Goal: Information Seeking & Learning: Check status

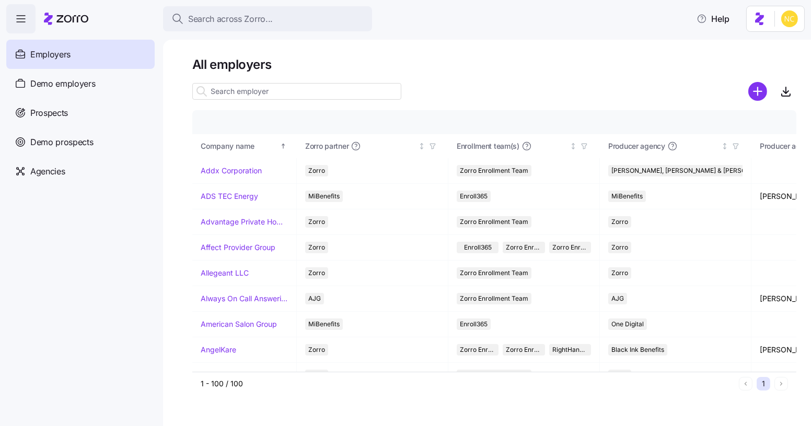
click at [25, 20] on icon "button" at bounding box center [21, 19] width 13 height 13
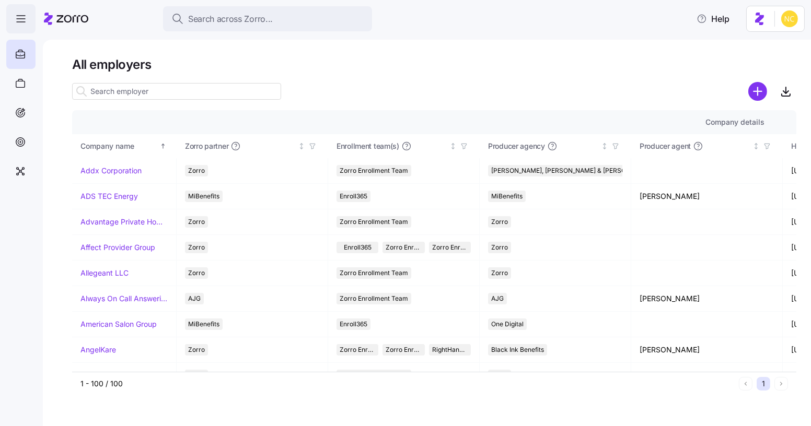
click at [25, 20] on icon "button" at bounding box center [21, 19] width 13 height 13
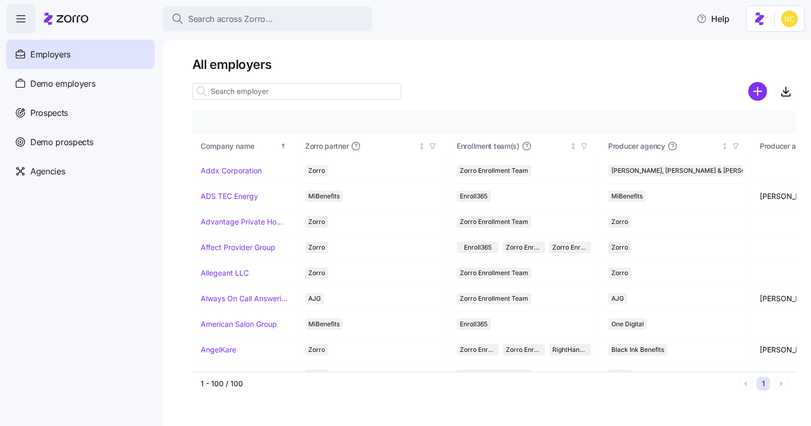
click at [784, 21] on html "Search across Zorro... Help Enrollments Employers Demo employers Prospects Demo…" at bounding box center [405, 210] width 811 height 420
click at [807, 21] on html "Search across Zorro... Help Enrollments Employers Demo employers Prospects Demo…" at bounding box center [405, 210] width 811 height 420
click at [797, 21] on html "Search across Zorro... Help Enrollments Employers Demo employers Prospects Demo…" at bounding box center [405, 210] width 811 height 420
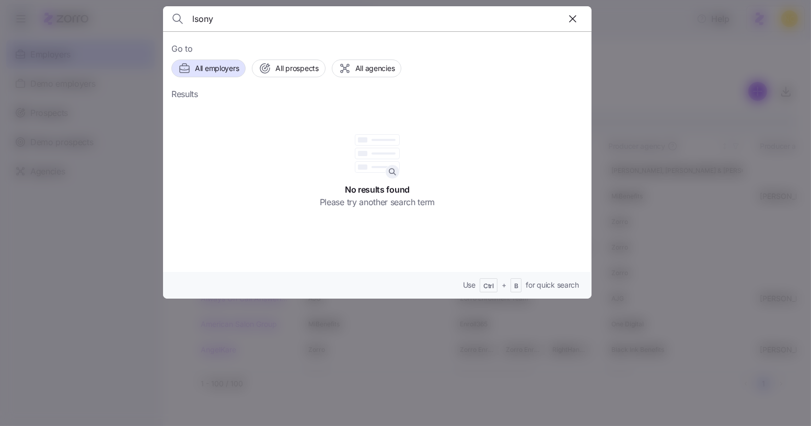
click at [283, 18] on input "lsony" at bounding box center [326, 18] width 268 height 25
type input "l"
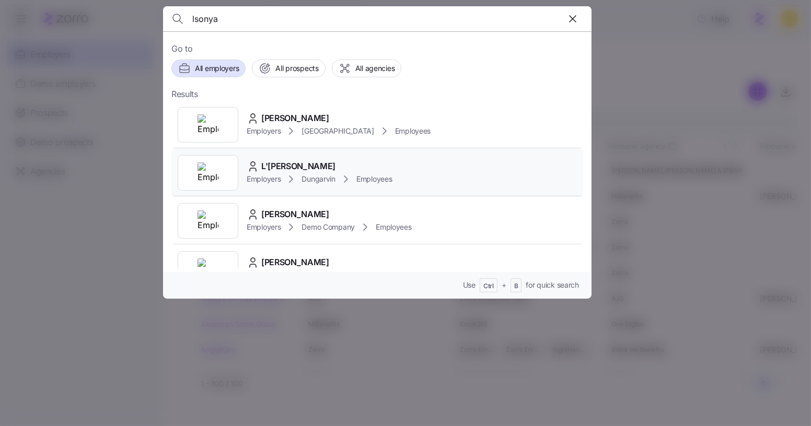
type input "lsonya"
click at [303, 175] on span "Dungarvin" at bounding box center [317, 179] width 33 height 10
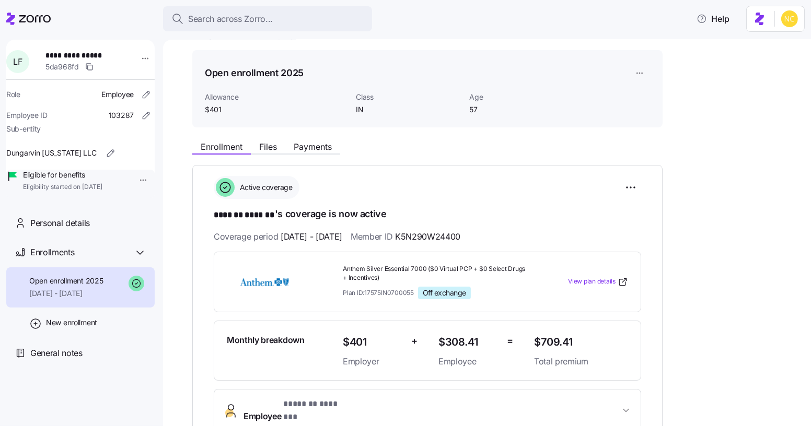
scroll to position [27, 0]
click at [271, 148] on span "Files" at bounding box center [268, 147] width 18 height 8
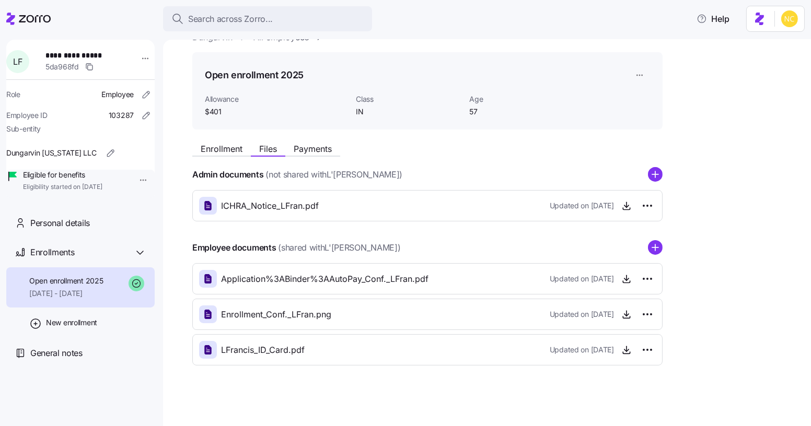
scroll to position [26, 0]
click at [316, 153] on span "Payments" at bounding box center [313, 149] width 38 height 8
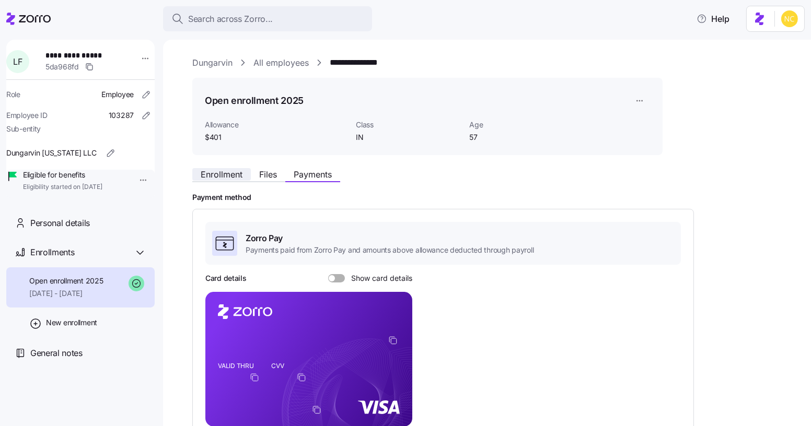
click at [218, 175] on span "Enrollment" at bounding box center [222, 174] width 42 height 8
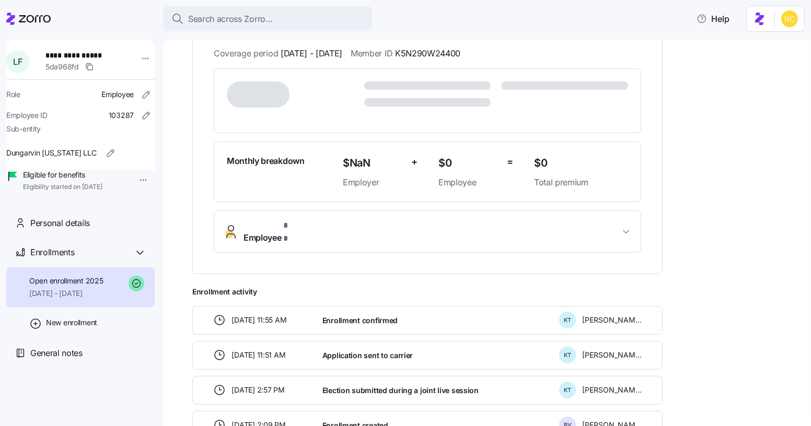
scroll to position [215, 0]
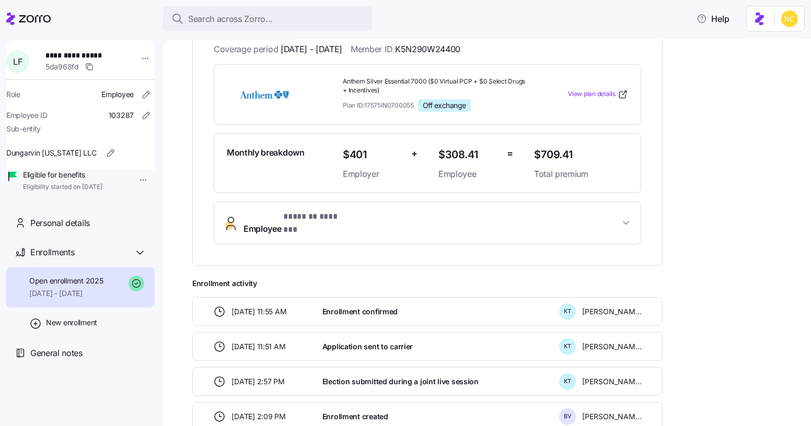
click at [309, 219] on span "* ******* ******* *" at bounding box center [315, 217] width 65 height 13
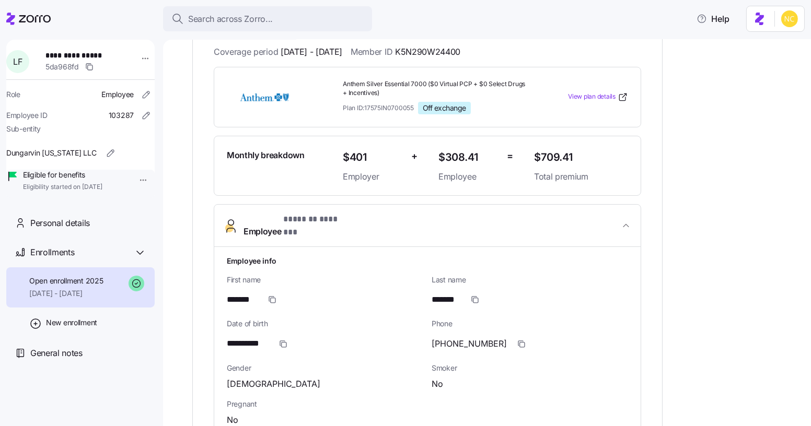
scroll to position [226, 0]
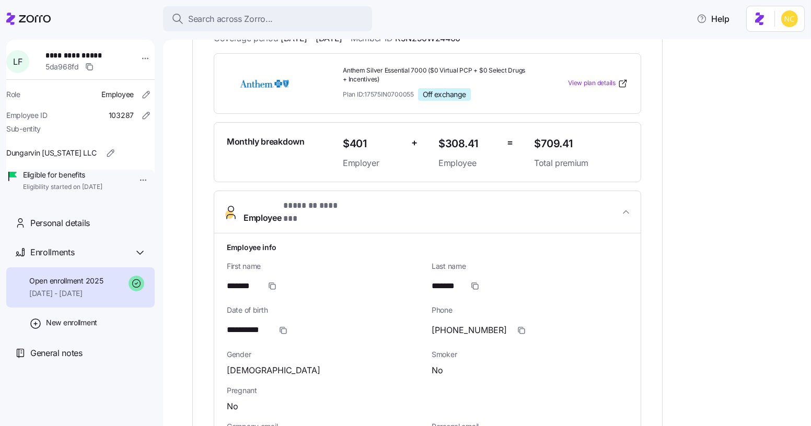
click at [301, 208] on span "* ******* ******* *" at bounding box center [315, 206] width 65 height 13
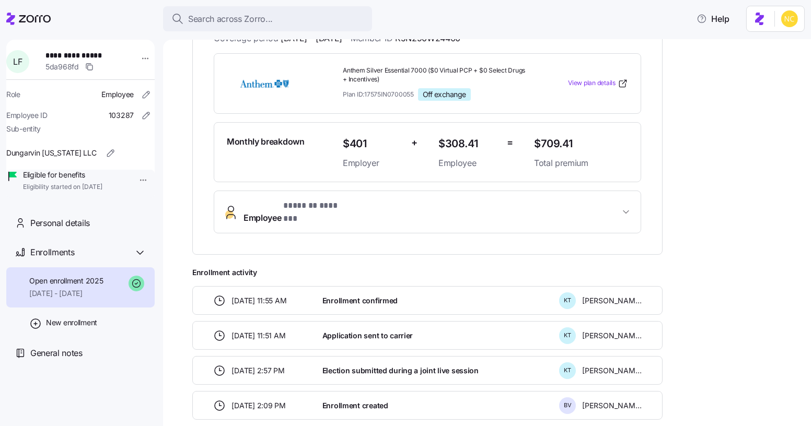
click at [298, 211] on span "* ******* ******* *" at bounding box center [315, 206] width 65 height 13
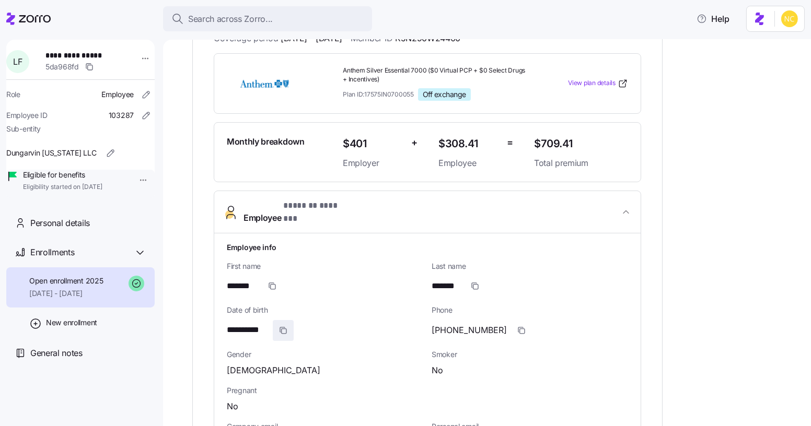
click at [279, 327] on icon "button" at bounding box center [283, 331] width 8 height 8
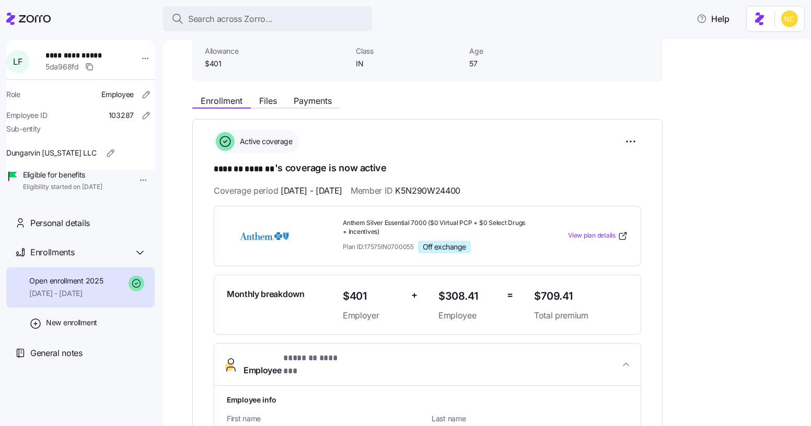
scroll to position [0, 0]
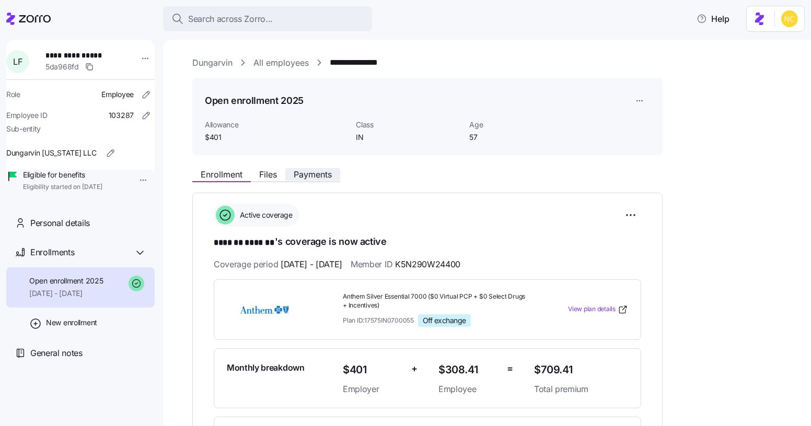
click at [317, 170] on span "Payments" at bounding box center [313, 174] width 38 height 8
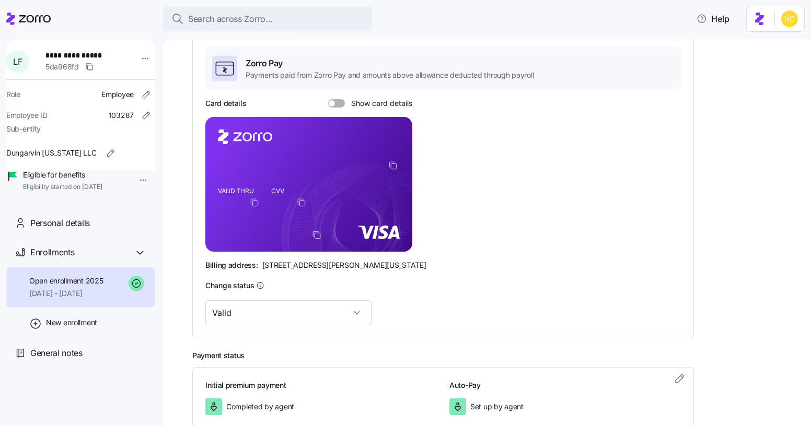
scroll to position [179, 0]
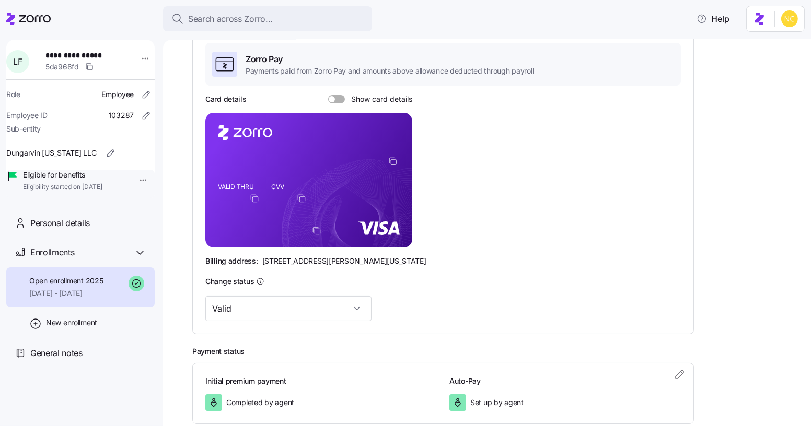
click at [434, 222] on div "Card details Show card details VALID THRU CVV Billing address: 810 Sharon Drive…" at bounding box center [442, 180] width 475 height 172
click at [335, 97] on span at bounding box center [340, 99] width 10 height 8
click at [328, 95] on input "Show card details" at bounding box center [328, 95] width 0 height 0
drag, startPoint x: 261, startPoint y: 260, endPoint x: 396, endPoint y: 262, distance: 135.4
click at [396, 262] on div "Billing address: 810 Sharon Drive, Westlake, Ohio 44145" at bounding box center [442, 261] width 475 height 10
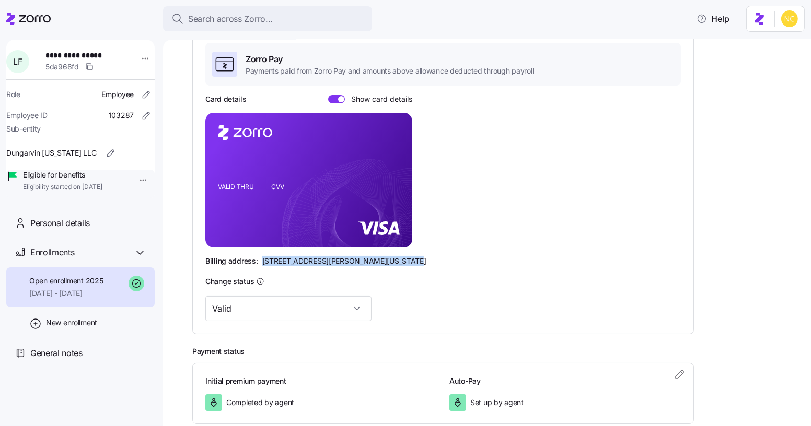
copy span "810 Sharon Drive, Westlake, Ohio 44145"
click at [281, 271] on div "Zorro Pay Payments paid from Zorro Pay and amounts above allowance deducted thr…" at bounding box center [442, 182] width 475 height 279
drag, startPoint x: 262, startPoint y: 259, endPoint x: 316, endPoint y: 264, distance: 54.5
click at [316, 264] on span "810 Sharon Drive, Westlake, Ohio 44145" at bounding box center [344, 261] width 164 height 10
copy span "810 Sharon Drive"
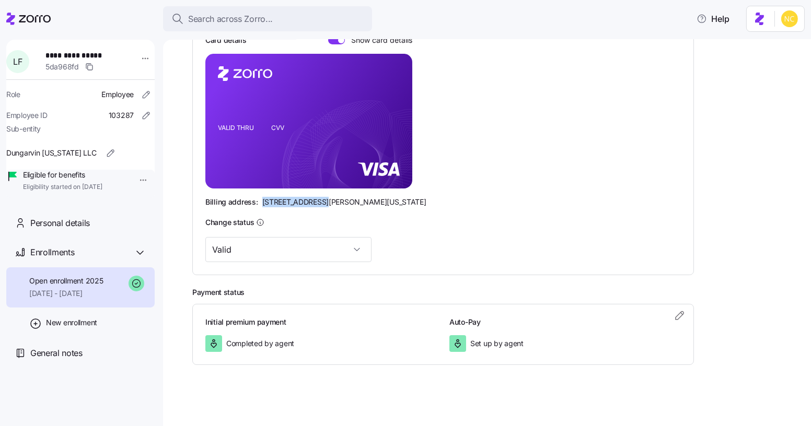
scroll to position [0, 0]
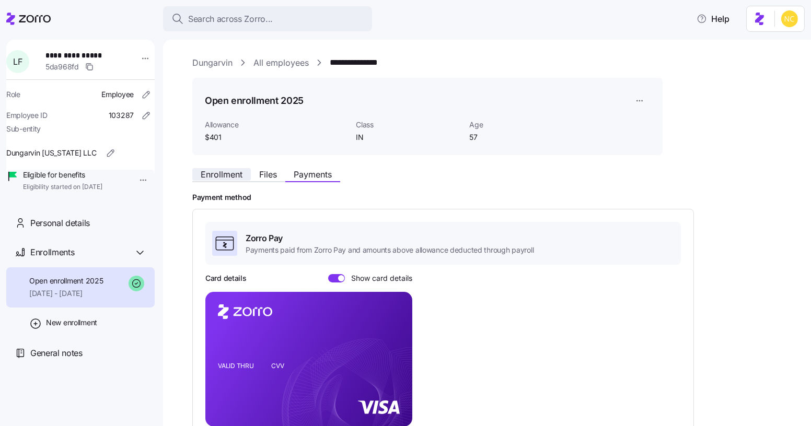
click at [229, 176] on span "Enrollment" at bounding box center [222, 174] width 42 height 8
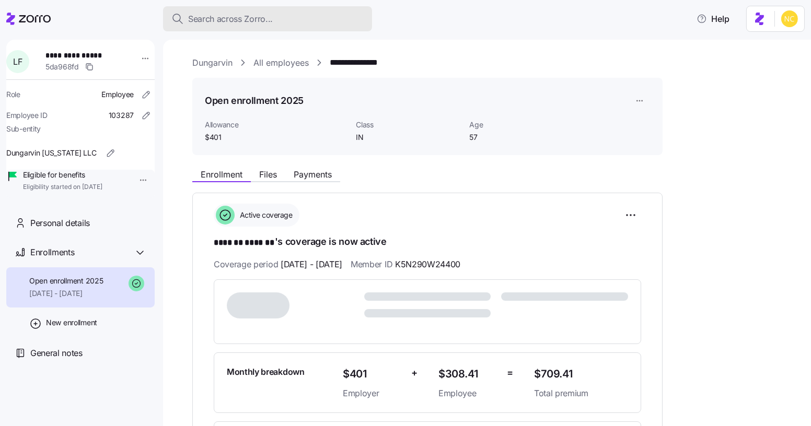
click at [268, 20] on span "Search across Zorro..." at bounding box center [230, 19] width 85 height 13
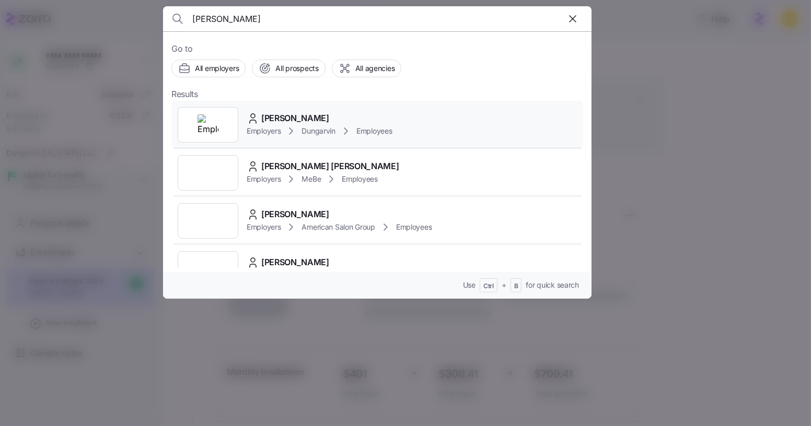
type input "kimberly brock"
click at [274, 114] on span "Kimberly Brock" at bounding box center [295, 118] width 68 height 13
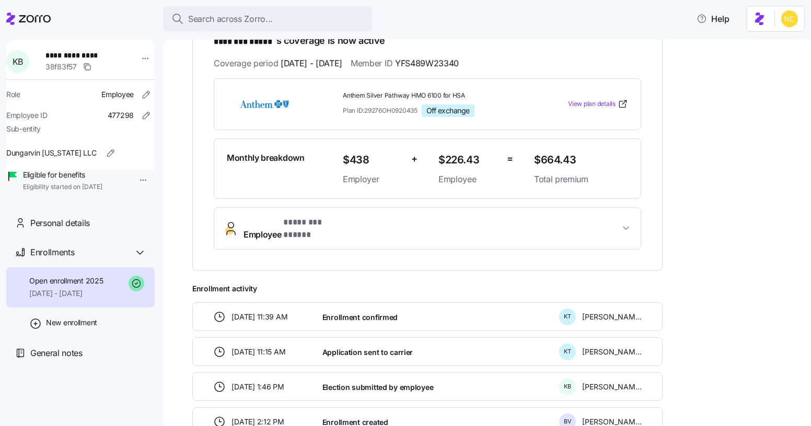
scroll to position [158, 0]
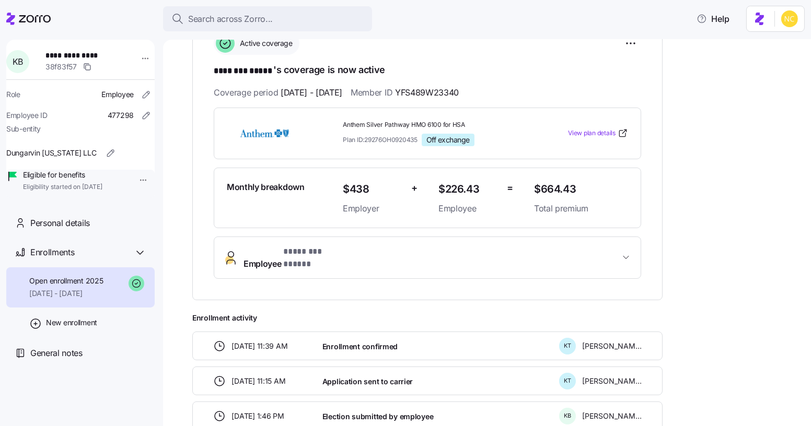
click at [280, 240] on button "Employee * ******** ***** *" at bounding box center [427, 258] width 426 height 42
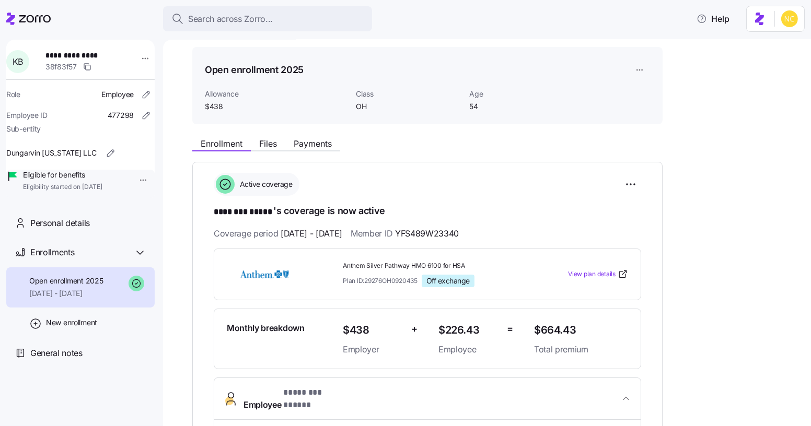
scroll to position [0, 0]
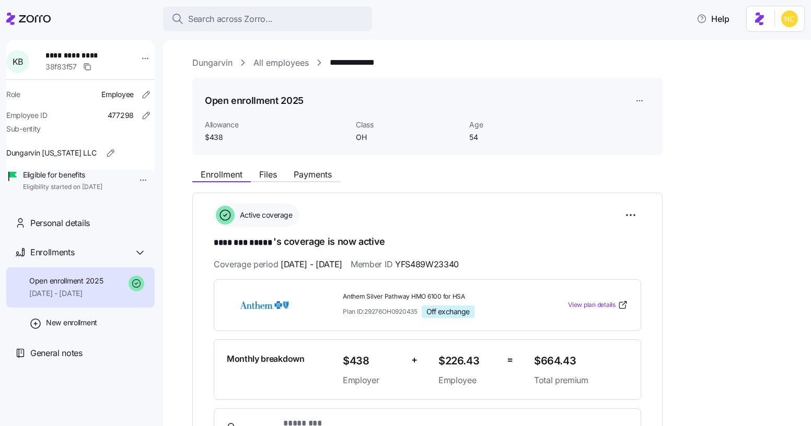
click at [332, 181] on div "Enrollment Files Payments" at bounding box center [266, 176] width 148 height 13
click at [327, 178] on span "Payments" at bounding box center [313, 174] width 38 height 8
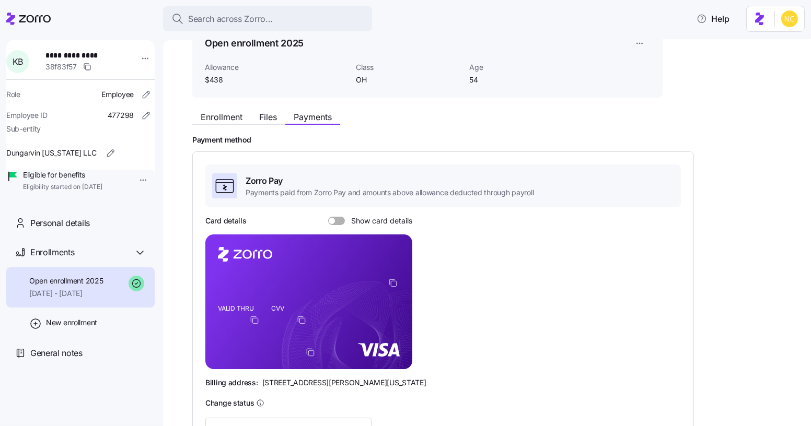
scroll to position [59, 0]
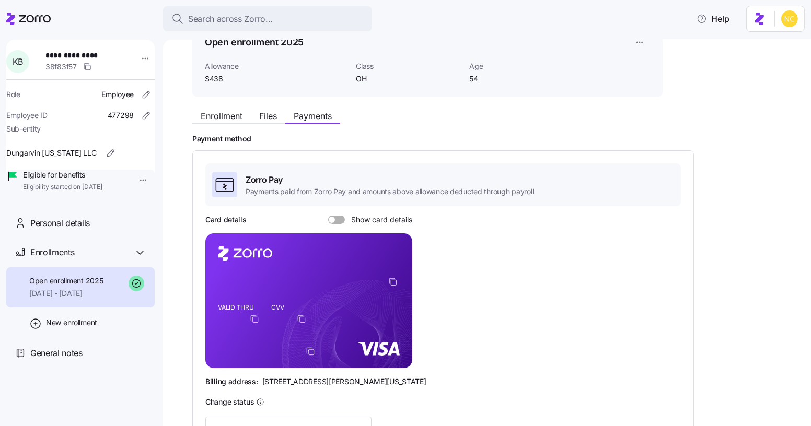
drag, startPoint x: 335, startPoint y: 219, endPoint x: 355, endPoint y: 224, distance: 20.9
click at [355, 224] on div "Card details Show card details VALID THRU CVV Billing address: 810 Sharon Drive…" at bounding box center [442, 301] width 475 height 172
click at [395, 283] on icon "copy-to-clipboard" at bounding box center [392, 281] width 9 height 9
click at [331, 223] on div "Card details Show card details" at bounding box center [308, 220] width 207 height 10
click at [338, 216] on span at bounding box center [340, 220] width 10 height 8
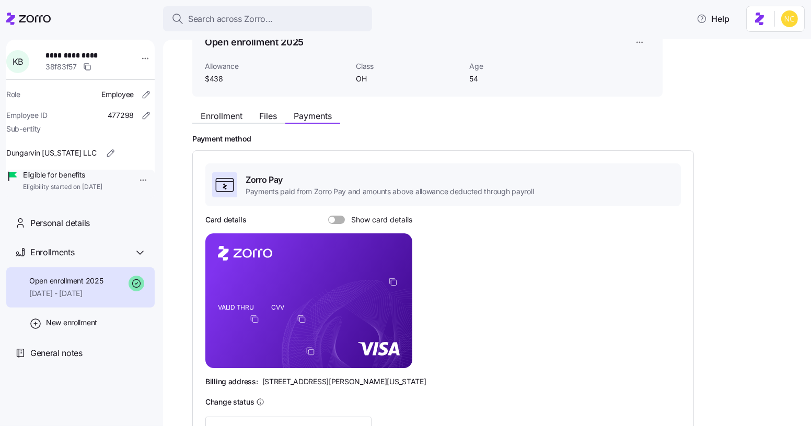
click at [328, 216] on input "Show card details" at bounding box center [328, 216] width 0 height 0
click at [354, 281] on icon "VALID THRU CVV" at bounding box center [308, 301] width 207 height 135
click at [258, 272] on rect at bounding box center [308, 301] width 207 height 135
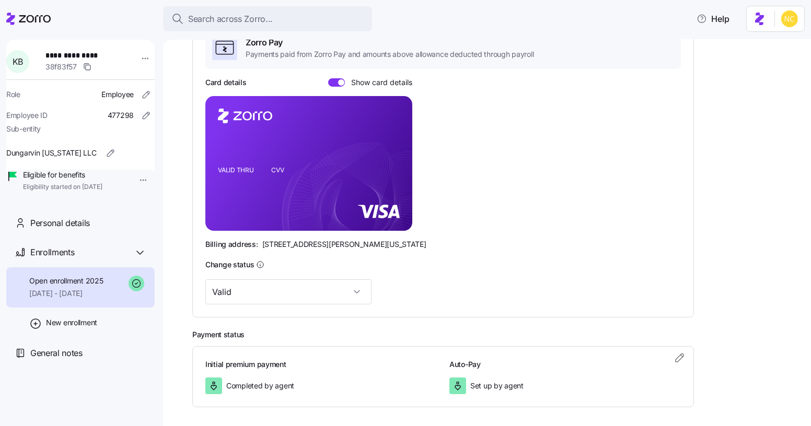
scroll to position [206, 0]
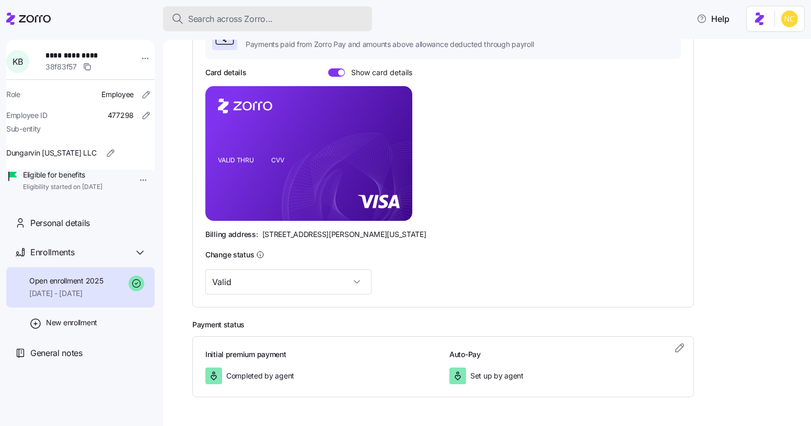
click at [244, 9] on button "Search across Zorro..." at bounding box center [267, 18] width 209 height 25
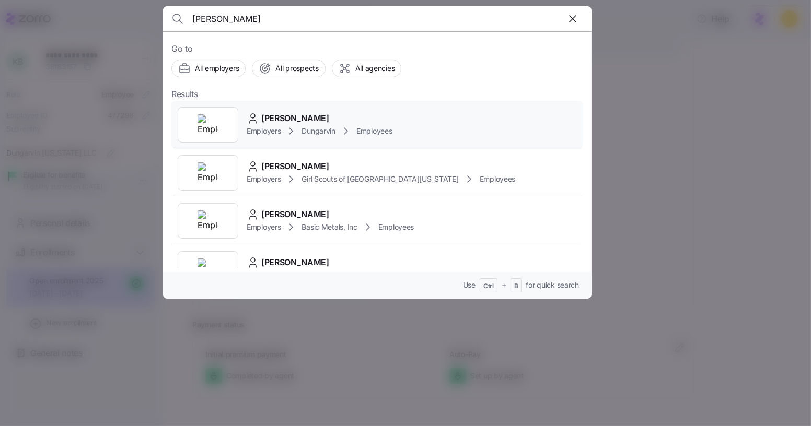
type input "lisa fannin"
click at [308, 112] on div "Lisa Fannin" at bounding box center [319, 118] width 145 height 13
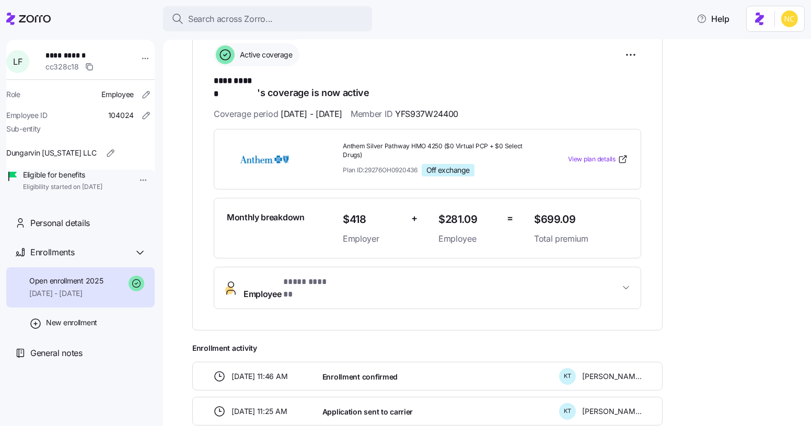
scroll to position [162, 0]
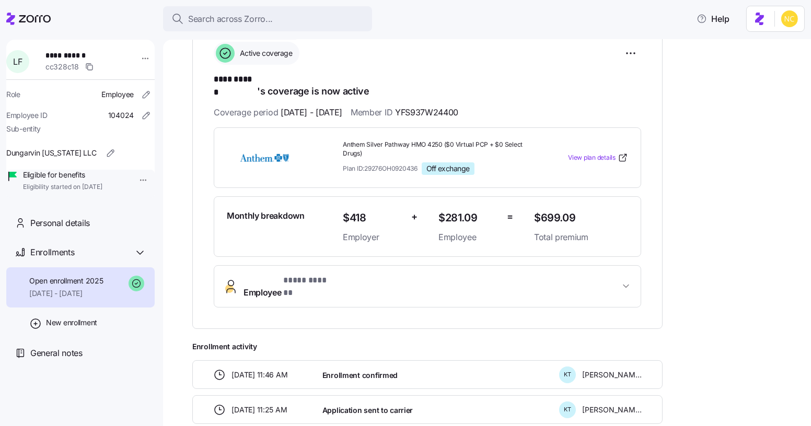
click at [296, 274] on span "* **** ****** *" at bounding box center [307, 280] width 49 height 13
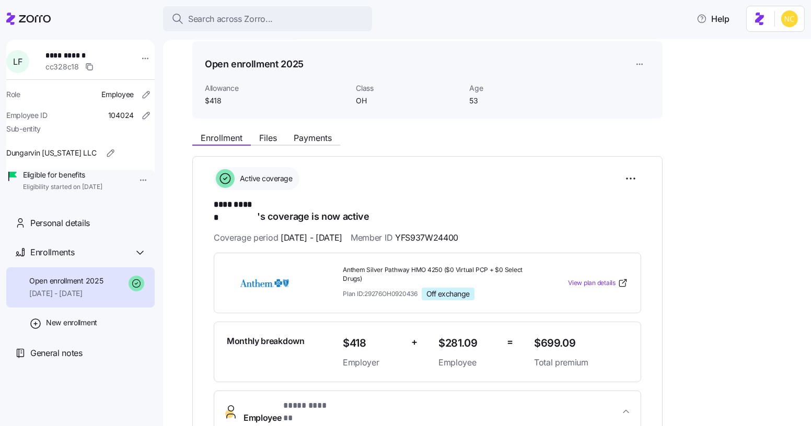
scroll to position [35, 0]
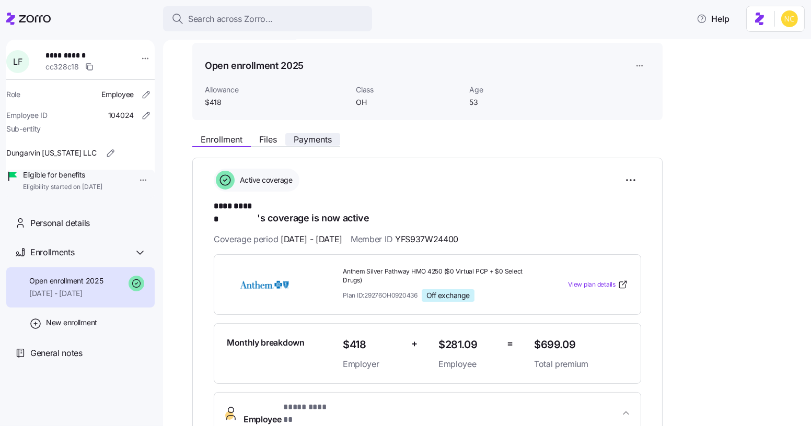
click at [306, 139] on span "Payments" at bounding box center [313, 139] width 38 height 8
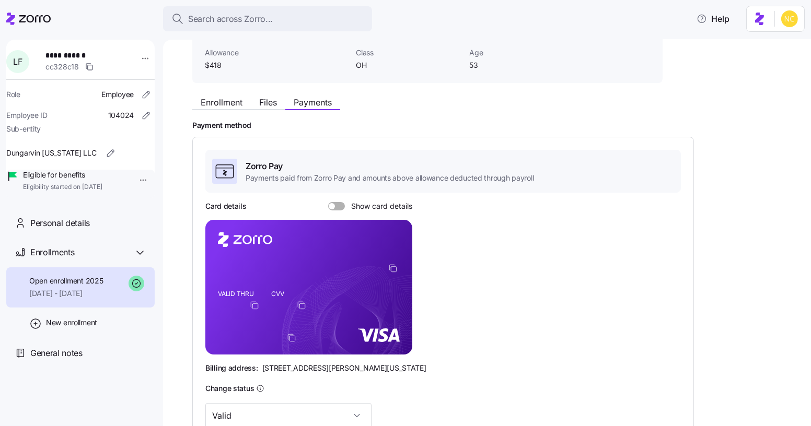
scroll to position [73, 0]
click at [337, 201] on div "Card details Show card details" at bounding box center [308, 206] width 207 height 10
click at [341, 212] on div "Card details Show card details VALID THRU CVV Billing address: 810 Sharon Drive…" at bounding box center [442, 287] width 475 height 172
click at [339, 207] on span at bounding box center [340, 206] width 10 height 8
click at [328, 202] on input "Show card details" at bounding box center [328, 202] width 0 height 0
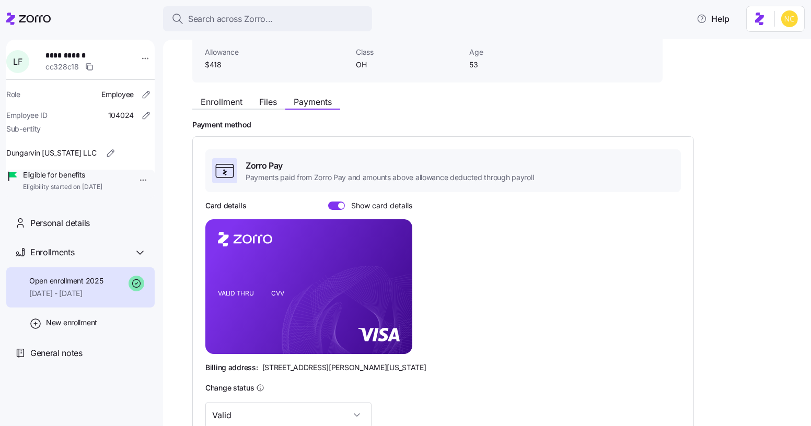
click at [461, 260] on div "Card details Show card details VALID THRU CVV Billing address: 810 Sharon Drive…" at bounding box center [442, 287] width 475 height 172
click at [218, 100] on span "Enrollment" at bounding box center [222, 102] width 42 height 8
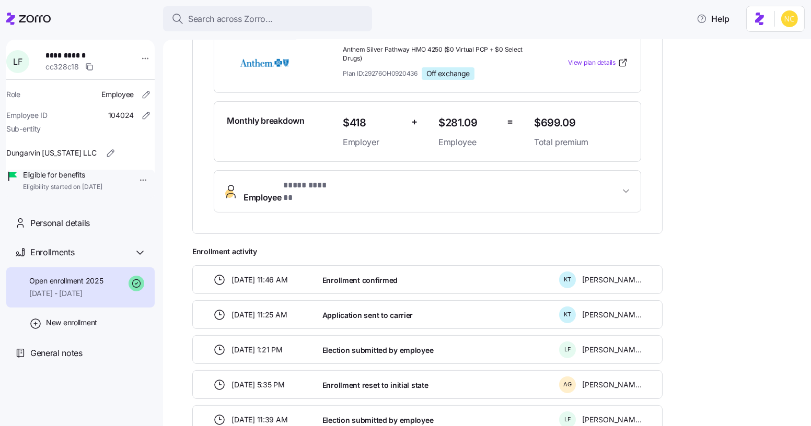
scroll to position [262, 0]
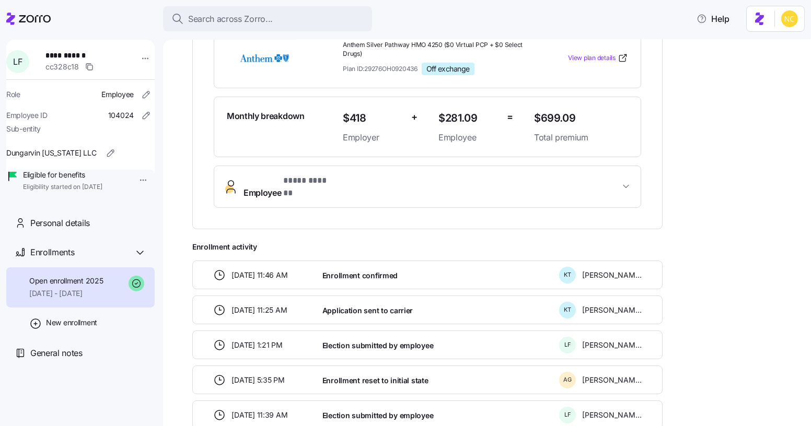
click at [297, 176] on button "Employee * **** ****** *" at bounding box center [427, 187] width 426 height 42
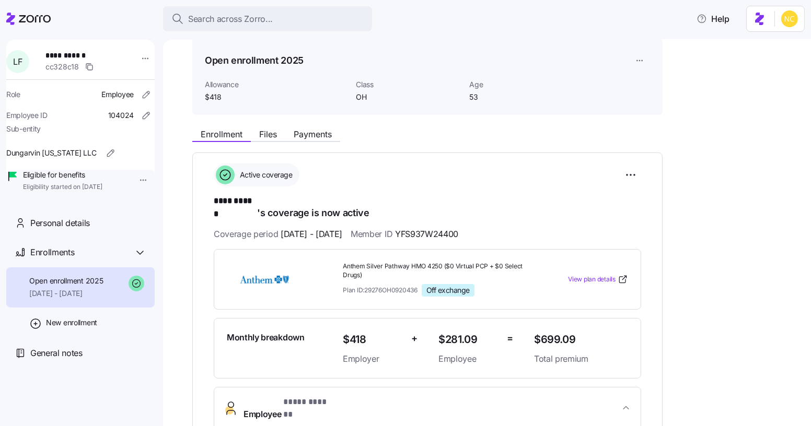
scroll to position [0, 0]
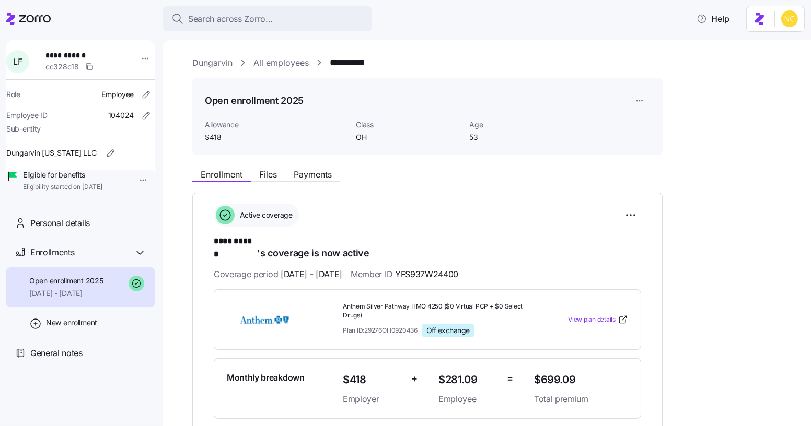
click at [310, 178] on span "Payments" at bounding box center [313, 174] width 38 height 8
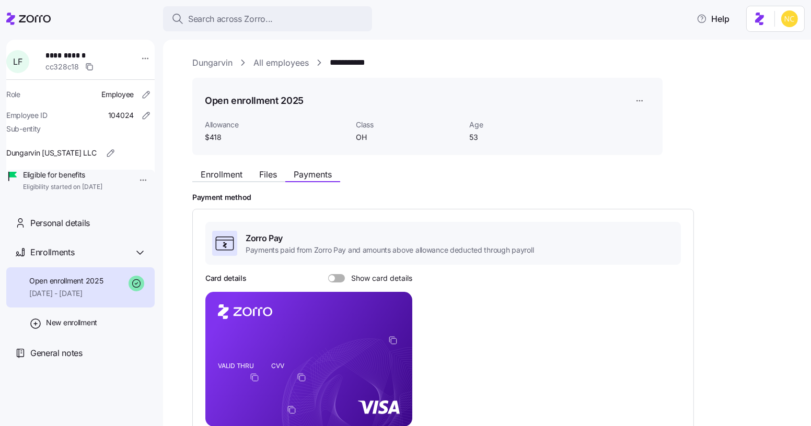
click at [338, 269] on div "Zorro Pay Payments paid from Zorro Pay and amounts above allowance deducted thr…" at bounding box center [442, 361] width 475 height 279
click at [338, 271] on div "Zorro Pay Payments paid from Zorro Pay and amounts above allowance deducted thr…" at bounding box center [442, 361] width 475 height 279
click at [333, 278] on span at bounding box center [332, 278] width 6 height 6
click at [328, 274] on input "Show card details" at bounding box center [328, 274] width 0 height 0
drag, startPoint x: 213, startPoint y: 341, endPoint x: 357, endPoint y: 345, distance: 144.8
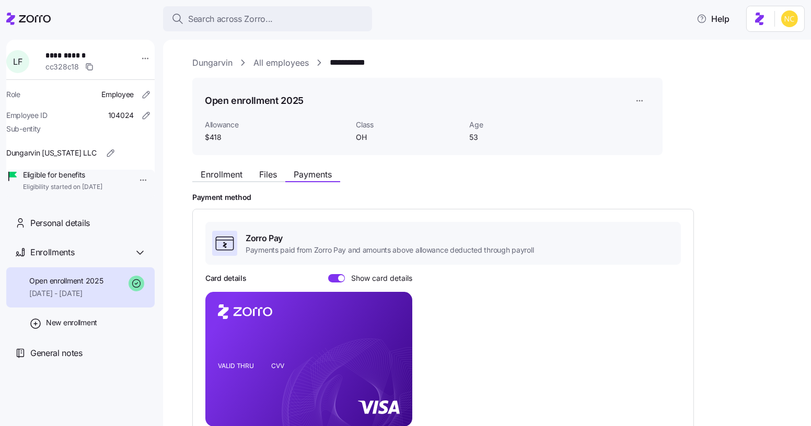
click at [378, 351] on rect at bounding box center [308, 359] width 207 height 135
click at [224, 10] on button "Search across Zorro..." at bounding box center [267, 18] width 209 height 25
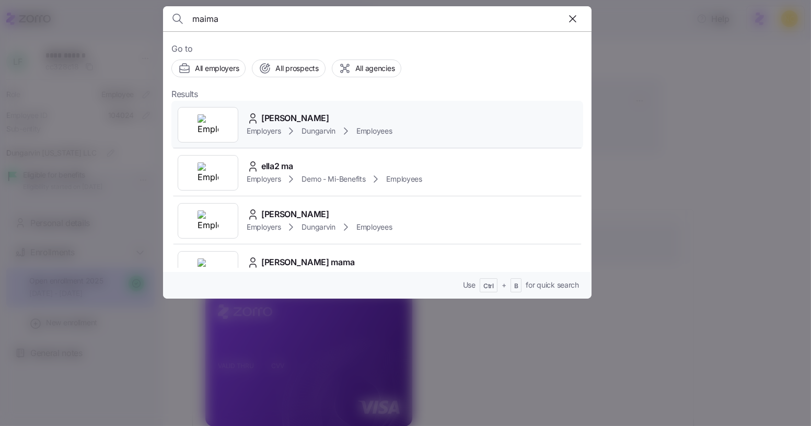
type input "maima"
click at [295, 112] on span "Maima Dahn" at bounding box center [295, 118] width 68 height 13
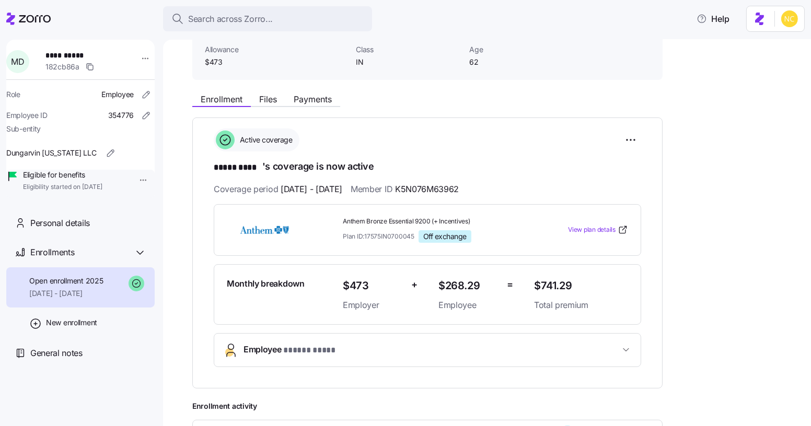
scroll to position [76, 0]
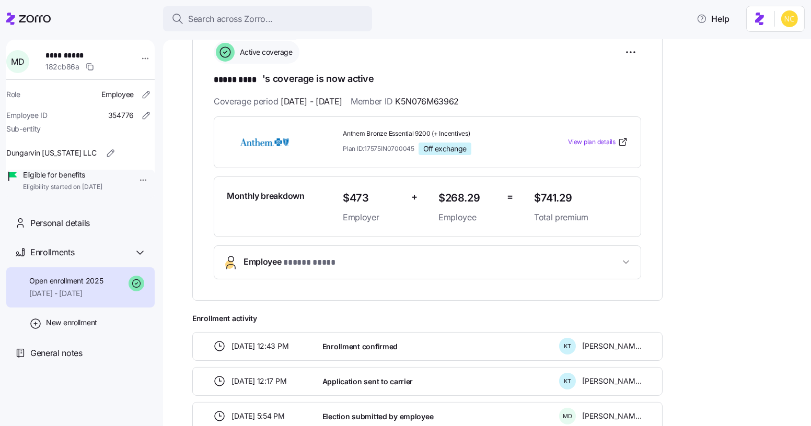
click at [296, 249] on button "Employee * ***** **** *" at bounding box center [427, 262] width 426 height 33
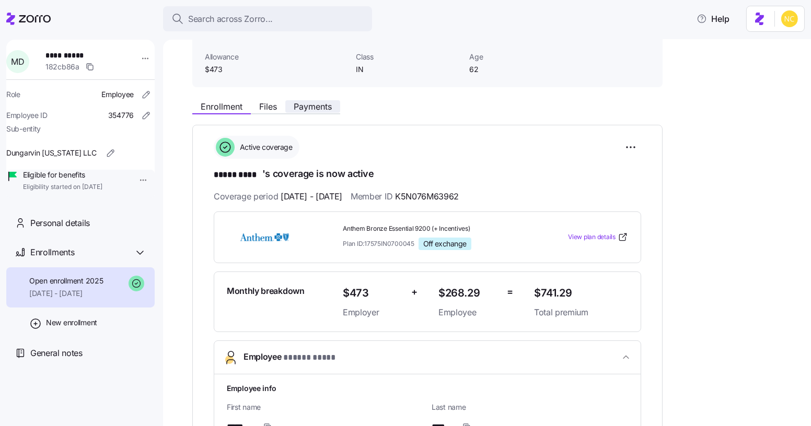
scroll to position [68, 0]
click at [320, 109] on span "Payments" at bounding box center [313, 106] width 38 height 8
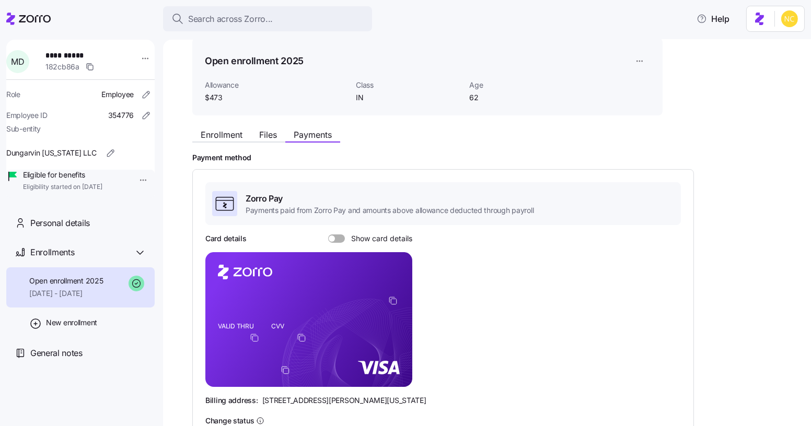
scroll to position [40, 0]
click at [333, 240] on div at bounding box center [336, 239] width 17 height 8
click at [328, 235] on input "Show card details" at bounding box center [328, 235] width 0 height 0
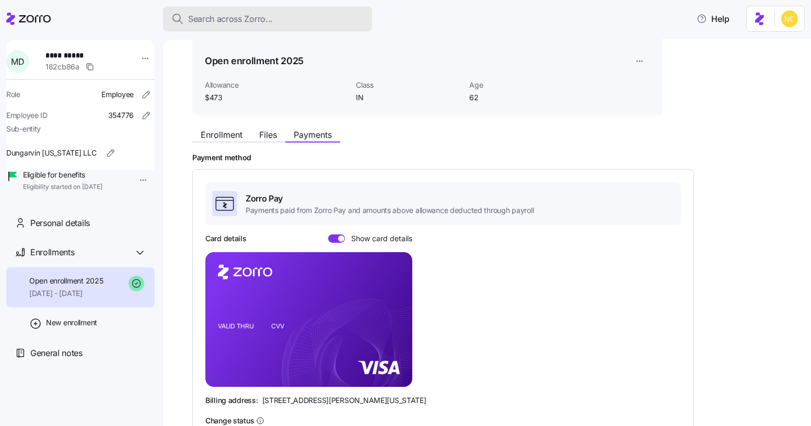
click at [233, 21] on span "Search across Zorro..." at bounding box center [230, 19] width 85 height 13
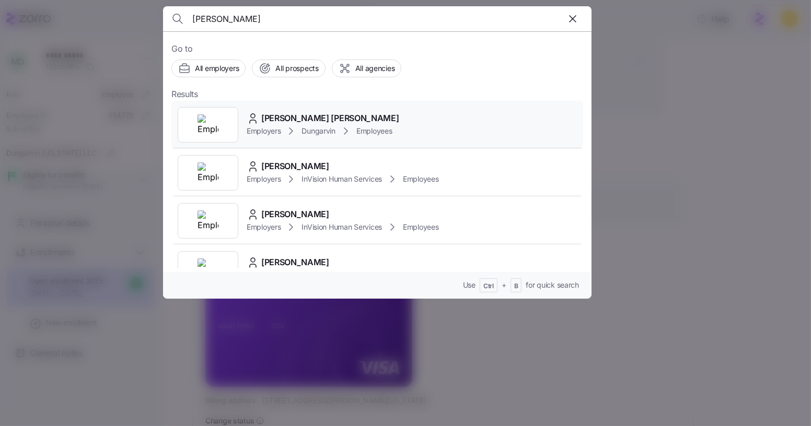
type input "kwadwo"
click at [282, 107] on div "Kwadwo Acheampong Nimako Employers Dungarvin Employees" at bounding box center [377, 125] width 412 height 48
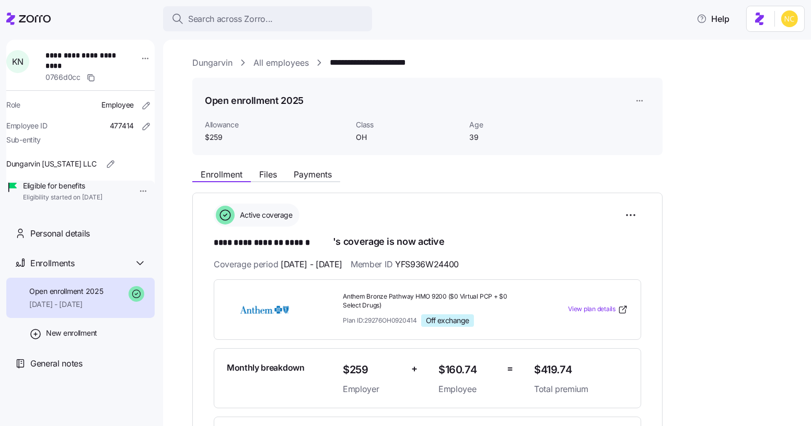
scroll to position [190, 0]
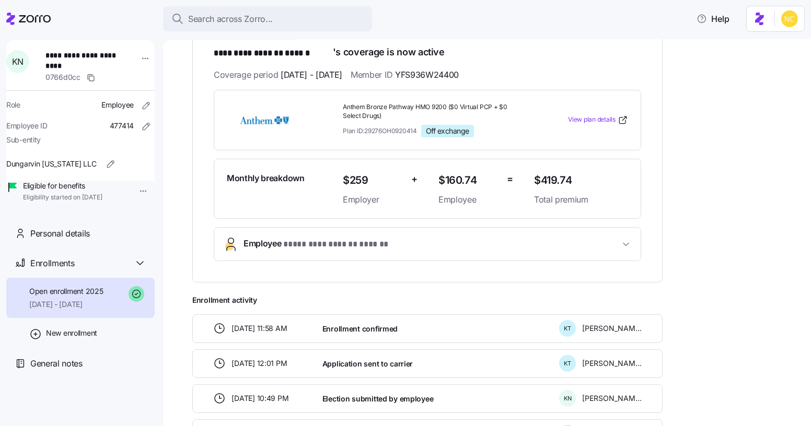
click at [296, 241] on span "**********" at bounding box center [344, 244] width 122 height 13
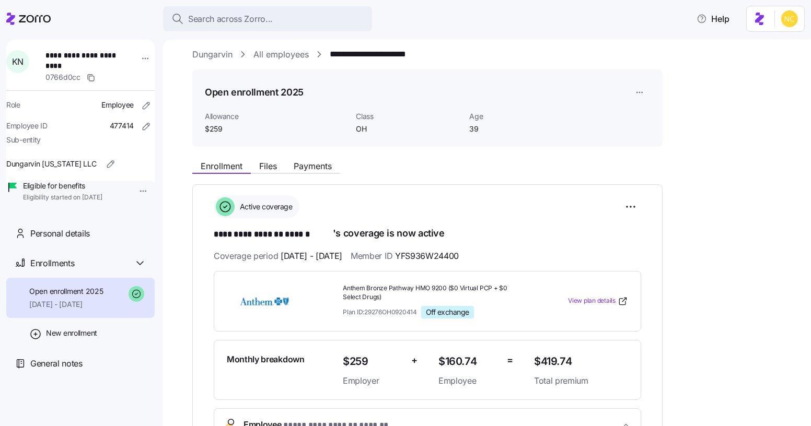
scroll to position [0, 0]
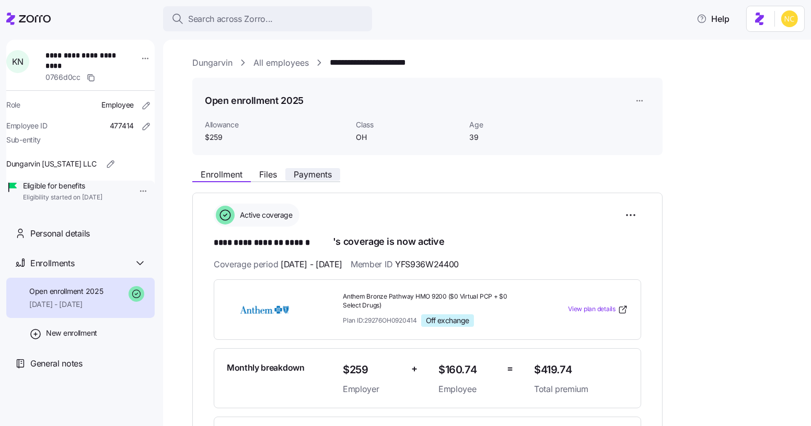
click at [305, 173] on span "Payments" at bounding box center [313, 174] width 38 height 8
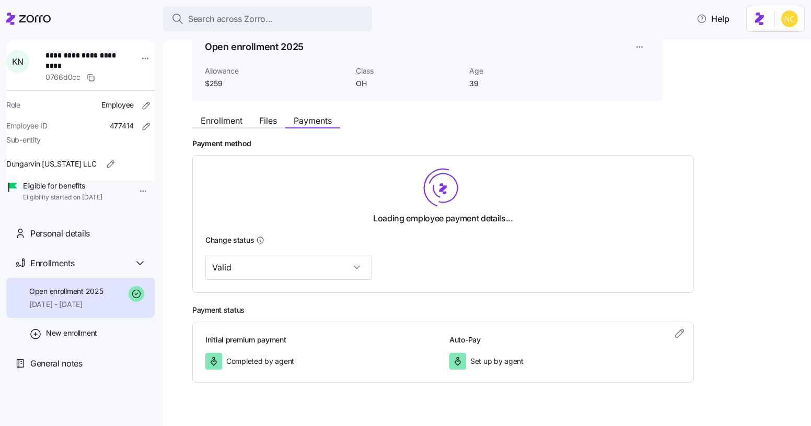
scroll to position [72, 0]
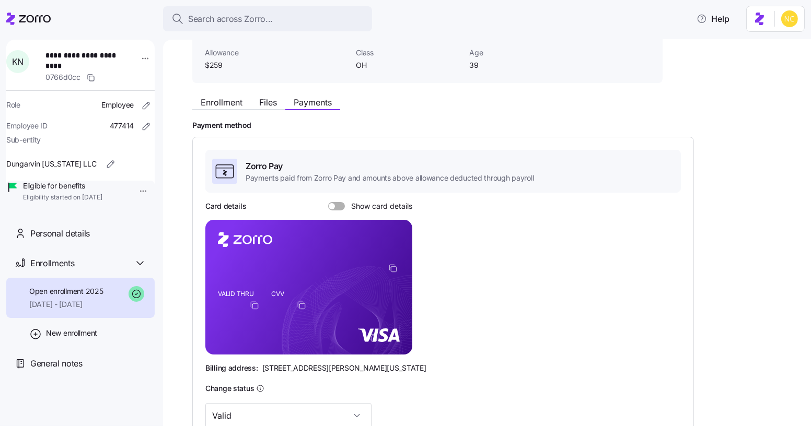
click at [323, 190] on div "Zorro Pay Payments paid from Zorro Pay and amounts above allowance deducted thr…" at bounding box center [442, 171] width 475 height 43
click at [336, 199] on div "Zorro Pay Payments paid from Zorro Pay and amounts above allowance deducted thr…" at bounding box center [442, 289] width 475 height 279
click at [335, 201] on div "Card details Show card details" at bounding box center [308, 206] width 207 height 10
click at [333, 203] on span at bounding box center [332, 206] width 6 height 6
click at [328, 202] on input "Show card details" at bounding box center [328, 202] width 0 height 0
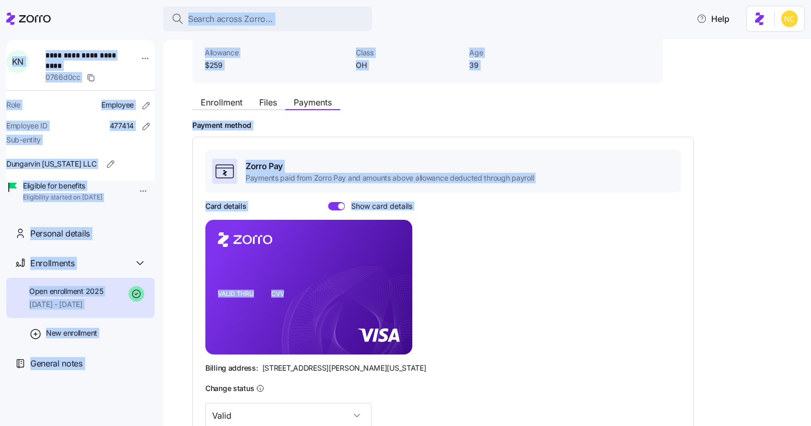
click at [466, 298] on div "Card details Show card details VALID THRU CVV Billing address: 810 Sharon Drive…" at bounding box center [442, 287] width 475 height 172
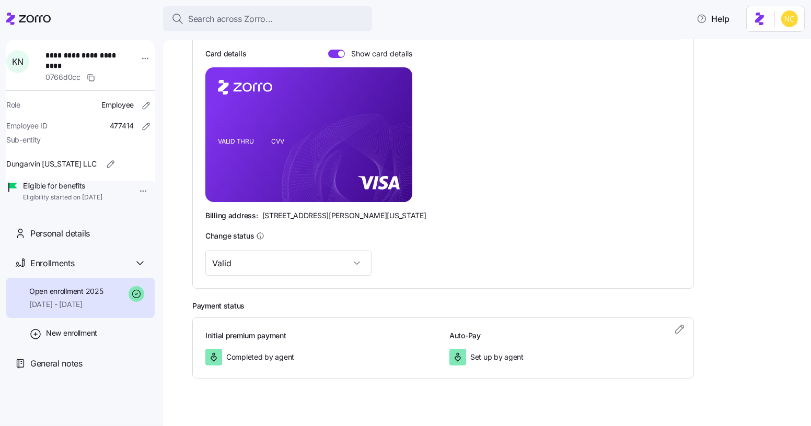
scroll to position [0, 0]
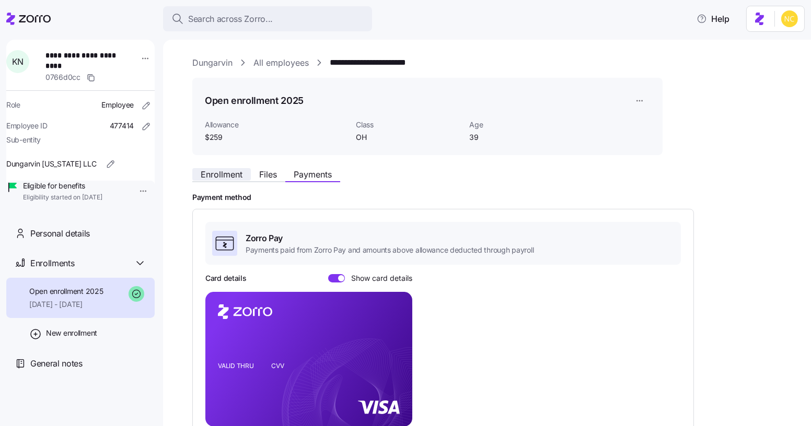
click at [236, 172] on span "Enrollment" at bounding box center [222, 174] width 42 height 8
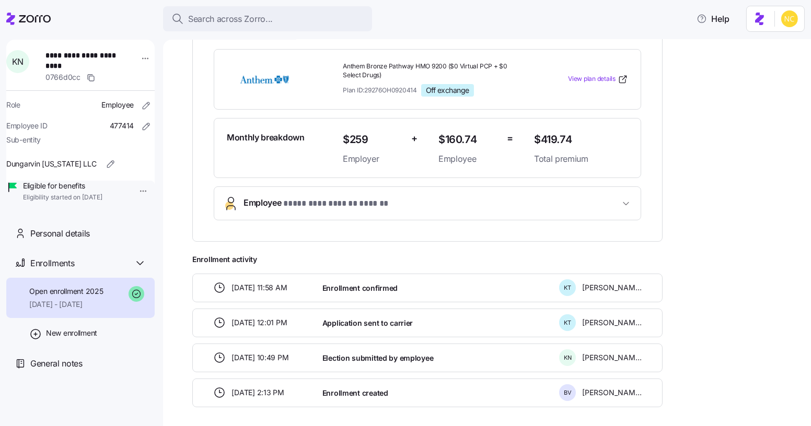
click at [284, 205] on span "**********" at bounding box center [344, 204] width 122 height 13
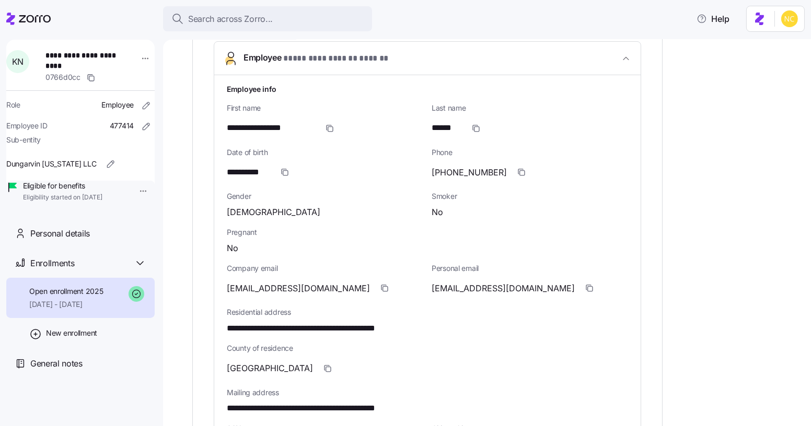
scroll to position [244, 0]
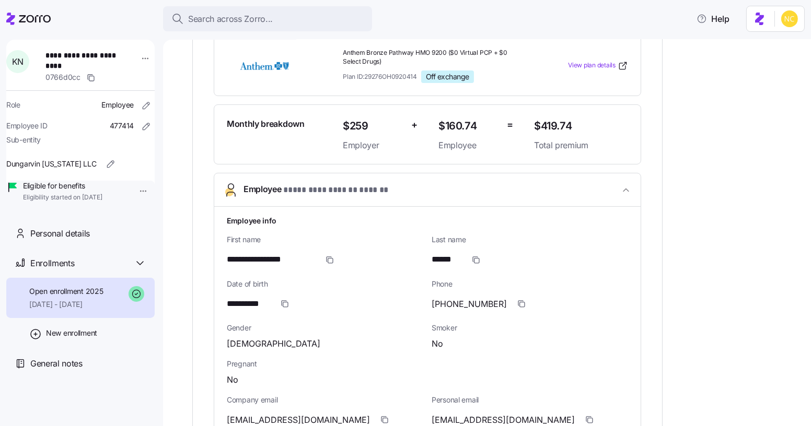
click at [291, 3] on header "Search across Zorro... Help" at bounding box center [405, 16] width 811 height 33
click at [287, 26] on button "Search across Zorro..." at bounding box center [267, 18] width 209 height 25
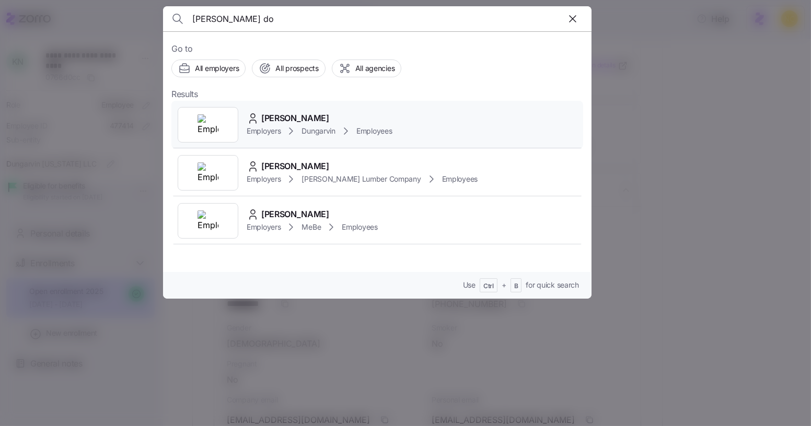
type input "lashonta do"
click at [304, 110] on div "LaShanta Downs Employers Dungarvin Employees" at bounding box center [377, 125] width 412 height 48
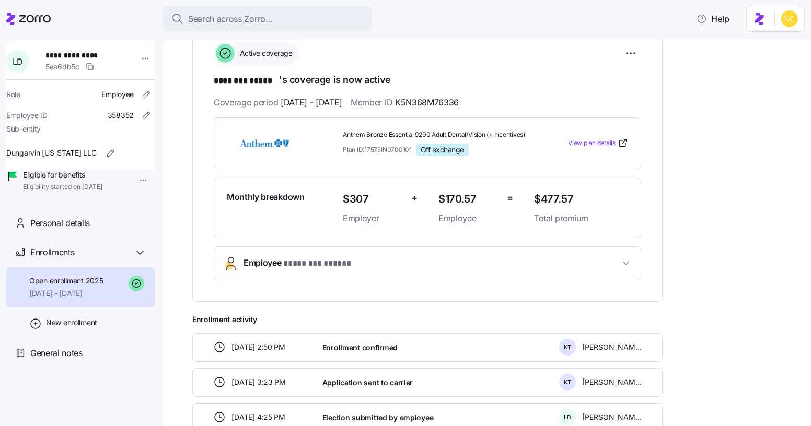
click at [302, 280] on button "Employee * ******** ***** *" at bounding box center [427, 263] width 426 height 33
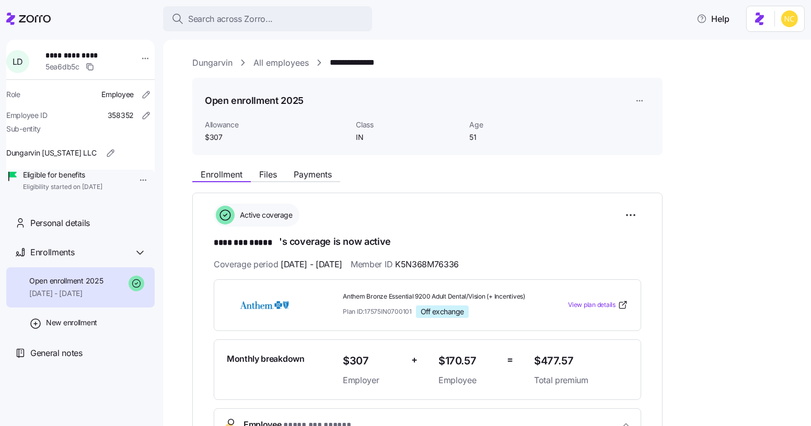
click at [312, 164] on div "Enrollment Files Payments" at bounding box center [427, 173] width 470 height 19
click at [314, 176] on span "Payments" at bounding box center [313, 174] width 38 height 8
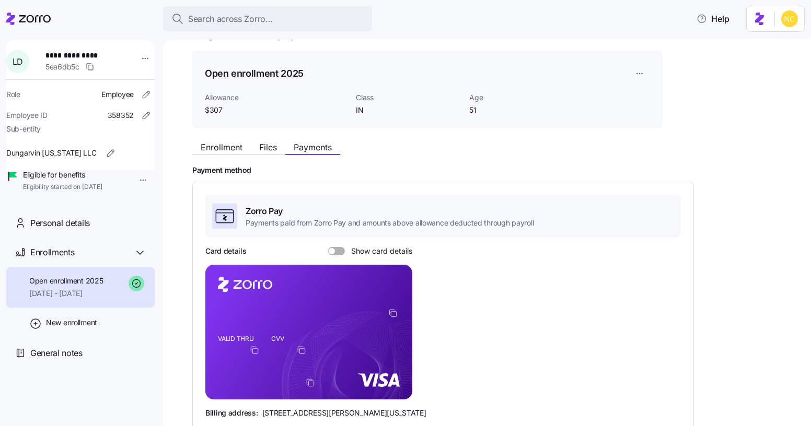
scroll to position [27, 0]
click at [338, 253] on span at bounding box center [340, 251] width 10 height 8
click at [328, 247] on input "Show card details" at bounding box center [328, 247] width 0 height 0
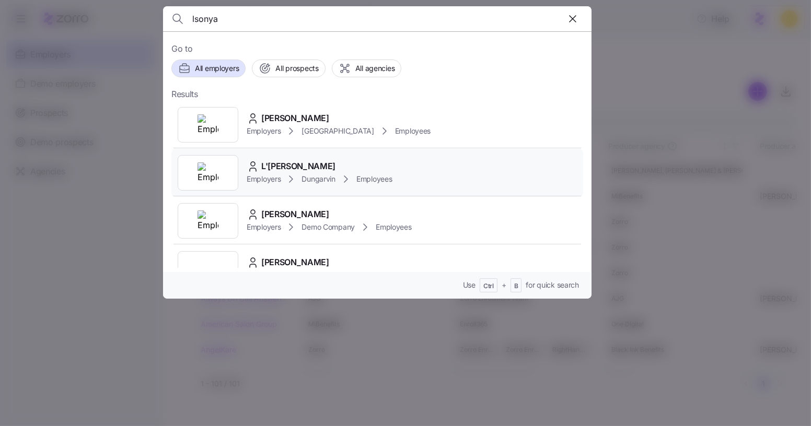
type input "lsonya"
click at [283, 160] on span "L'Sonya Francis" at bounding box center [298, 166] width 74 height 13
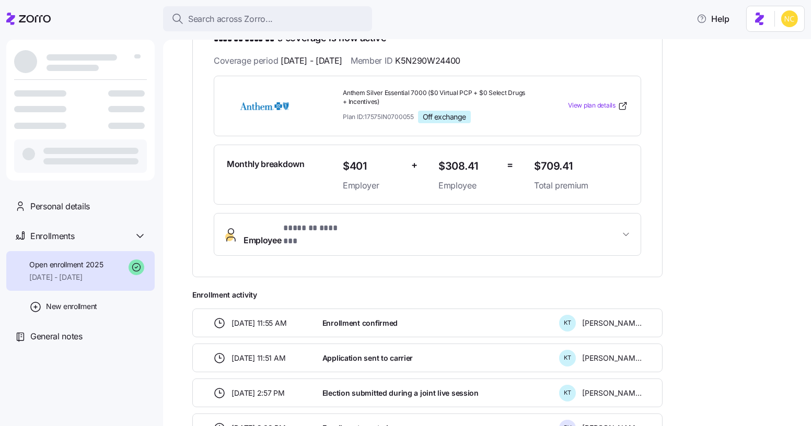
scroll to position [204, 0]
click at [296, 222] on span "* ******* ******* *" at bounding box center [315, 228] width 65 height 13
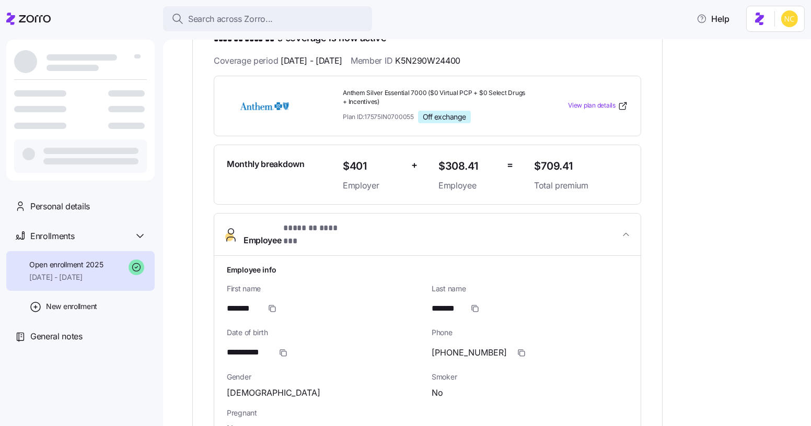
click at [296, 222] on span "* ******* ******* *" at bounding box center [315, 228] width 65 height 13
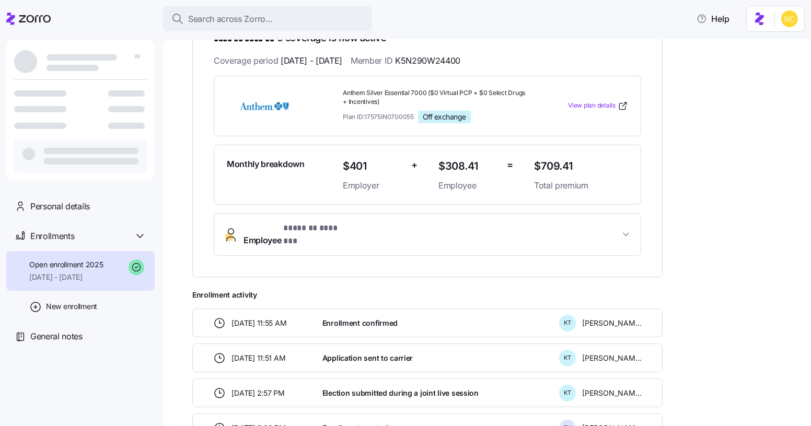
click at [296, 222] on span "* ******* ******* *" at bounding box center [315, 228] width 65 height 13
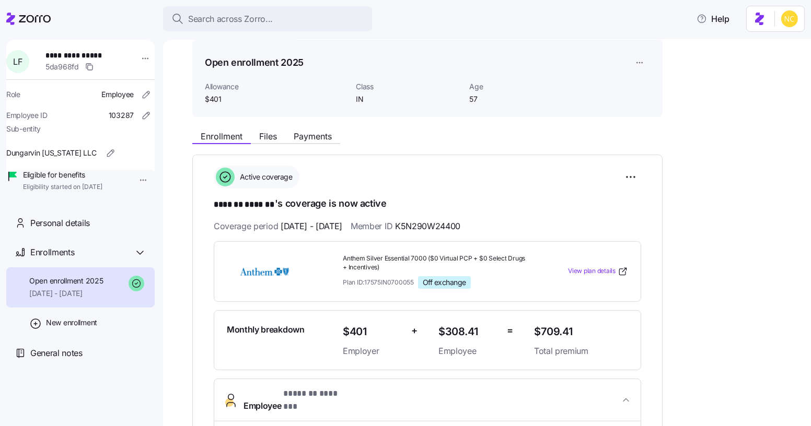
scroll to position [5, 0]
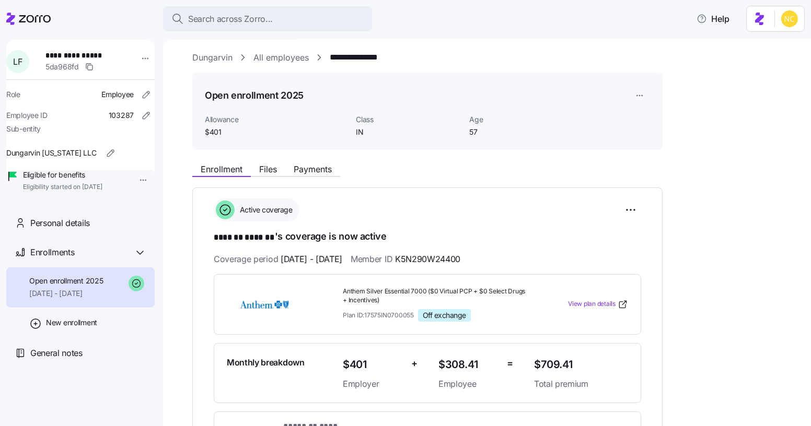
click at [312, 166] on span "Payments" at bounding box center [313, 169] width 38 height 8
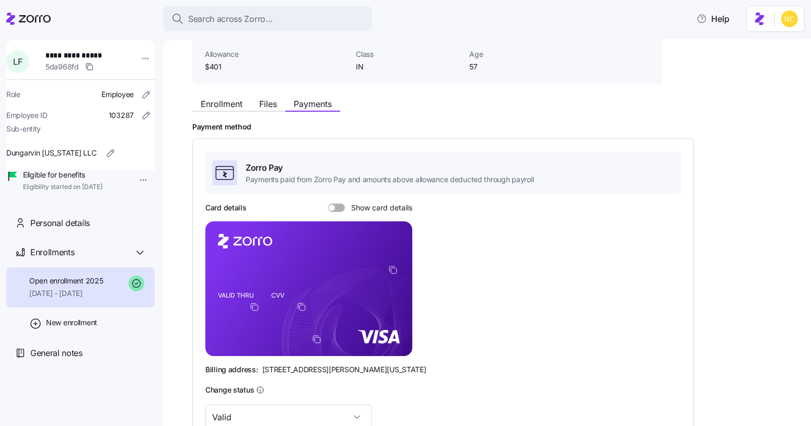
scroll to position [75, 0]
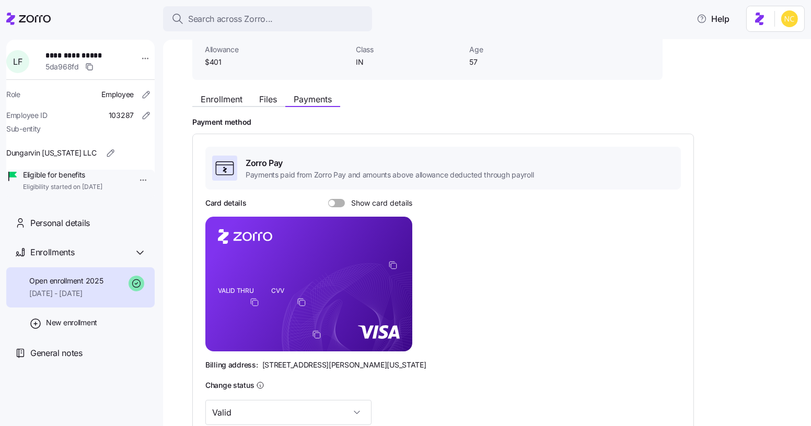
click at [335, 199] on span at bounding box center [340, 203] width 10 height 8
click at [328, 199] on input "Show card details" at bounding box center [328, 199] width 0 height 0
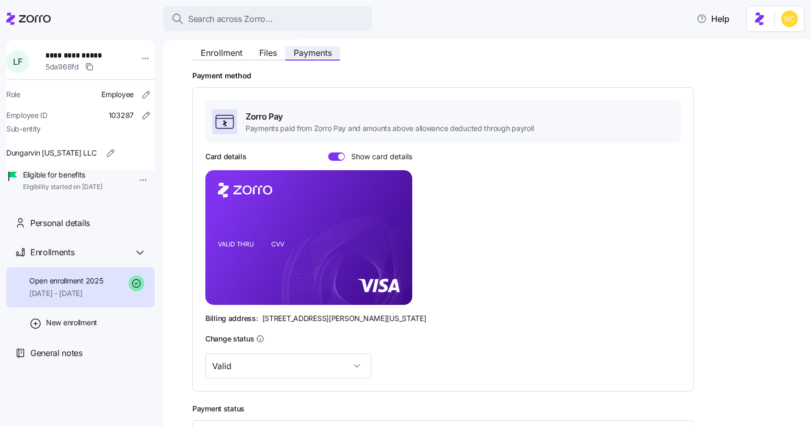
scroll to position [0, 0]
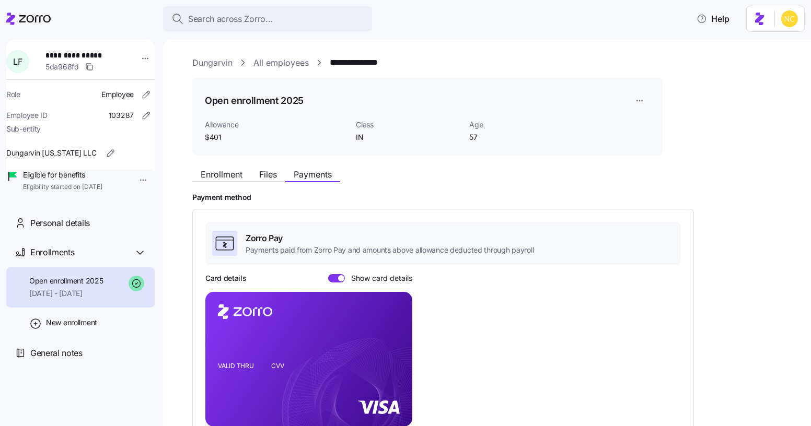
click at [560, 33] on main "**********" at bounding box center [405, 210] width 811 height 420
click at [262, 18] on span "Search across Zorro..." at bounding box center [230, 19] width 85 height 13
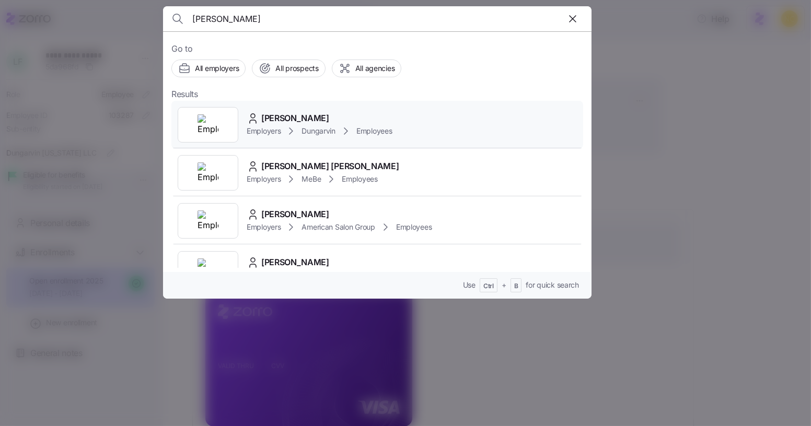
type input "kimberly brock"
click at [289, 116] on span "Kimberly Brock" at bounding box center [295, 118] width 68 height 13
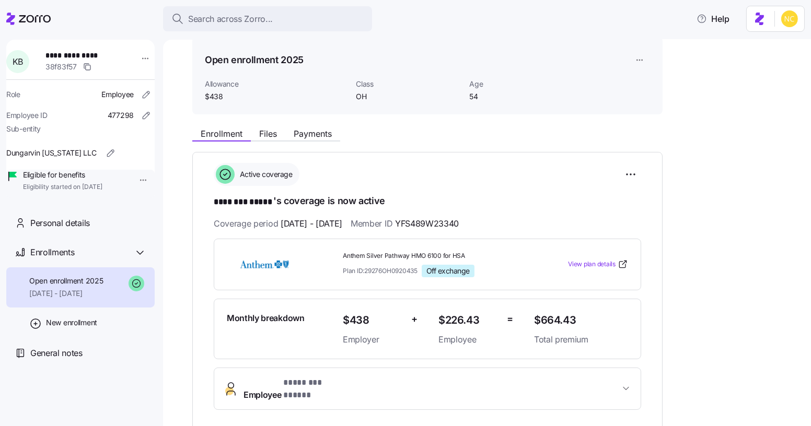
scroll to position [41, 0]
click at [330, 131] on span "Payments" at bounding box center [313, 134] width 38 height 8
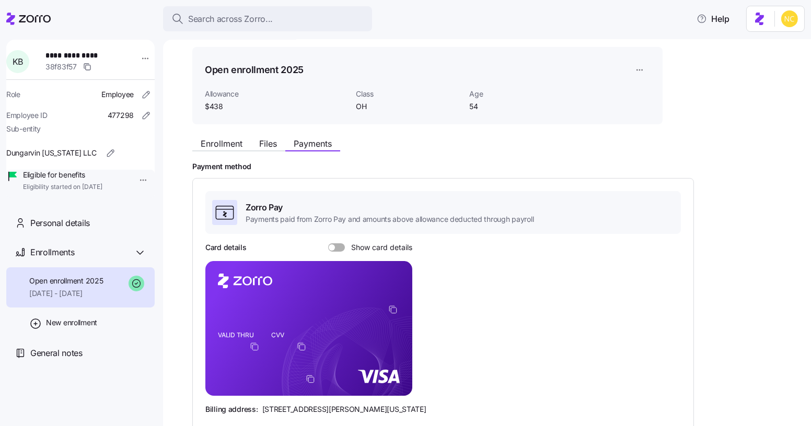
scroll to position [30, 0]
click at [234, 144] on span "Enrollment" at bounding box center [222, 144] width 42 height 8
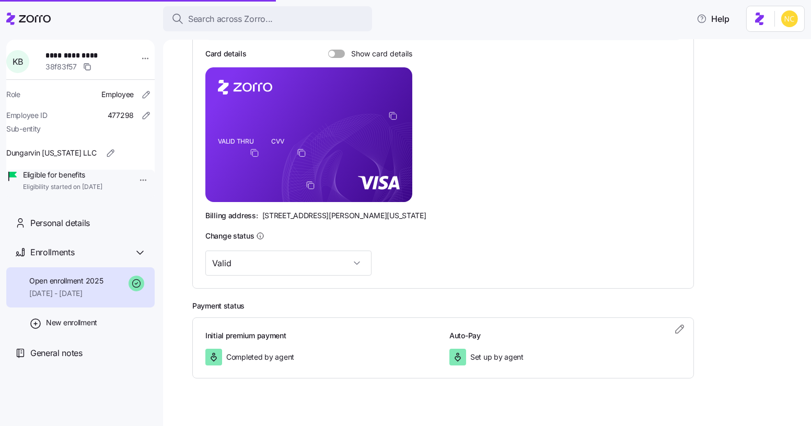
scroll to position [228, 0]
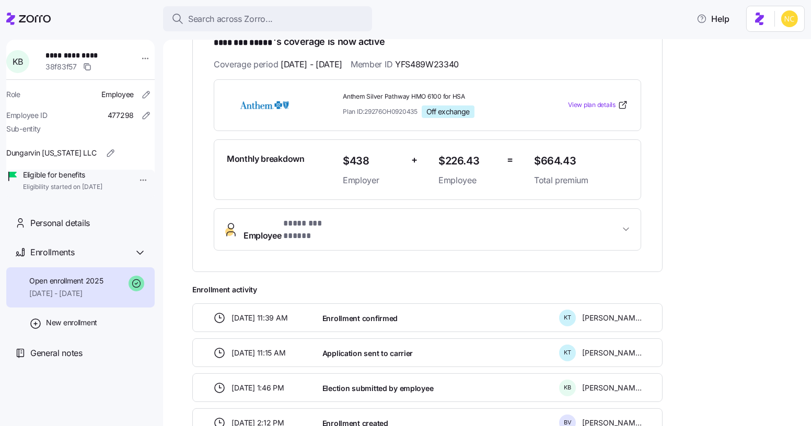
click at [286, 228] on span "* ******** ***** *" at bounding box center [315, 223] width 64 height 13
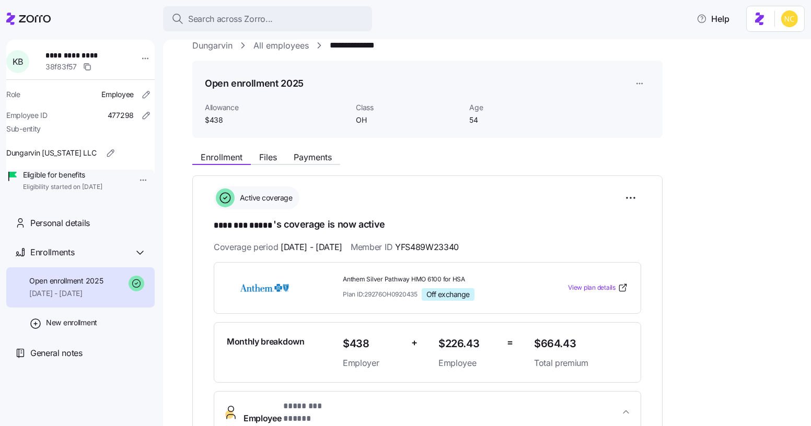
scroll to position [5, 0]
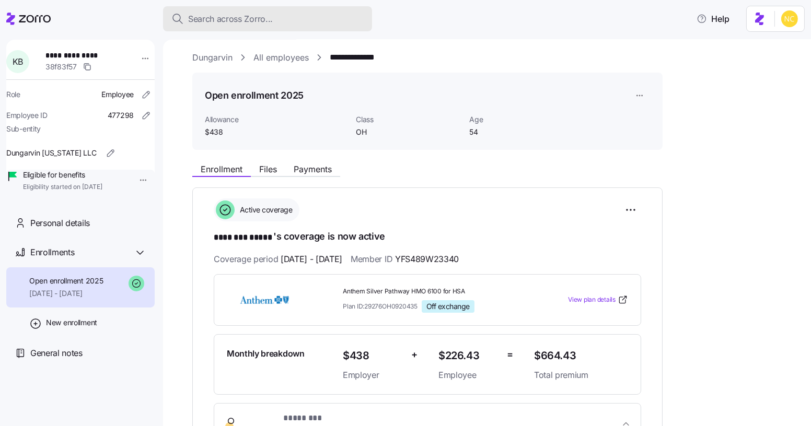
click at [280, 23] on div "Search across Zorro..." at bounding box center [267, 19] width 192 height 13
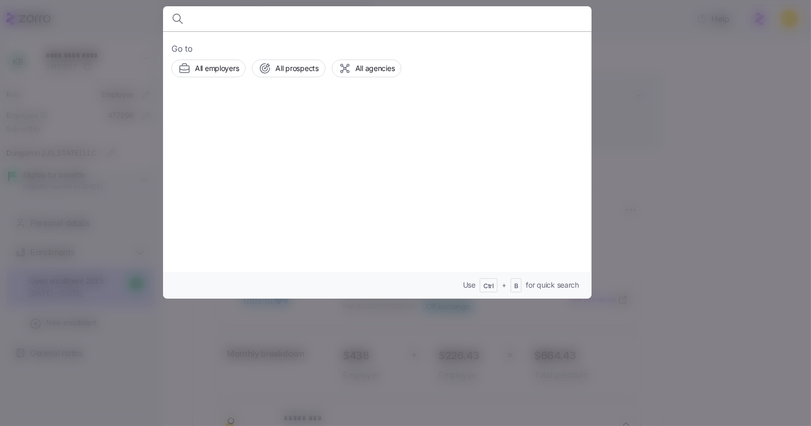
type input "l"
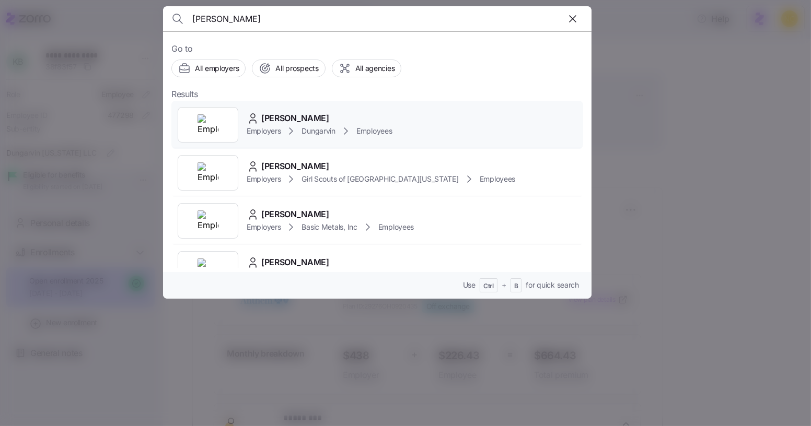
type input "lisa fannin"
click at [295, 110] on div "Lisa Fannin Employers Dungarvin Employees" at bounding box center [377, 125] width 412 height 48
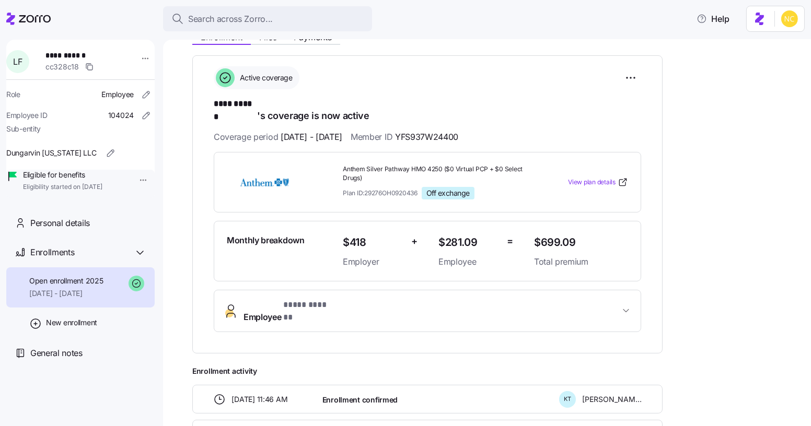
scroll to position [137, 0]
click at [298, 299] on span "* **** ****** *" at bounding box center [307, 305] width 49 height 13
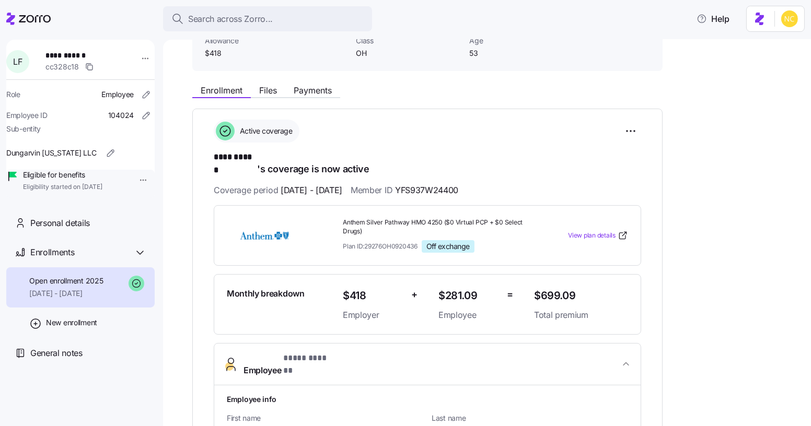
scroll to position [83, 0]
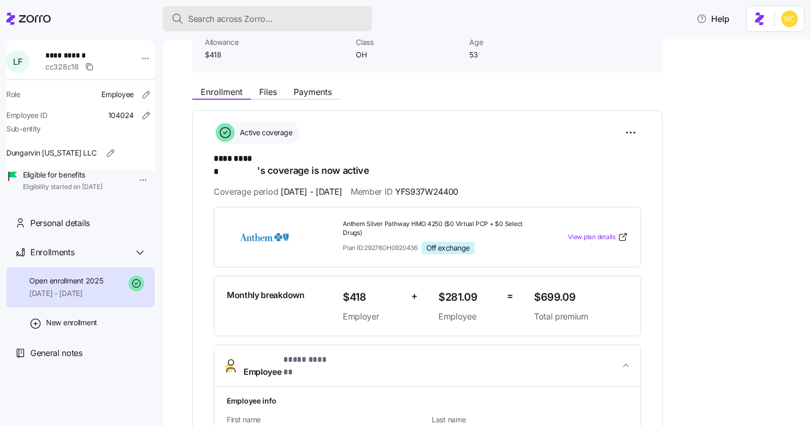
click at [267, 18] on span "Search across Zorro..." at bounding box center [230, 19] width 85 height 13
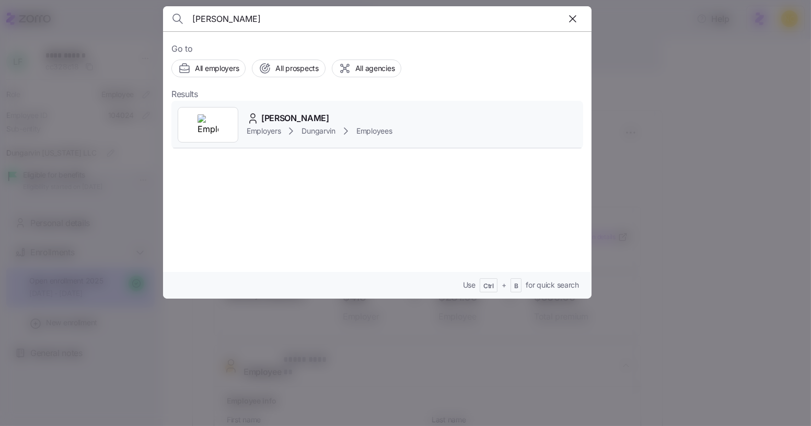
type input "maima dahn"
click at [283, 110] on div "Maima Dahn Employers Dungarvin Employees" at bounding box center [377, 125] width 412 height 48
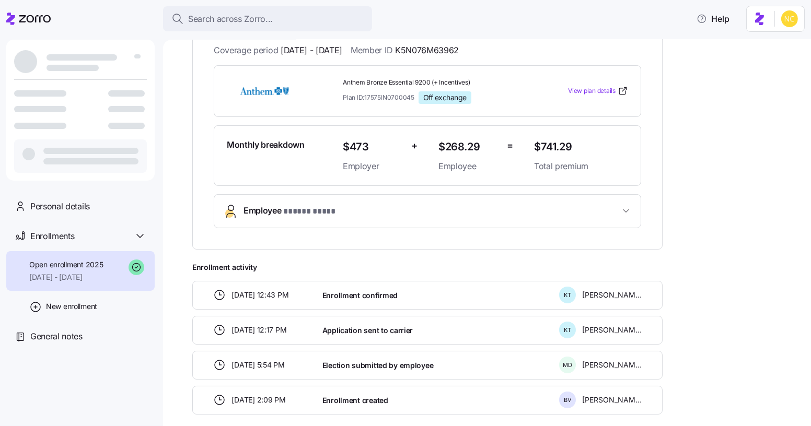
scroll to position [218, 0]
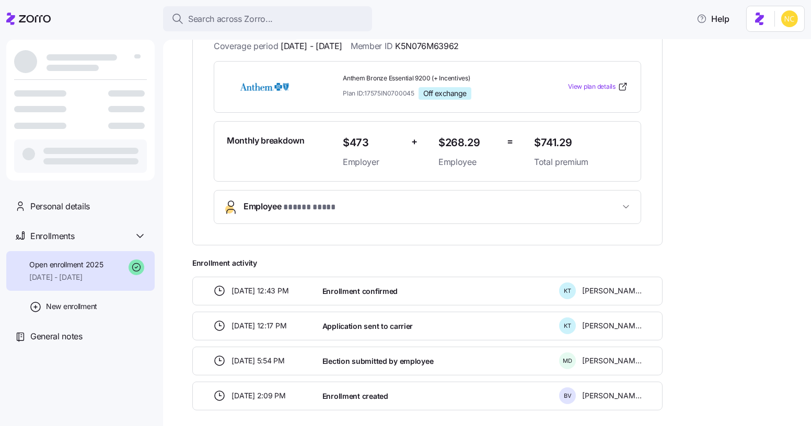
click at [287, 219] on button "Employee * ***** **** *" at bounding box center [427, 207] width 426 height 33
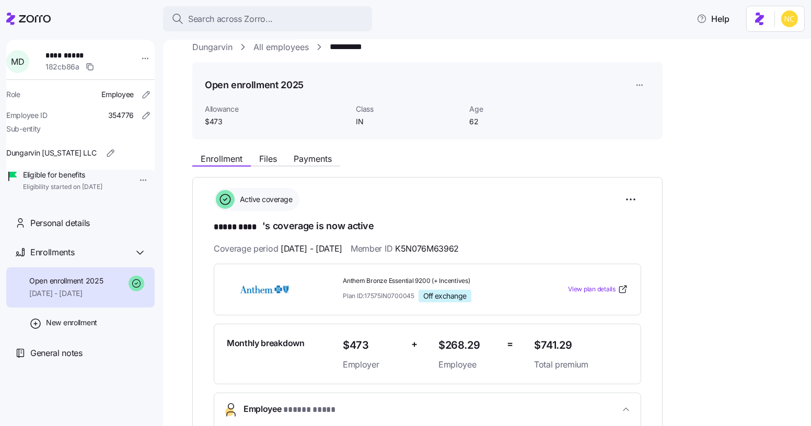
scroll to position [12, 0]
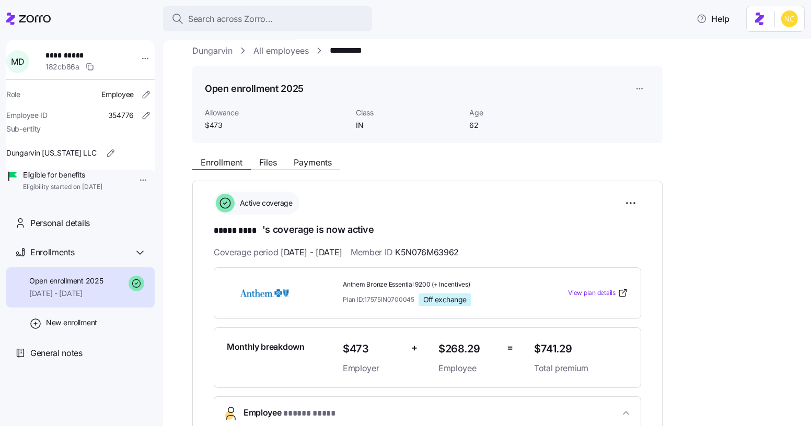
click at [303, 169] on div "Enrollment Files Payments" at bounding box center [266, 164] width 148 height 13
click at [332, 165] on span "Payments" at bounding box center [313, 162] width 38 height 8
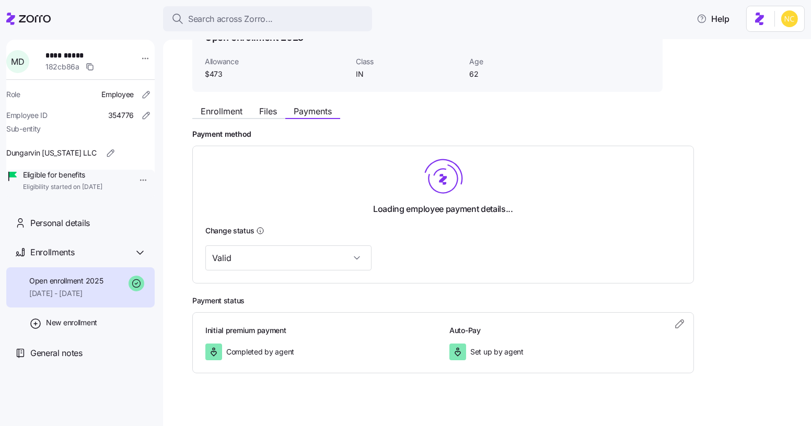
scroll to position [72, 0]
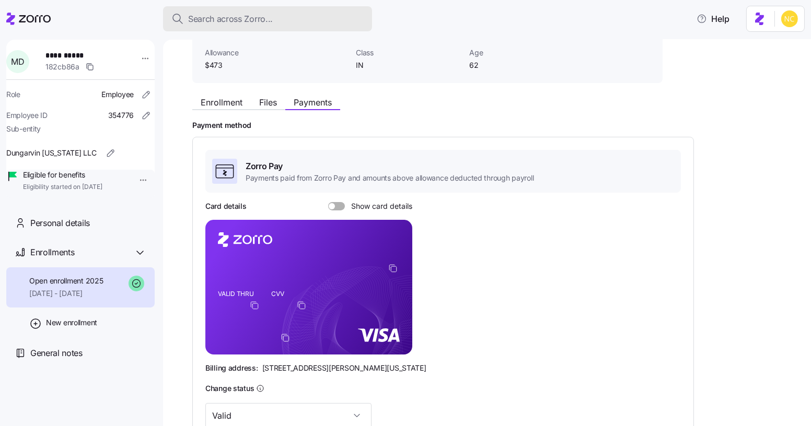
click at [271, 13] on span "Search across Zorro..." at bounding box center [230, 19] width 85 height 13
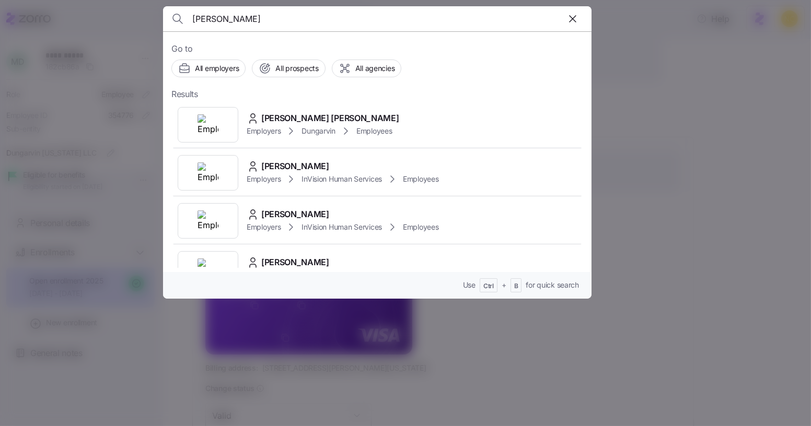
type input "kwadwo"
click at [263, 113] on span "Kwadwo Acheampong Nimako" at bounding box center [329, 118] width 137 height 13
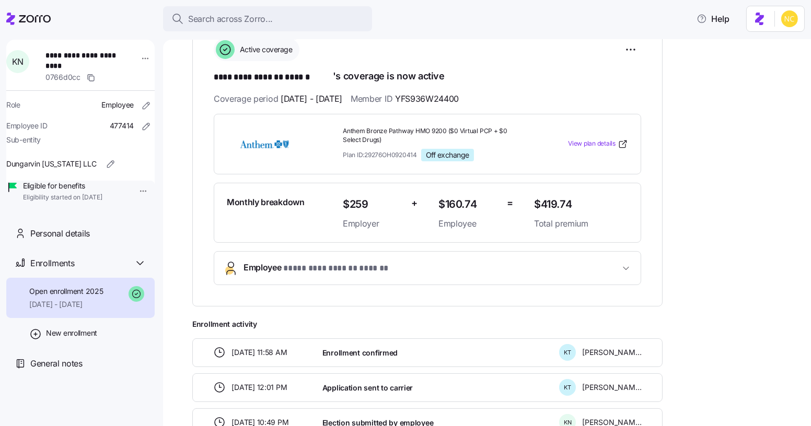
click at [279, 275] on button "**********" at bounding box center [427, 268] width 426 height 33
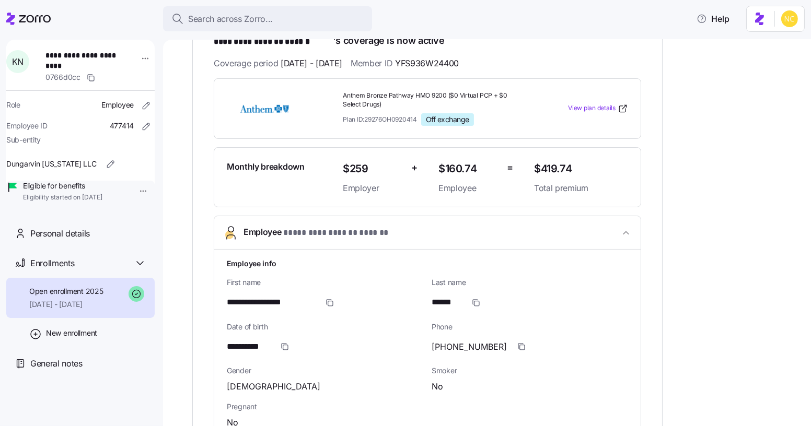
scroll to position [203, 0]
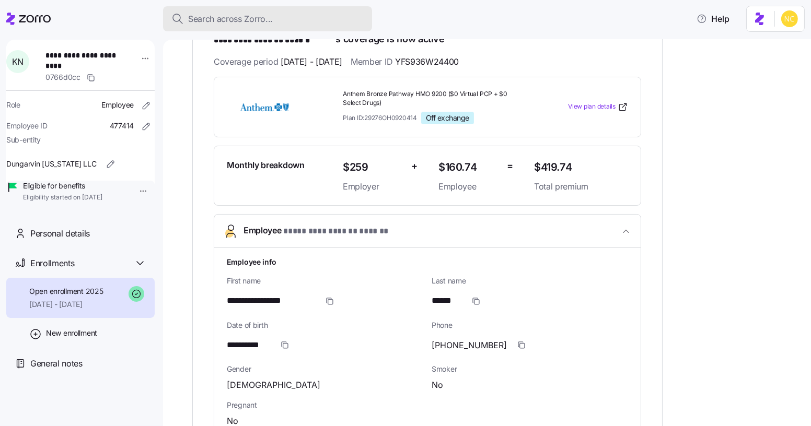
click at [259, 17] on span "Search across Zorro..." at bounding box center [230, 19] width 85 height 13
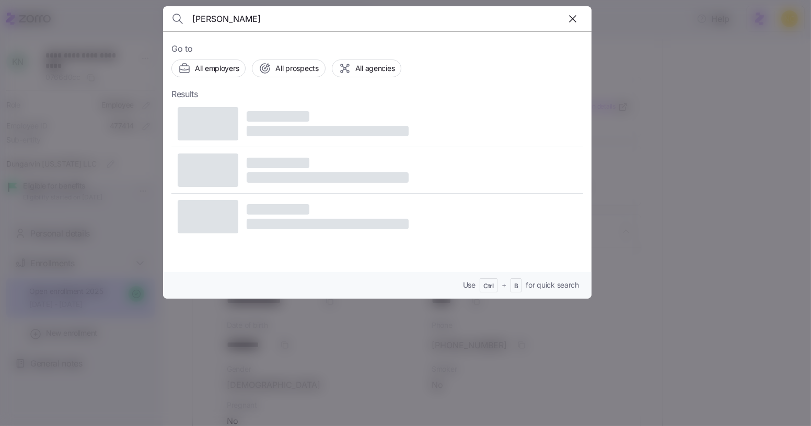
type input "lashonta"
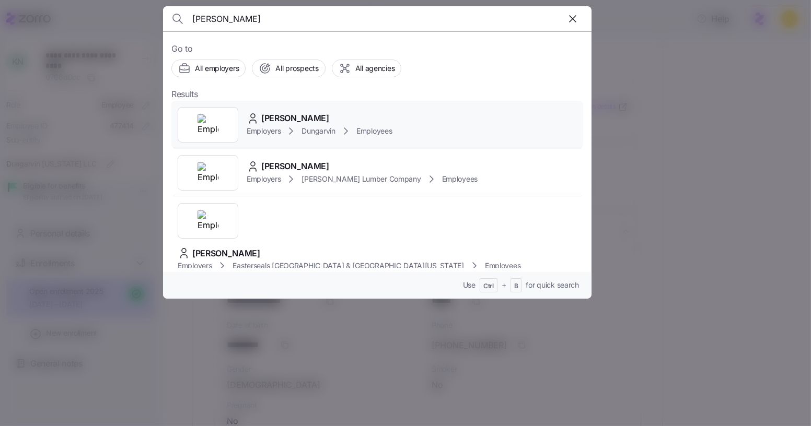
click at [324, 114] on span "LaShanta Downs" at bounding box center [295, 118] width 68 height 13
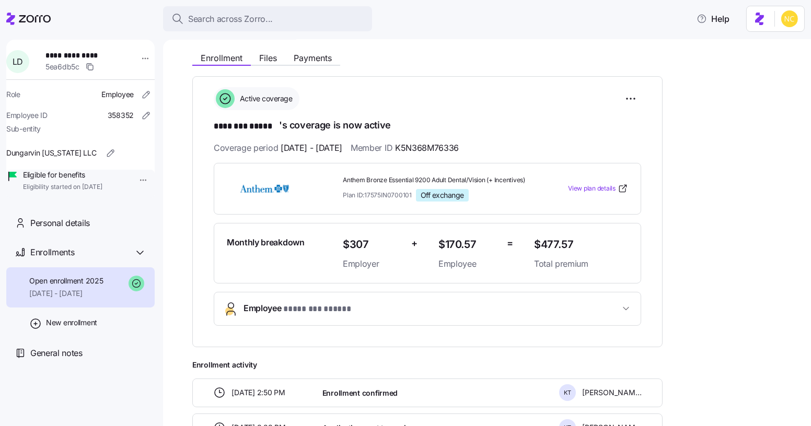
click at [298, 316] on span "* ******** ***** *" at bounding box center [317, 309] width 69 height 13
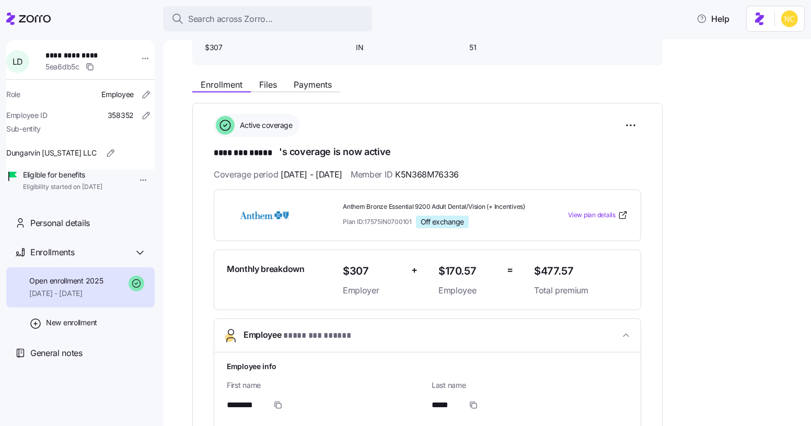
scroll to position [89, 0]
click at [304, 89] on span "Payments" at bounding box center [313, 86] width 38 height 8
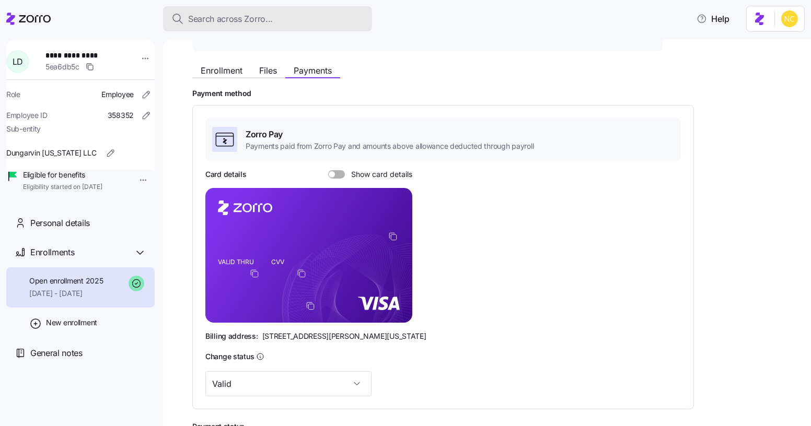
scroll to position [104, 0]
click at [236, 24] on span "Search across Zorro..." at bounding box center [230, 19] width 85 height 13
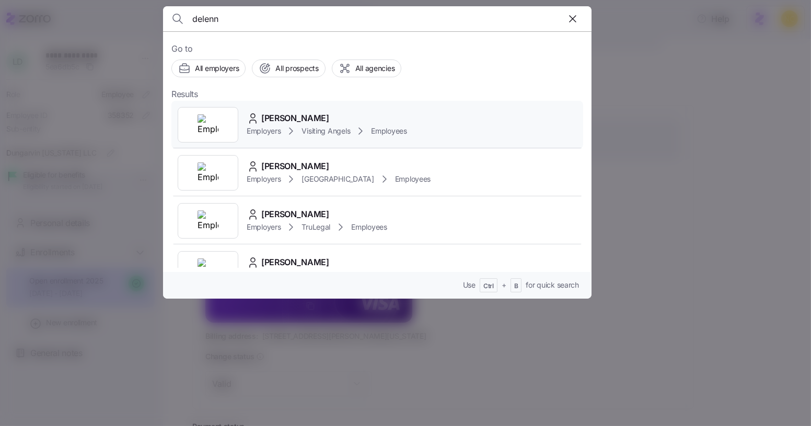
type input "delenn"
click at [332, 113] on div "Delenn Rivera" at bounding box center [327, 118] width 160 height 13
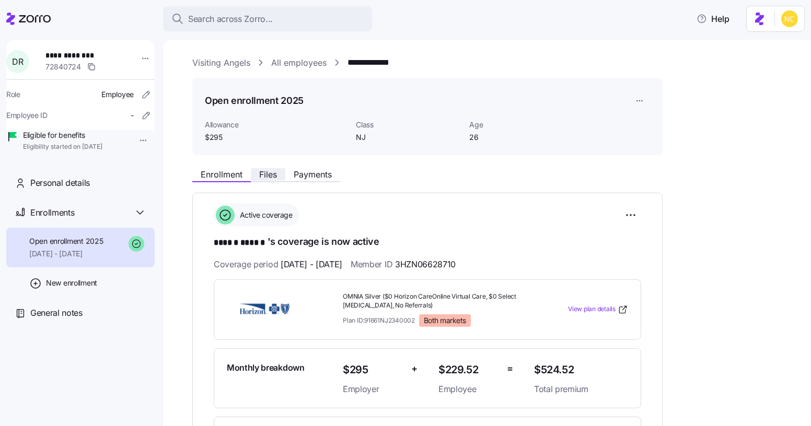
click at [276, 171] on span "Files" at bounding box center [268, 174] width 18 height 8
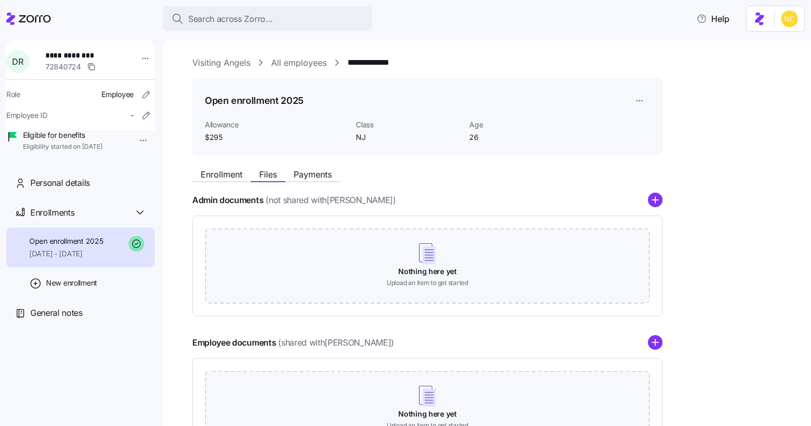
scroll to position [96, 0]
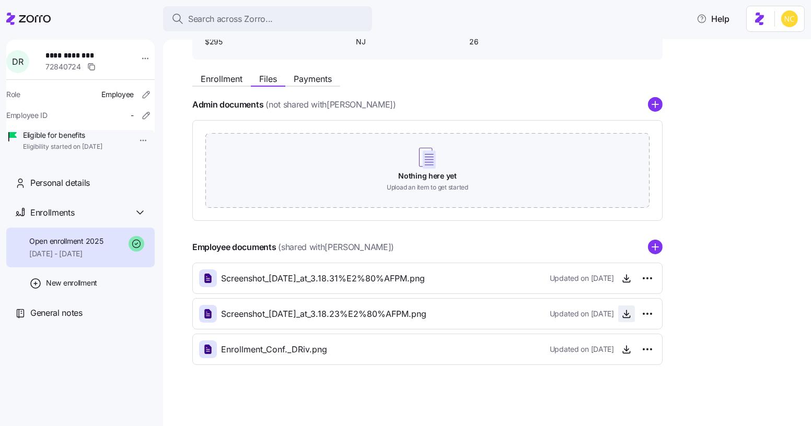
click at [624, 318] on icon "button" at bounding box center [626, 318] width 7 height 2
click at [318, 76] on span "Payments" at bounding box center [313, 79] width 38 height 8
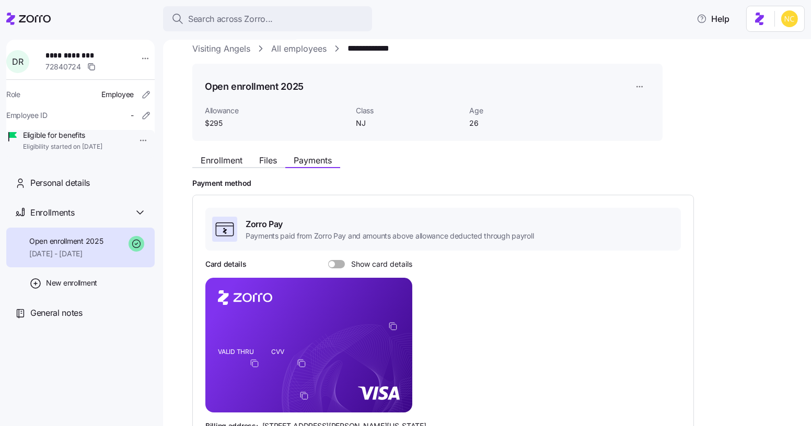
scroll to position [14, 0]
click at [230, 164] on span "Enrollment" at bounding box center [222, 161] width 42 height 8
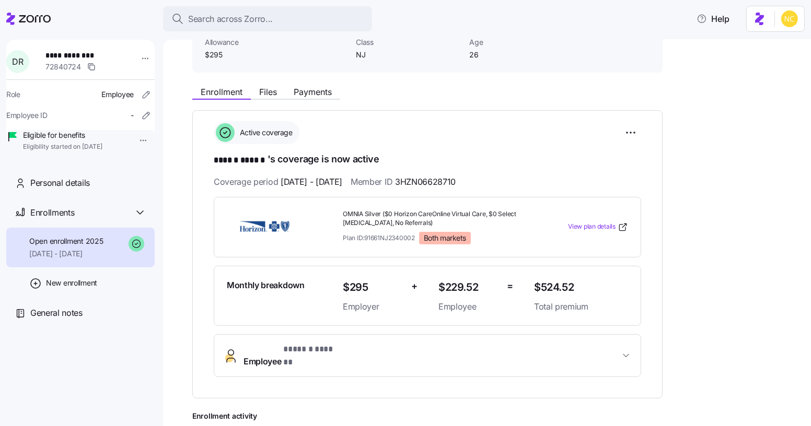
scroll to position [82, 0]
drag, startPoint x: 449, startPoint y: 183, endPoint x: 498, endPoint y: 182, distance: 49.1
click at [498, 182] on div "Coverage period 09/01/2025 - 12/31/2025 Member ID 3HZN06628710" at bounding box center [427, 182] width 427 height 13
click at [310, 94] on span "Payments" at bounding box center [313, 92] width 38 height 8
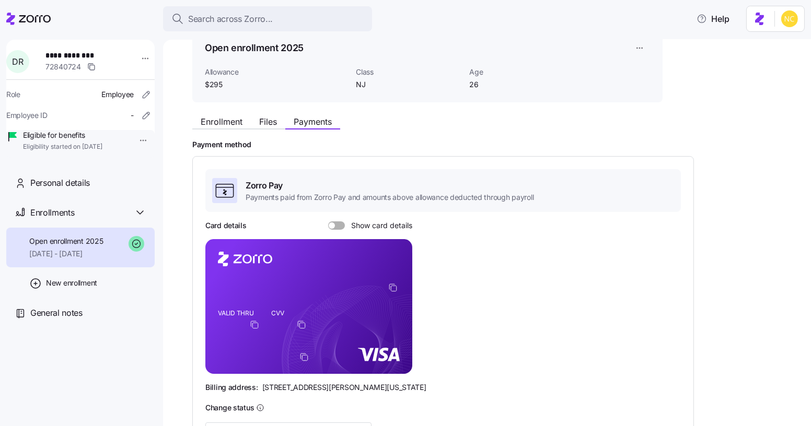
scroll to position [90, 0]
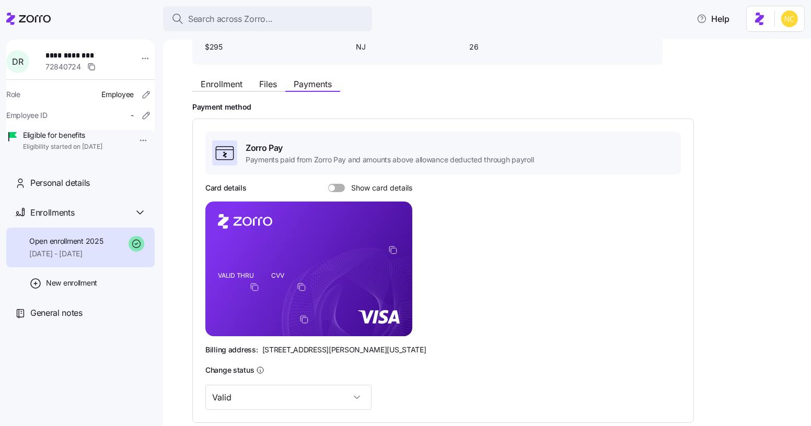
click at [341, 187] on span at bounding box center [340, 188] width 10 height 8
click at [328, 184] on input "Show card details" at bounding box center [328, 184] width 0 height 0
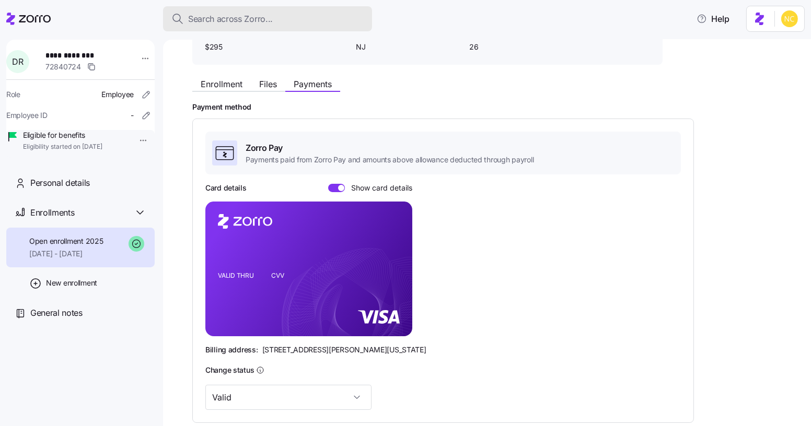
click at [223, 24] on span "Search across Zorro..." at bounding box center [230, 19] width 85 height 13
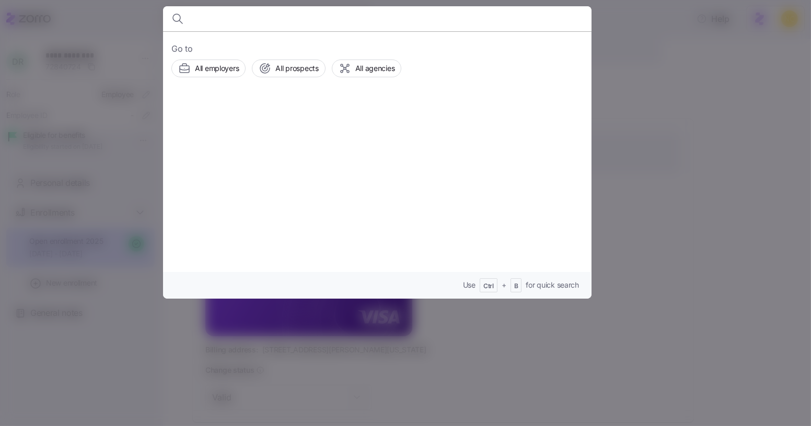
type input "z"
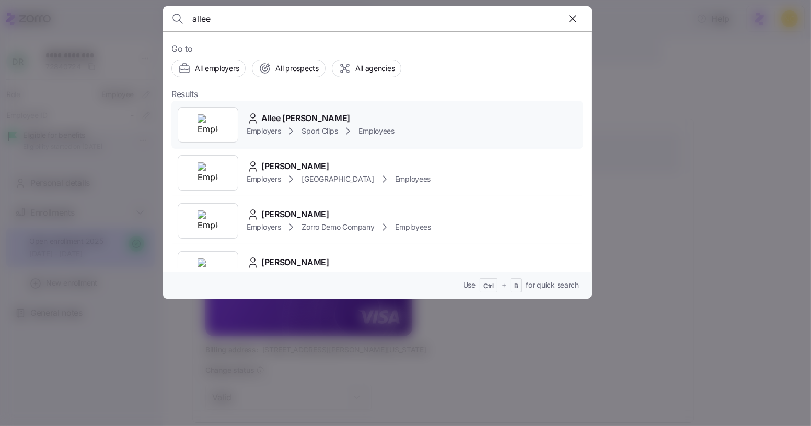
type input "allee"
click at [307, 112] on span "Allee Ballesteros" at bounding box center [305, 118] width 89 height 13
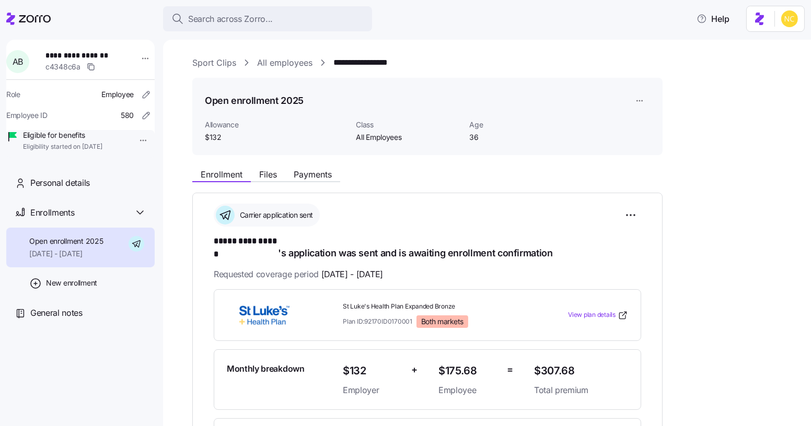
scroll to position [65, 0]
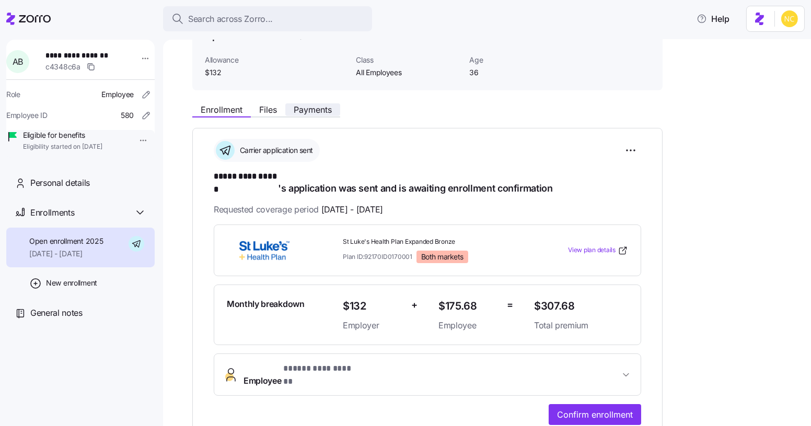
click at [302, 115] on button "Payments" at bounding box center [312, 109] width 55 height 13
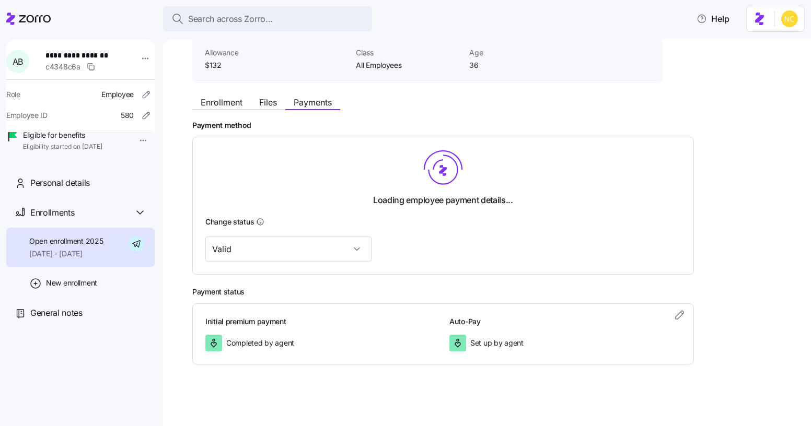
scroll to position [73, 0]
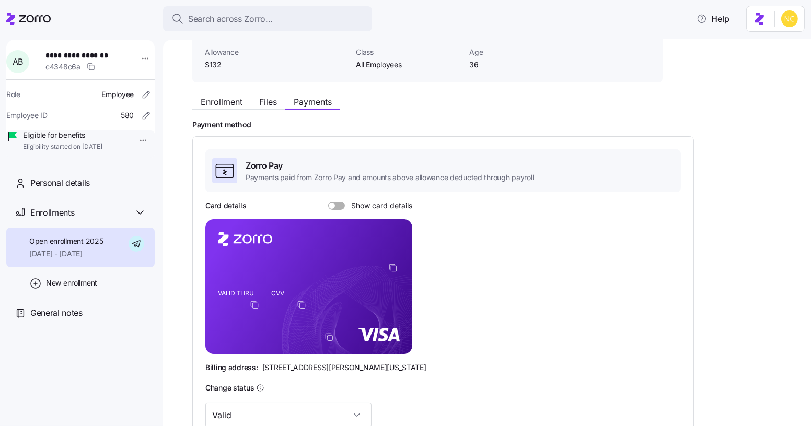
click at [229, 110] on div "Enrollment Files Payments Payment method Zorro Pay Payments paid from Zorro Pay…" at bounding box center [494, 311] width 604 height 440
click at [230, 106] on span "Enrollment" at bounding box center [222, 102] width 42 height 8
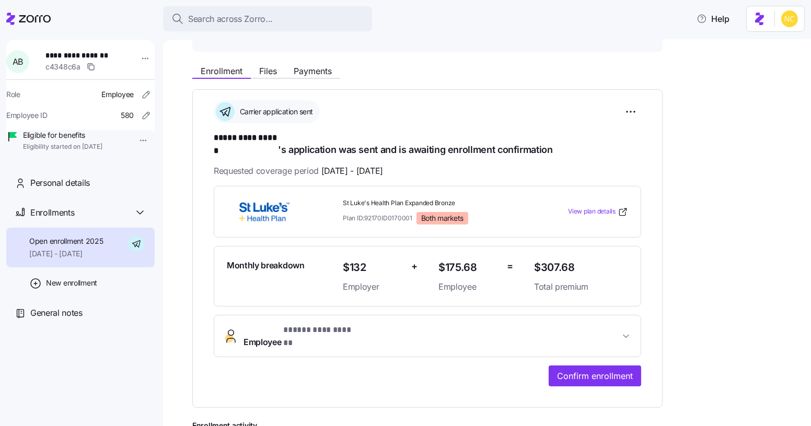
scroll to position [93, 0]
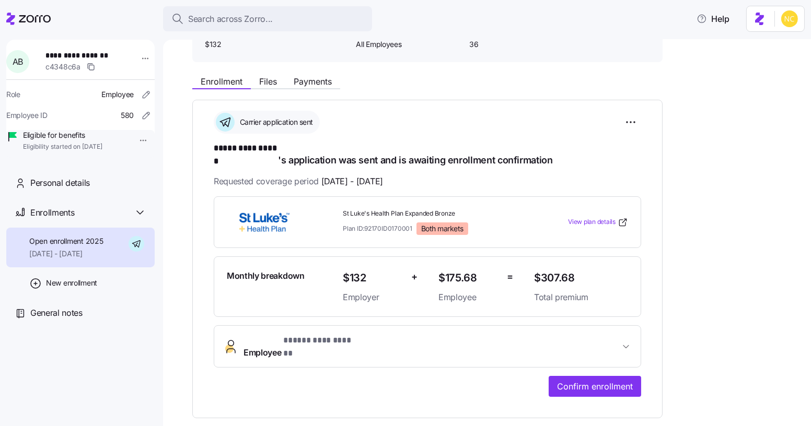
click at [45, 14] on icon at bounding box center [28, 19] width 44 height 13
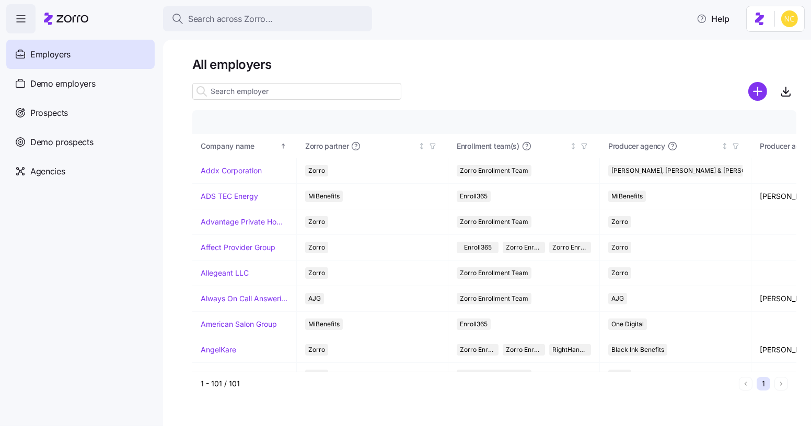
click at [265, 87] on input at bounding box center [296, 91] width 209 height 17
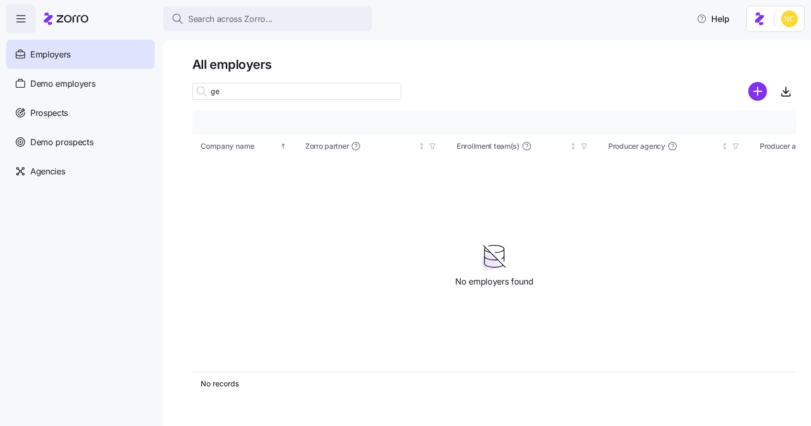
type input "g"
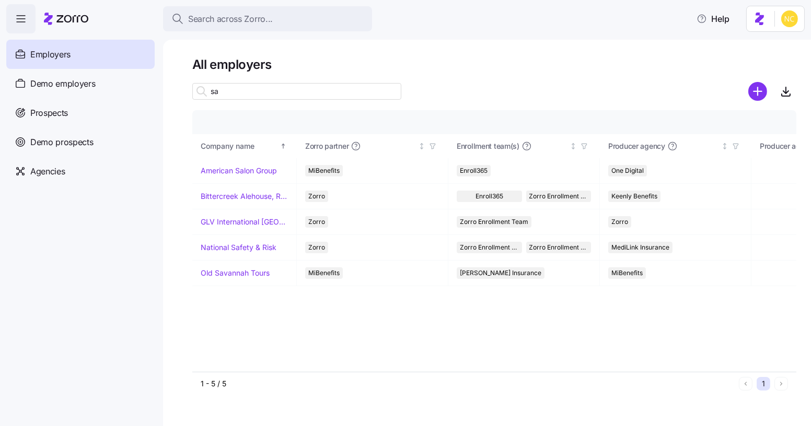
type input "s"
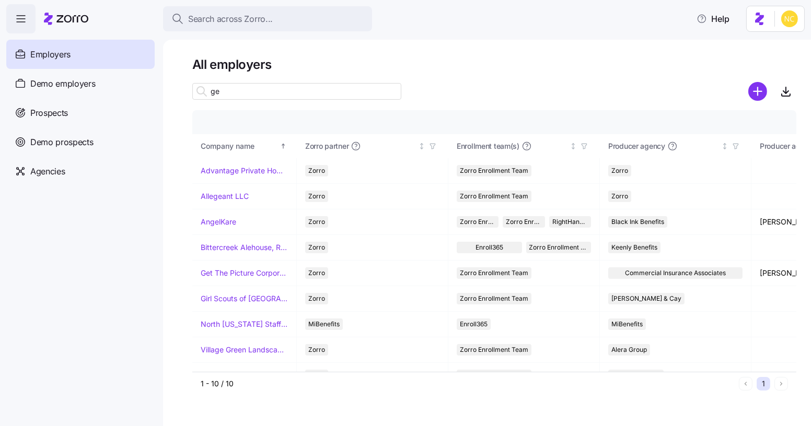
type input "g"
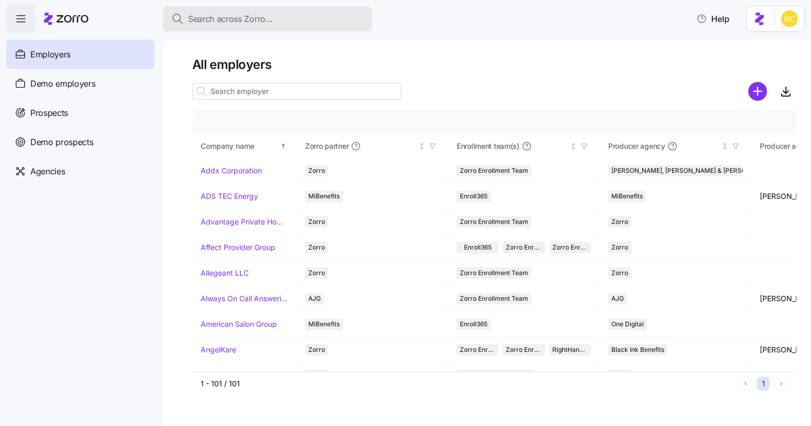
click at [313, 8] on button "Search across Zorro..." at bounding box center [267, 18] width 209 height 25
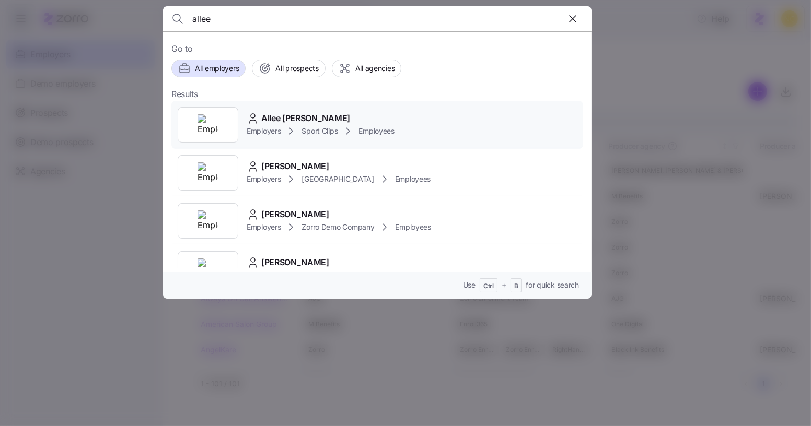
type input "allee"
click at [315, 114] on span "Allee Ballesteros" at bounding box center [305, 118] width 89 height 13
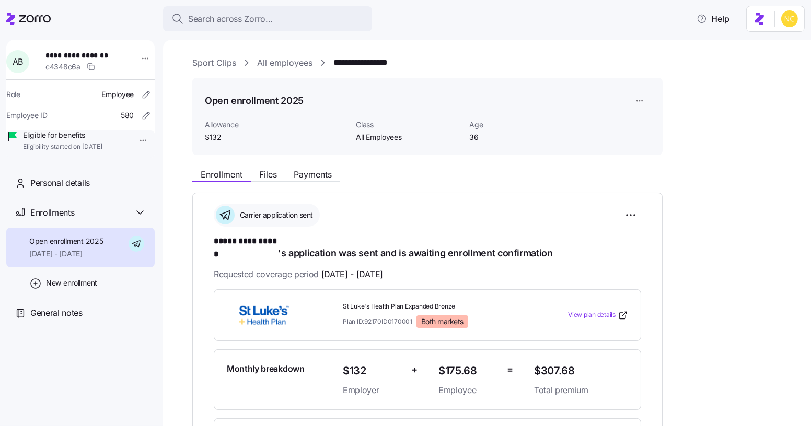
click at [226, 65] on link "Sport Clips" at bounding box center [214, 62] width 44 height 13
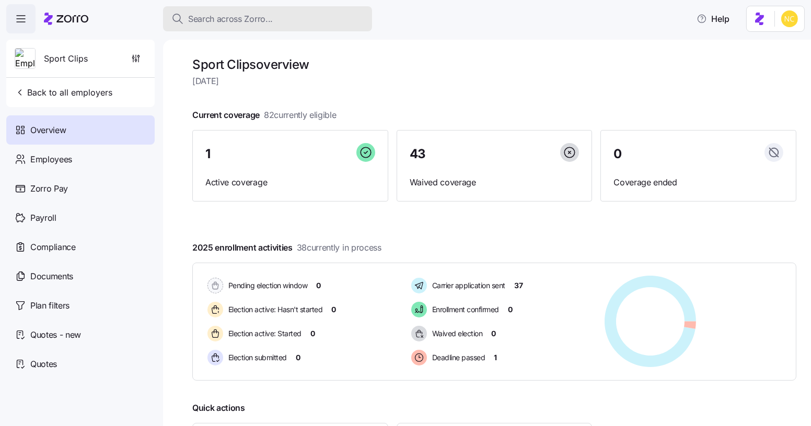
click at [337, 24] on div "Search across Zorro..." at bounding box center [267, 19] width 192 height 13
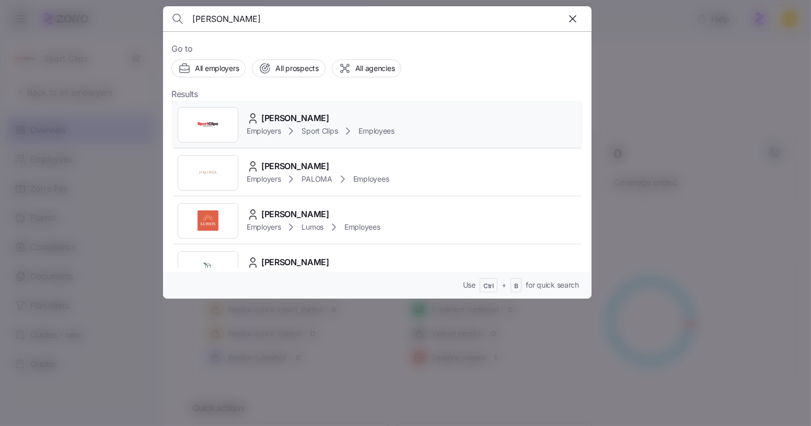
type input "angela garret"
click at [330, 115] on div "Angela Garrett" at bounding box center [321, 118] width 148 height 13
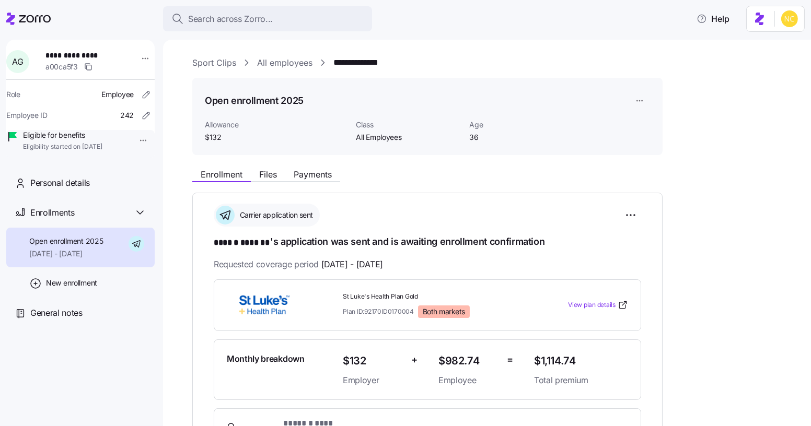
click at [51, 20] on div "Search across Zorro... Help" at bounding box center [405, 18] width 798 height 29
click at [47, 19] on icon at bounding box center [28, 19] width 44 height 13
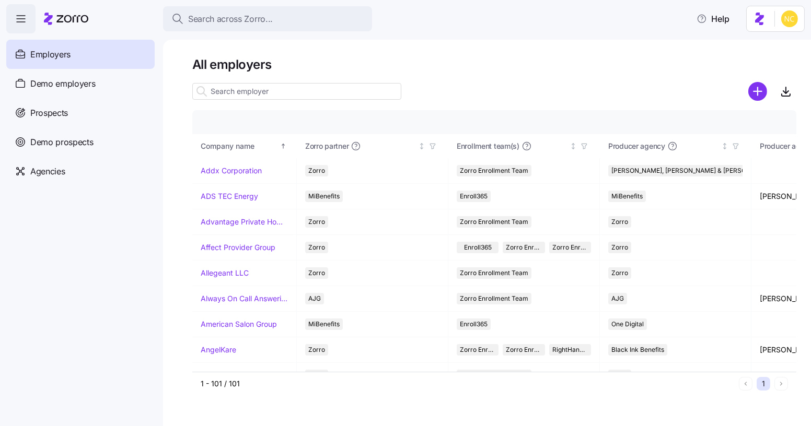
click at [292, 87] on input at bounding box center [296, 91] width 209 height 17
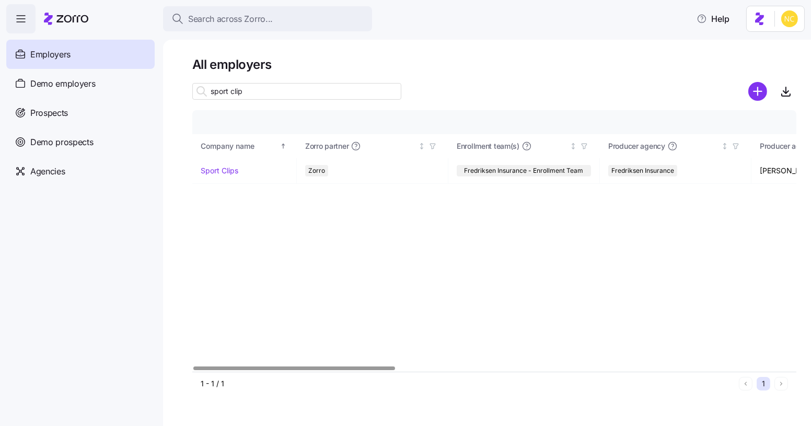
type input "sport clip"
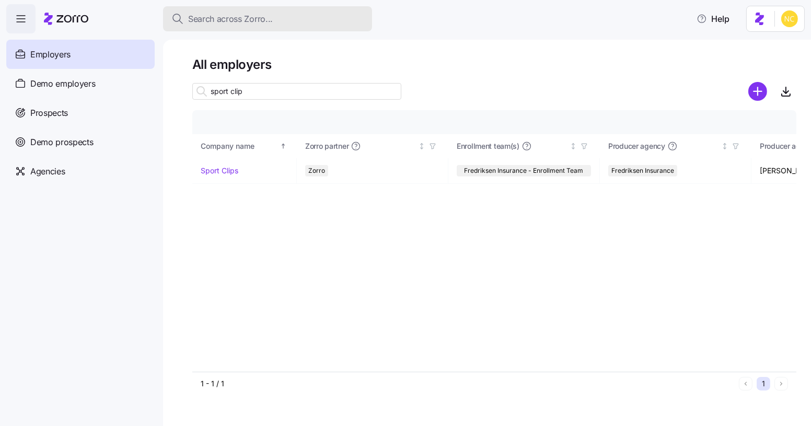
click at [339, 19] on div "Search across Zorro..." at bounding box center [267, 19] width 192 height 13
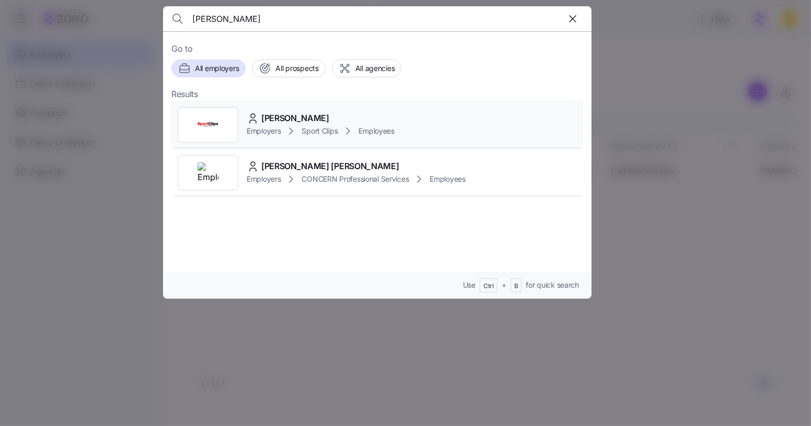
type input "jaymee hoo"
click at [330, 109] on div "Jaymee Hooten Employers Sport Clips Employees" at bounding box center [377, 125] width 412 height 48
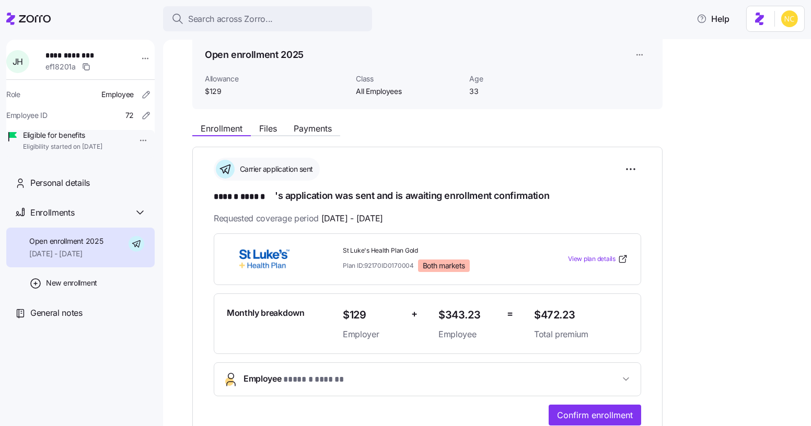
scroll to position [45, 0]
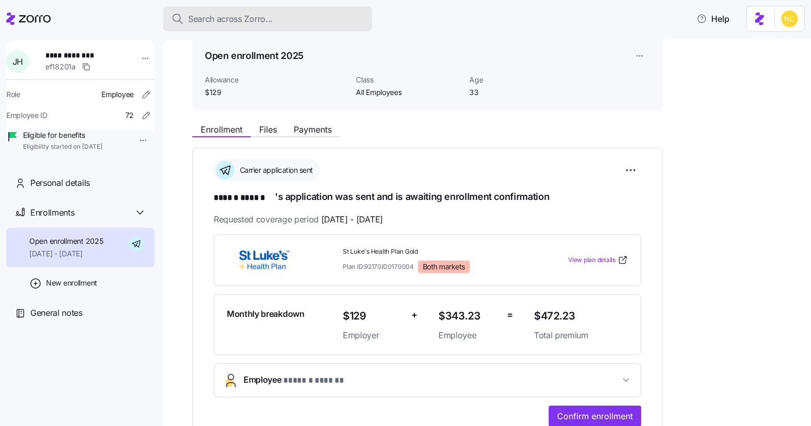
click at [291, 26] on button "Search across Zorro..." at bounding box center [267, 18] width 209 height 25
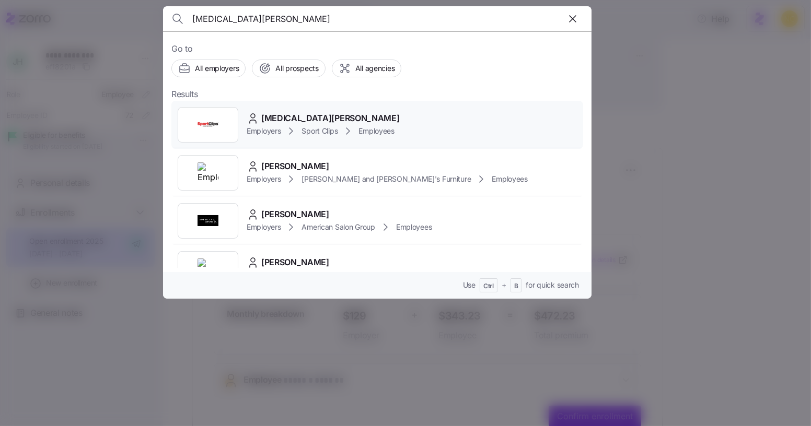
type input "nikita marti"
click at [320, 114] on div "Nikita Martin" at bounding box center [323, 118] width 153 height 13
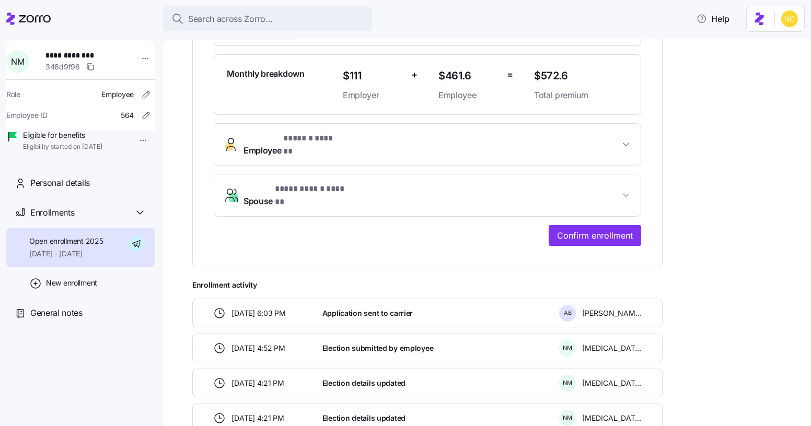
scroll to position [297, 0]
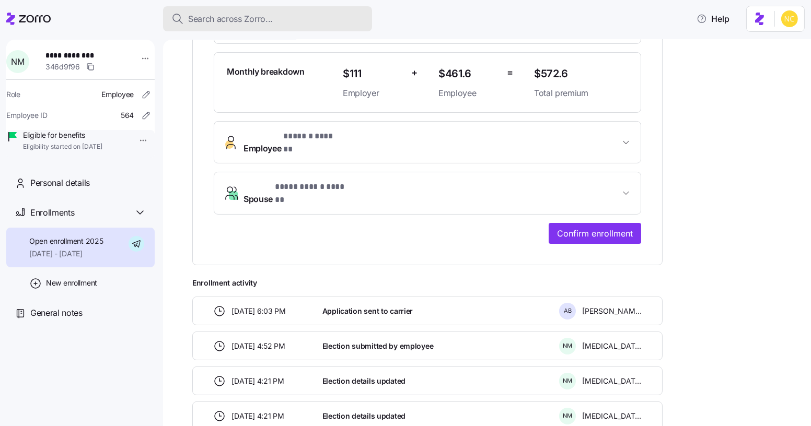
click at [242, 26] on button "Search across Zorro..." at bounding box center [267, 18] width 209 height 25
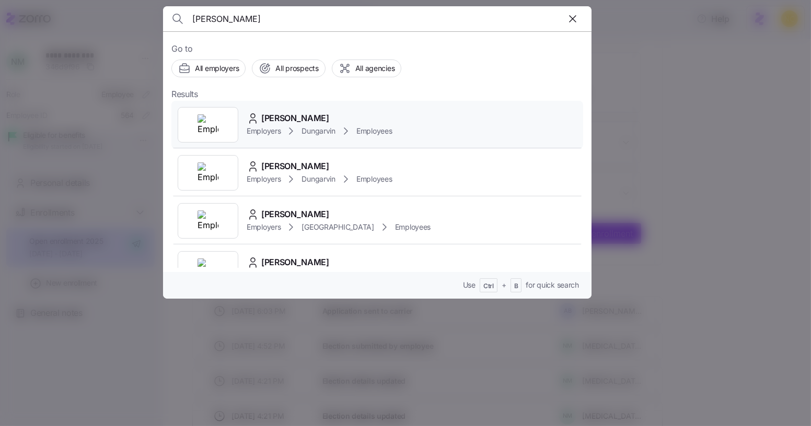
type input "peter mulenga"
click at [361, 112] on div "Peter Mulenga" at bounding box center [319, 118] width 145 height 13
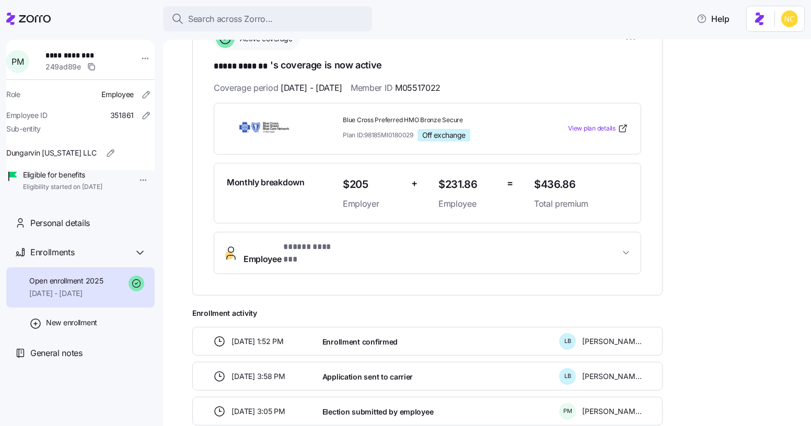
scroll to position [177, 0]
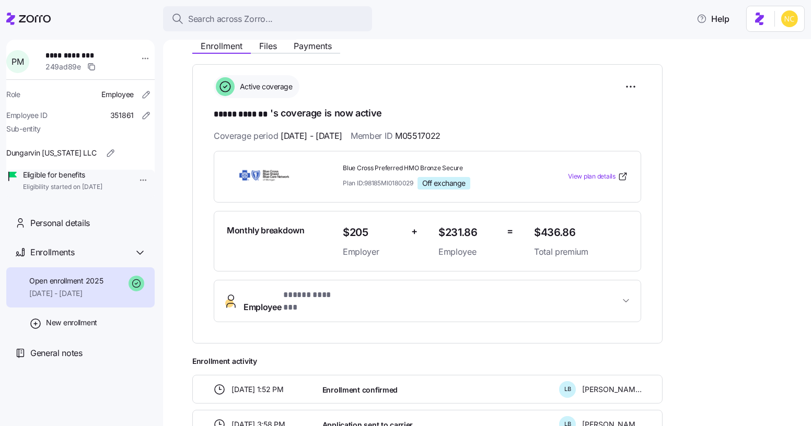
click at [350, 285] on button "Employee * ***** ******* *" at bounding box center [427, 302] width 426 height 42
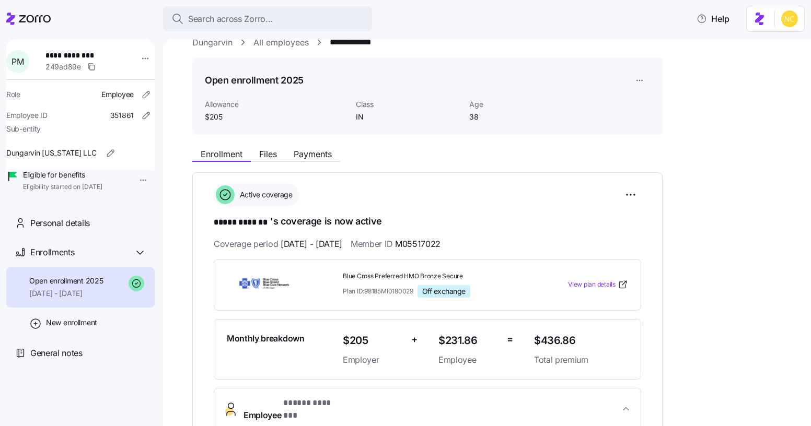
scroll to position [0, 0]
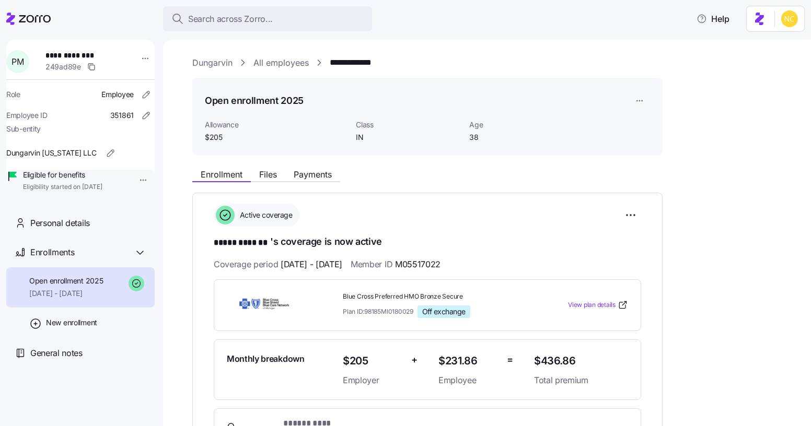
click at [245, 300] on img at bounding box center [264, 305] width 75 height 24
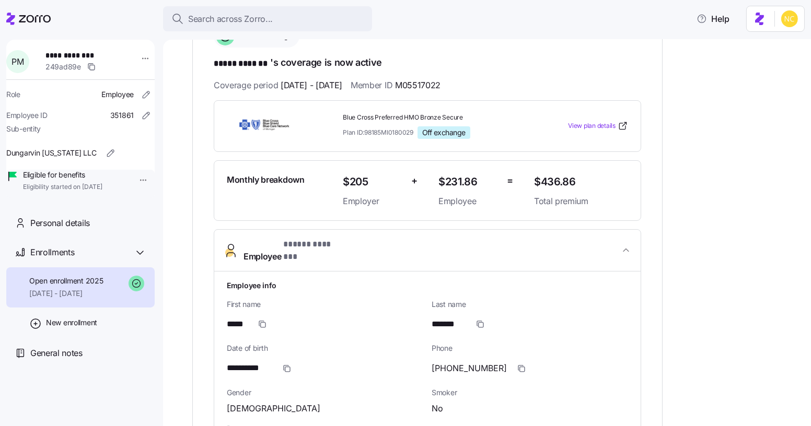
scroll to position [189, 0]
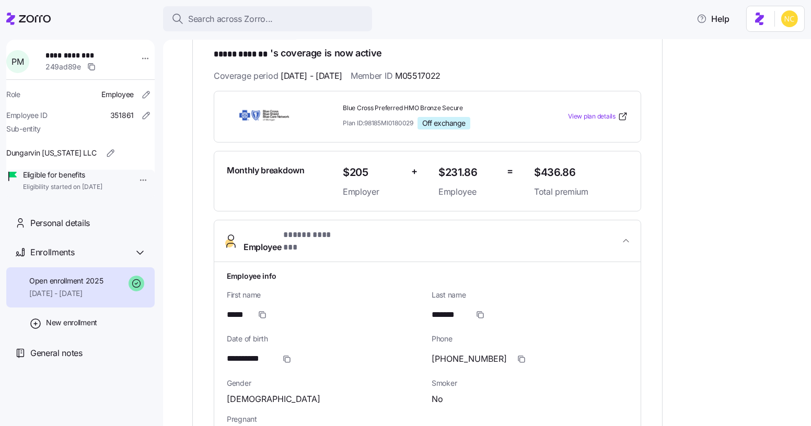
drag, startPoint x: 359, startPoint y: 234, endPoint x: 381, endPoint y: 243, distance: 24.2
click at [381, 243] on button "Employee * ***** ******* *" at bounding box center [427, 242] width 426 height 42
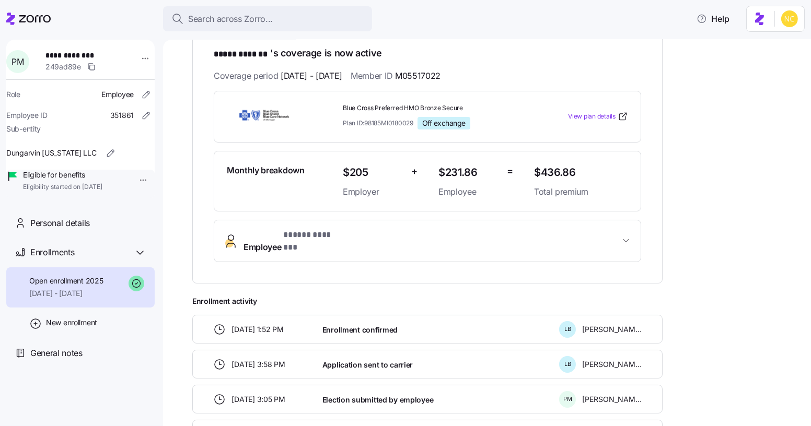
click at [381, 243] on button "Employee * ***** ******* *" at bounding box center [427, 242] width 426 height 42
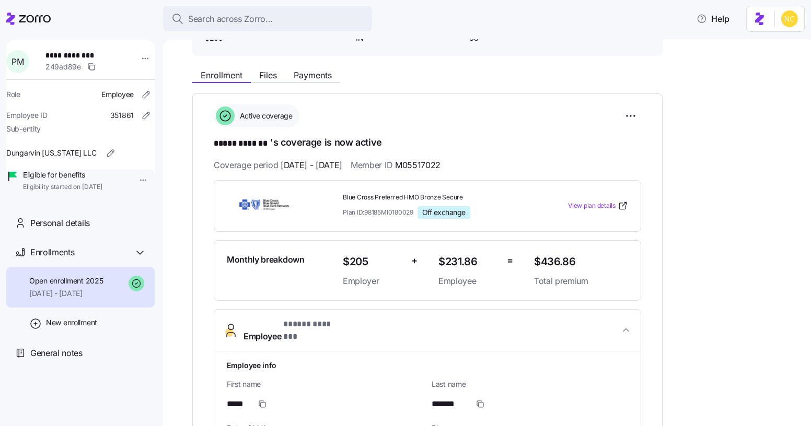
scroll to position [88, 0]
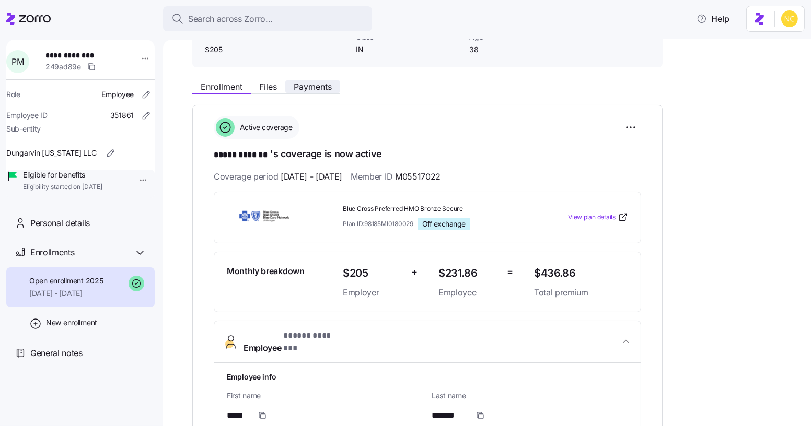
click at [311, 89] on span "Payments" at bounding box center [313, 87] width 38 height 8
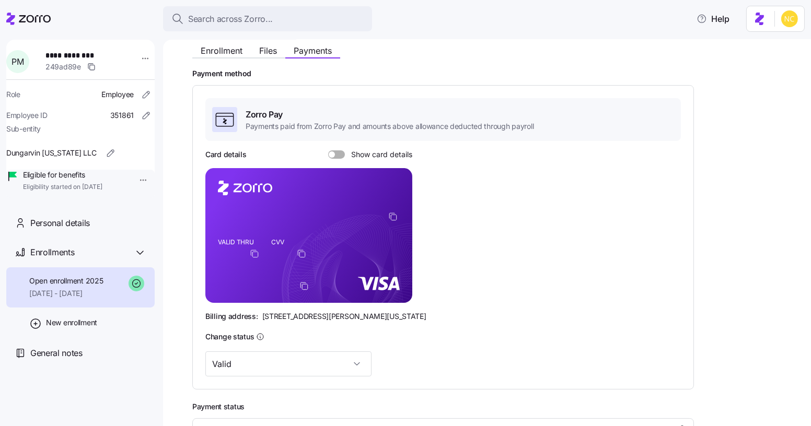
scroll to position [123, 0]
click at [333, 164] on div "Card details Show card details VALID THRU CVV Billing address: 810 Sharon Drive…" at bounding box center [442, 236] width 475 height 172
click at [332, 157] on div at bounding box center [336, 155] width 17 height 8
click at [328, 151] on input "Show card details" at bounding box center [328, 151] width 0 height 0
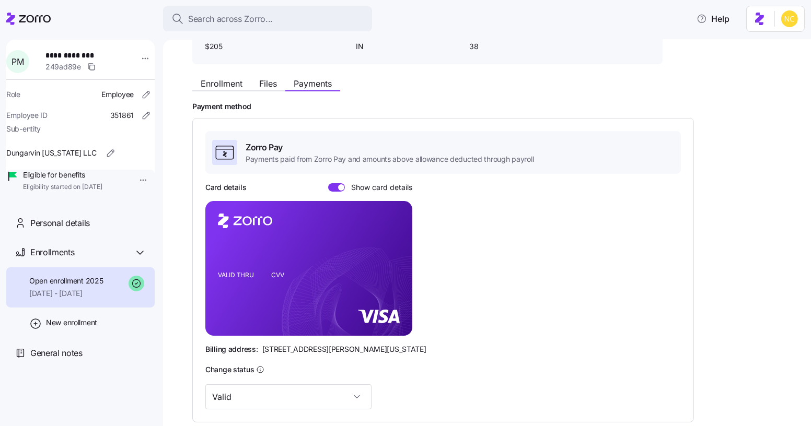
scroll to position [0, 0]
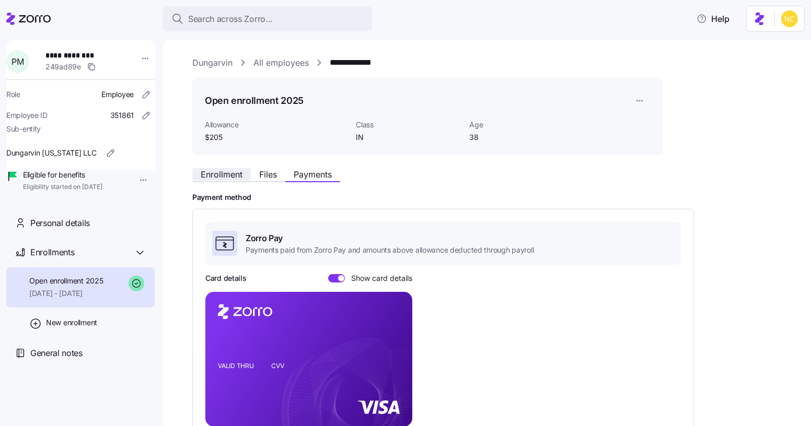
drag, startPoint x: 225, startPoint y: 168, endPoint x: 241, endPoint y: 172, distance: 16.7
click at [241, 172] on div "Enrollment Files Payments" at bounding box center [427, 173] width 470 height 19
click at [225, 176] on span "Enrollment" at bounding box center [222, 174] width 42 height 8
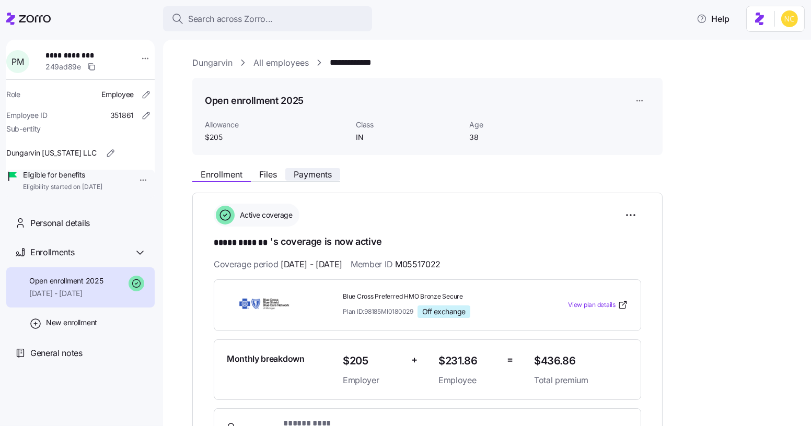
click at [311, 177] on span "Payments" at bounding box center [313, 174] width 38 height 8
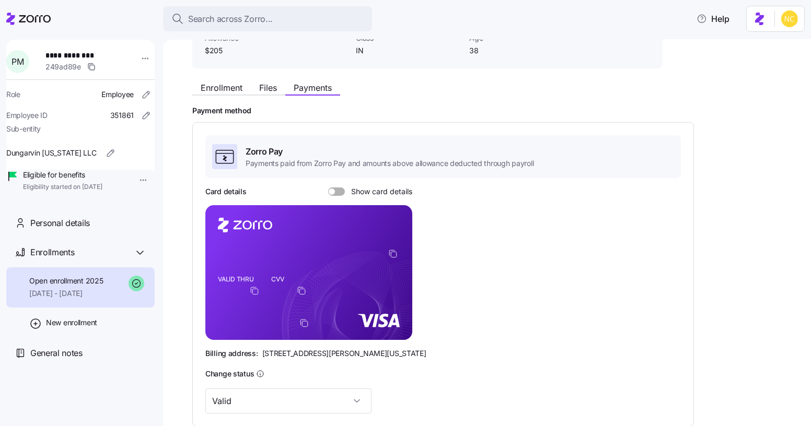
scroll to position [94, 0]
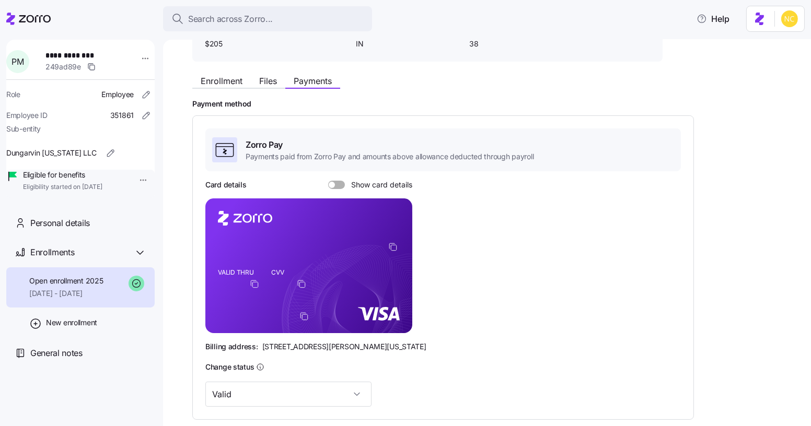
click at [335, 188] on span at bounding box center [340, 185] width 10 height 8
click at [328, 181] on input "Show card details" at bounding box center [328, 181] width 0 height 0
click at [335, 188] on span at bounding box center [333, 185] width 10 height 8
click at [328, 181] on input "Show card details" at bounding box center [328, 181] width 0 height 0
click at [335, 188] on span at bounding box center [340, 185] width 10 height 8
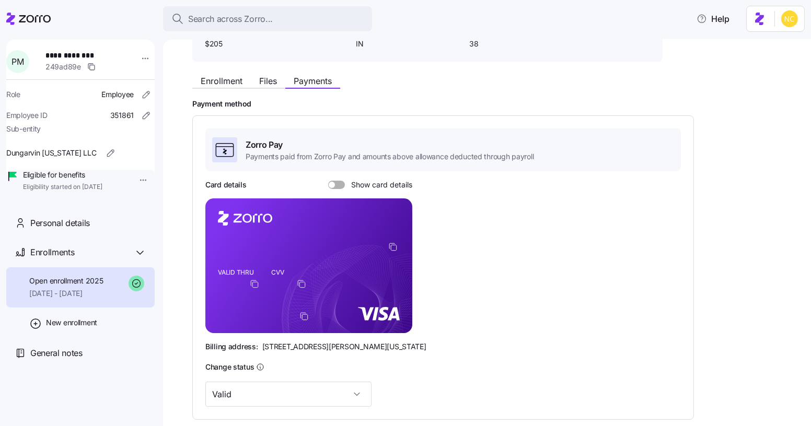
click at [328, 181] on input "Show card details" at bounding box center [328, 181] width 0 height 0
click at [208, 72] on div "Enrollment Files Payments" at bounding box center [427, 79] width 470 height 19
click at [211, 77] on span "Enrollment" at bounding box center [222, 81] width 42 height 8
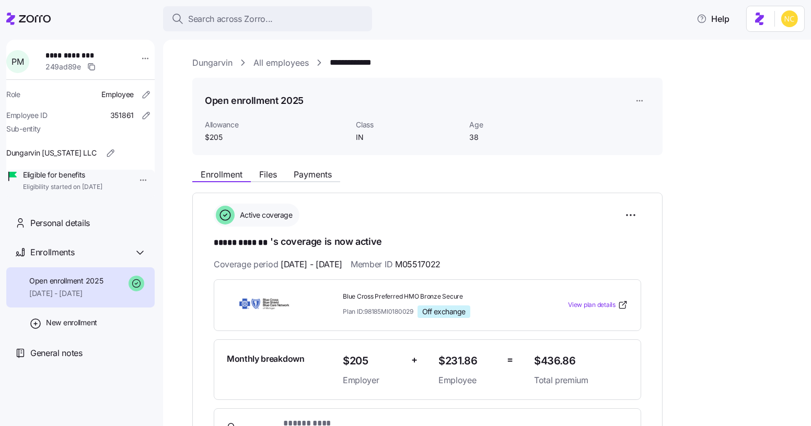
click at [211, 76] on div "**********" at bounding box center [494, 371] width 604 height 631
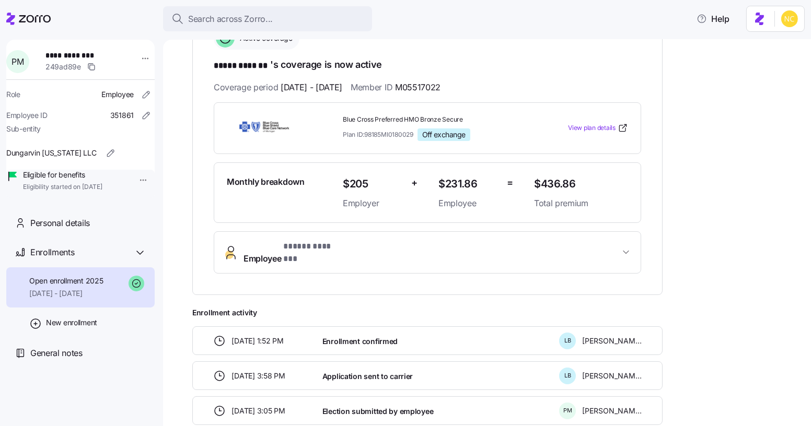
scroll to position [182, 0]
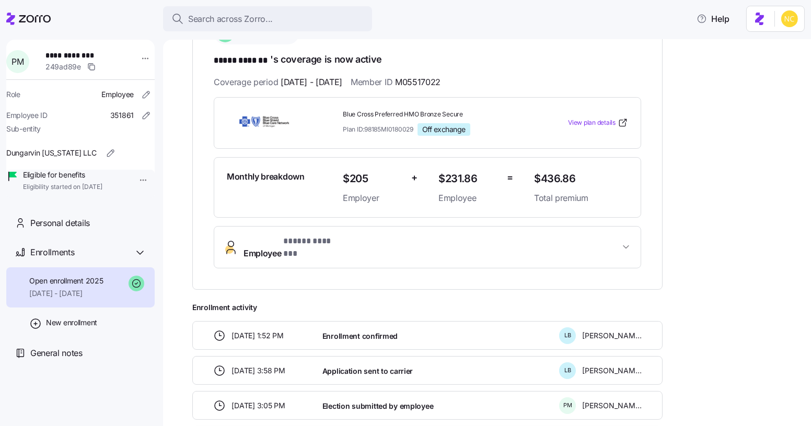
click at [247, 238] on span "Employee * ***** ******* *" at bounding box center [293, 247] width 101 height 25
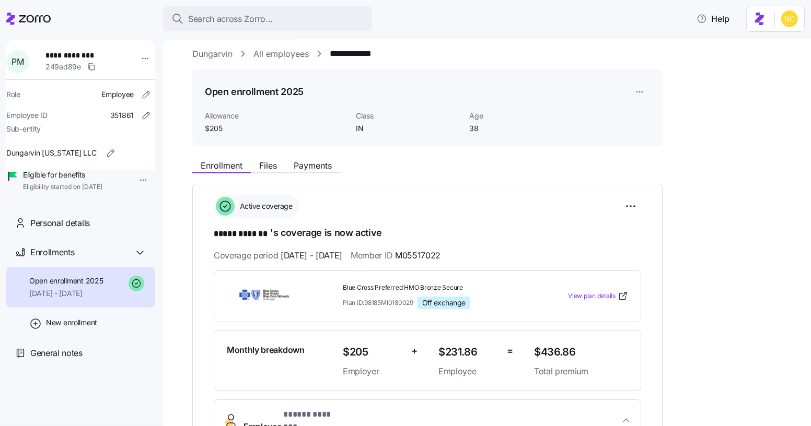
scroll to position [8, 0]
click at [301, 172] on button "Payments" at bounding box center [312, 166] width 55 height 13
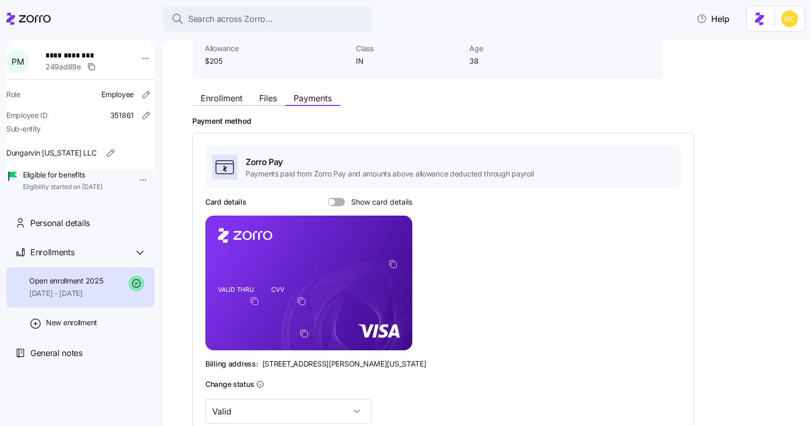
scroll to position [77, 0]
click at [240, 108] on div "Enrollment Files Payments Payment method Zorro Pay Payments paid from Zorro Pay…" at bounding box center [494, 307] width 604 height 440
click at [237, 101] on span "Enrollment" at bounding box center [222, 98] width 42 height 8
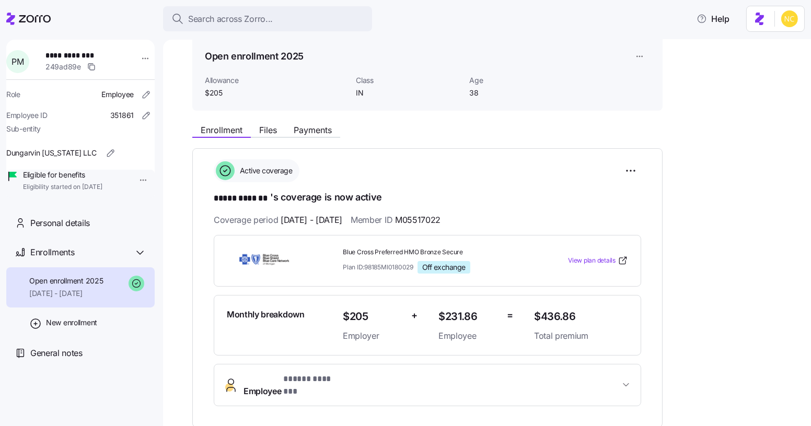
scroll to position [44, 0]
click at [310, 138] on div "**********" at bounding box center [494, 356] width 604 height 474
click at [309, 134] on span "Payments" at bounding box center [313, 130] width 38 height 8
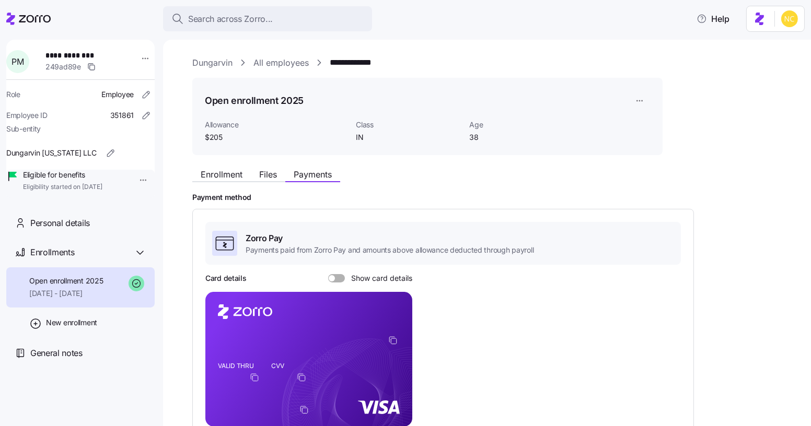
click at [309, 134] on span "$205" at bounding box center [276, 137] width 143 height 10
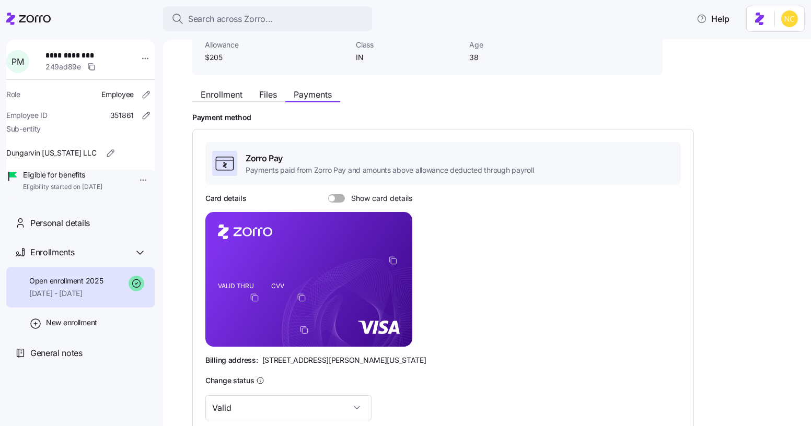
scroll to position [99, 0]
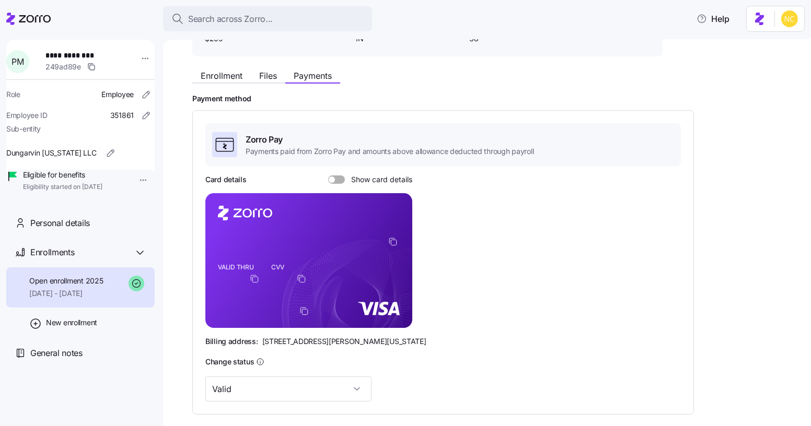
click at [342, 179] on span at bounding box center [340, 180] width 10 height 8
click at [328, 176] on input "Show card details" at bounding box center [328, 176] width 0 height 0
click at [248, 77] on button "Enrollment" at bounding box center [221, 75] width 59 height 13
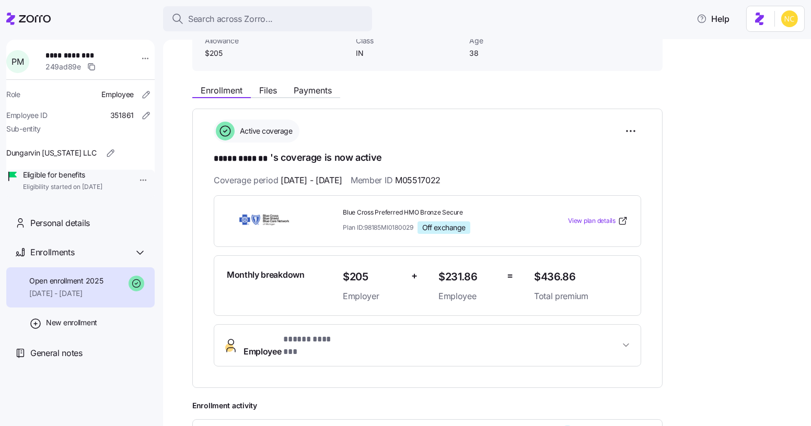
scroll to position [84, 0]
click at [380, 344] on span "Employee * ***** ******* *" at bounding box center [431, 345] width 376 height 25
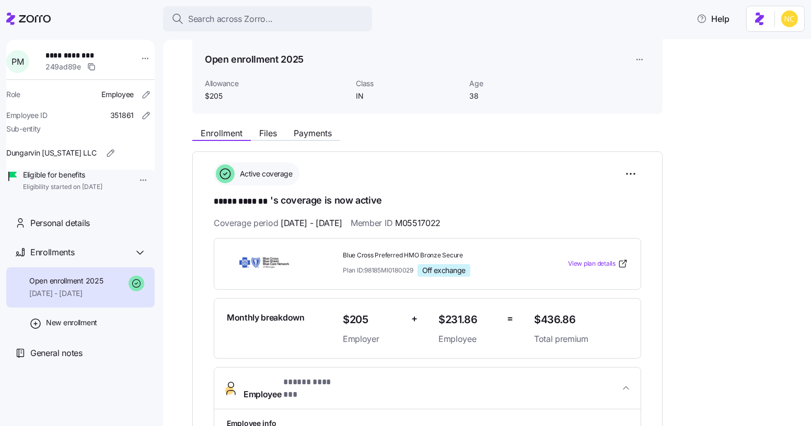
scroll to position [0, 0]
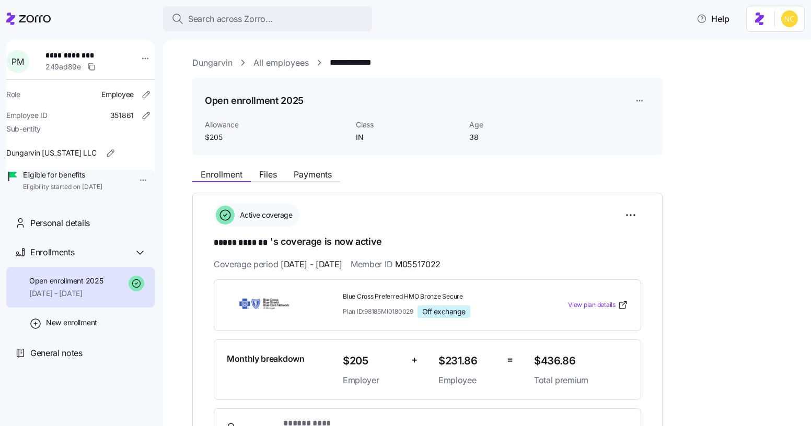
click at [323, 168] on div "Enrollment Files Payments" at bounding box center [427, 173] width 470 height 19
click at [322, 176] on span "Payments" at bounding box center [313, 174] width 38 height 8
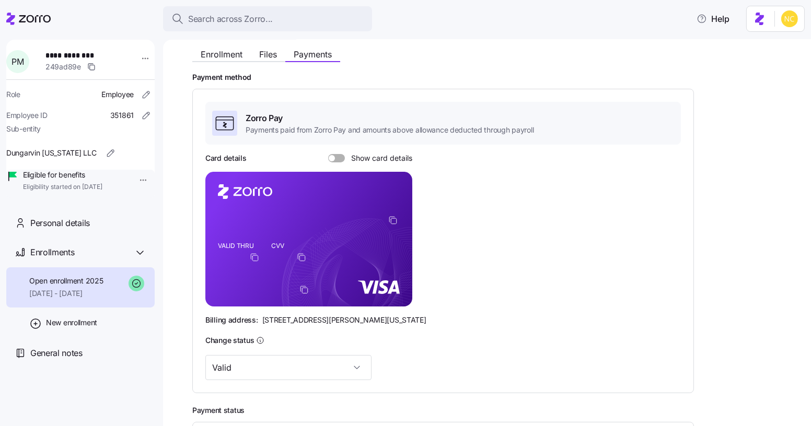
scroll to position [121, 0]
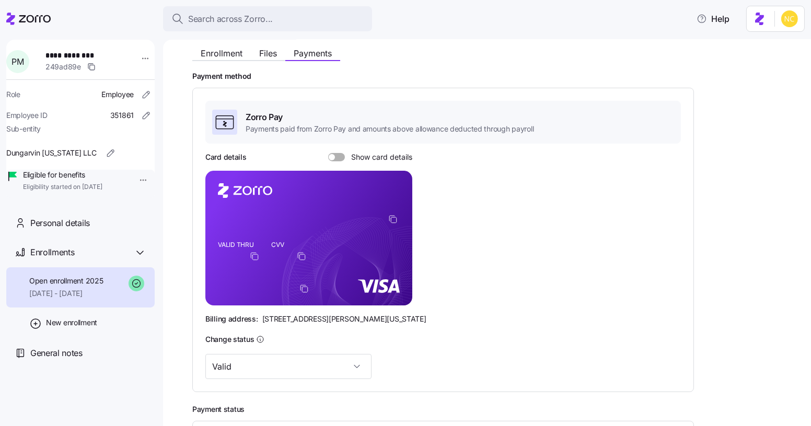
click at [337, 155] on span at bounding box center [340, 157] width 10 height 8
click at [328, 153] on input "Show card details" at bounding box center [328, 153] width 0 height 0
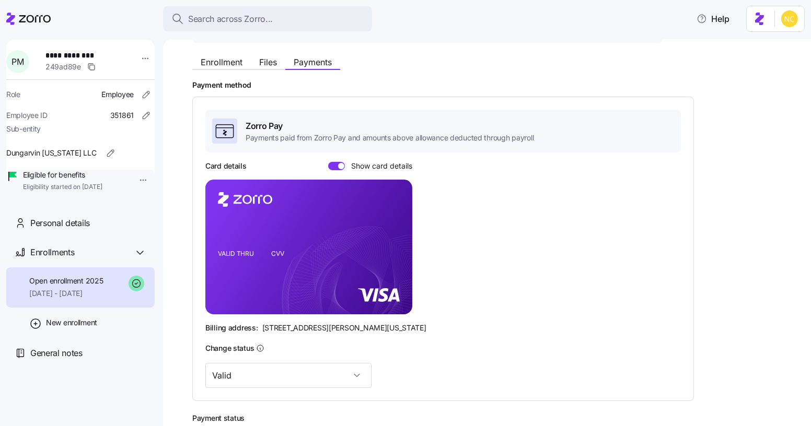
scroll to position [113, 0]
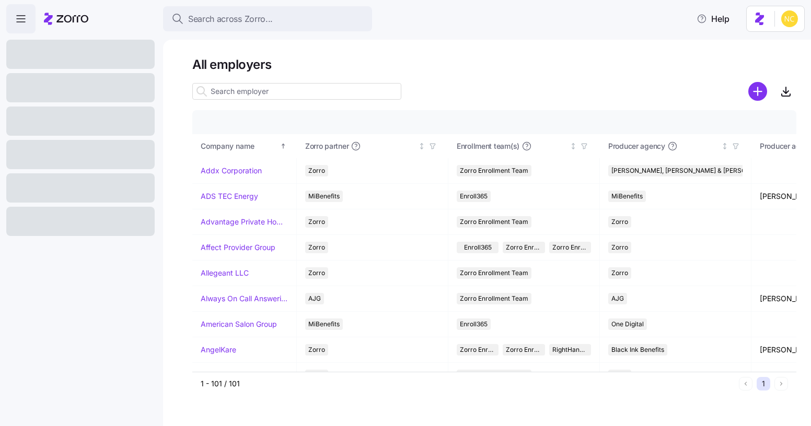
click at [320, 26] on button "Search across Zorro..." at bounding box center [267, 18] width 209 height 25
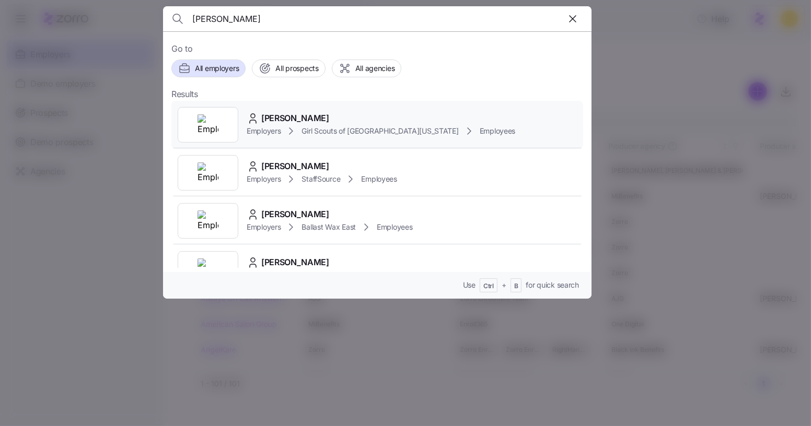
type input "ladon"
click at [303, 113] on span "LaDon Shaw" at bounding box center [295, 118] width 68 height 13
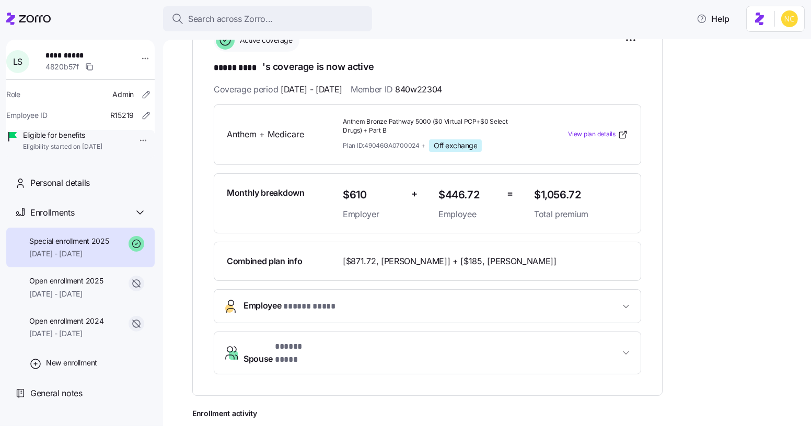
scroll to position [176, 0]
click at [796, 108] on div "**********" at bounding box center [487, 233] width 648 height 387
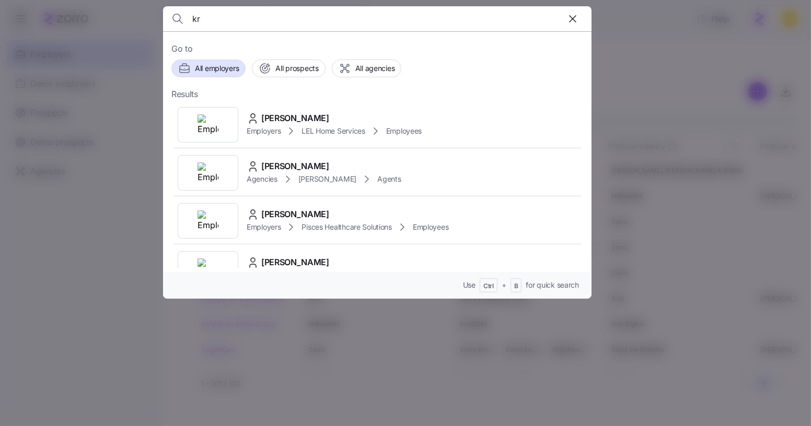
type input "k"
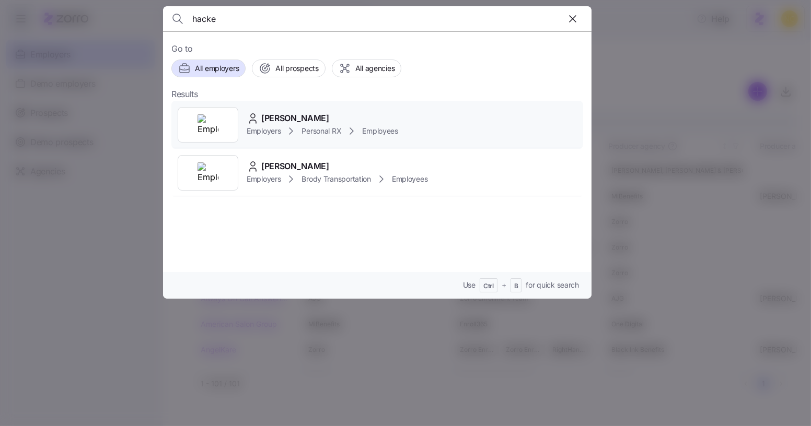
type input "hacke"
click at [314, 117] on span "Kristine Hackett" at bounding box center [295, 118] width 68 height 13
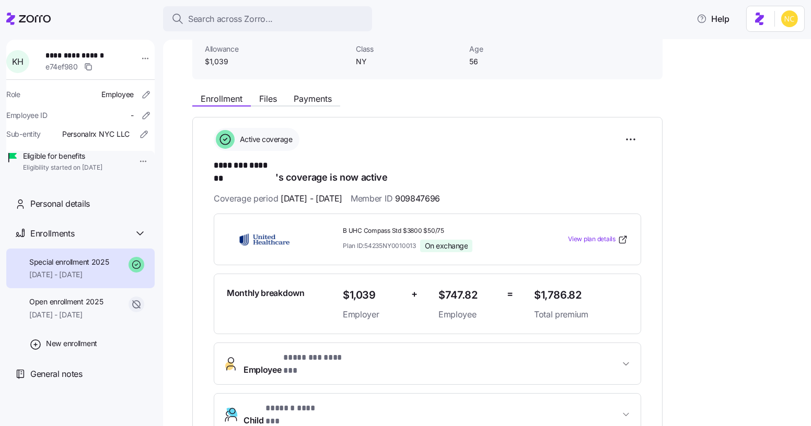
scroll to position [76, 0]
click at [272, 100] on span "Files" at bounding box center [268, 98] width 18 height 8
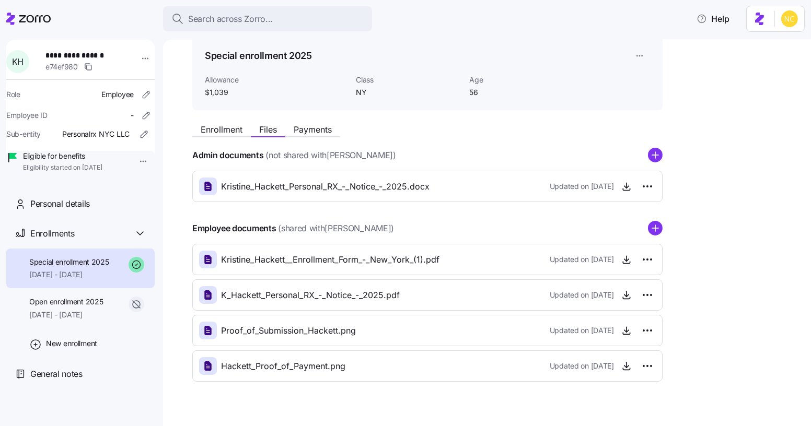
scroll to position [45, 0]
click at [226, 128] on span "Enrollment" at bounding box center [222, 129] width 42 height 8
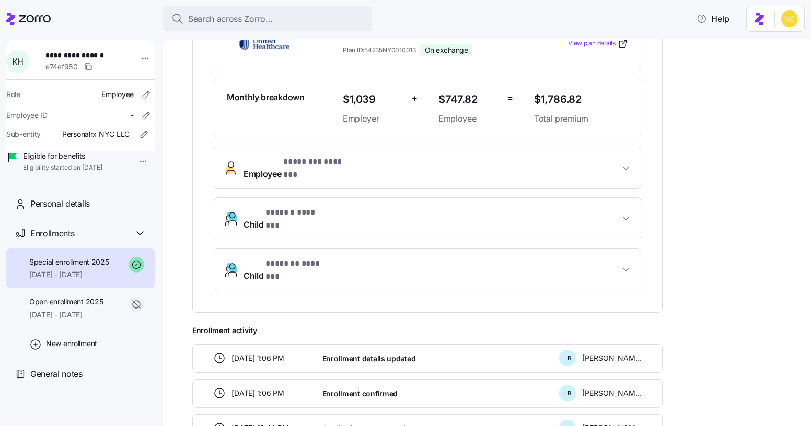
scroll to position [272, 0]
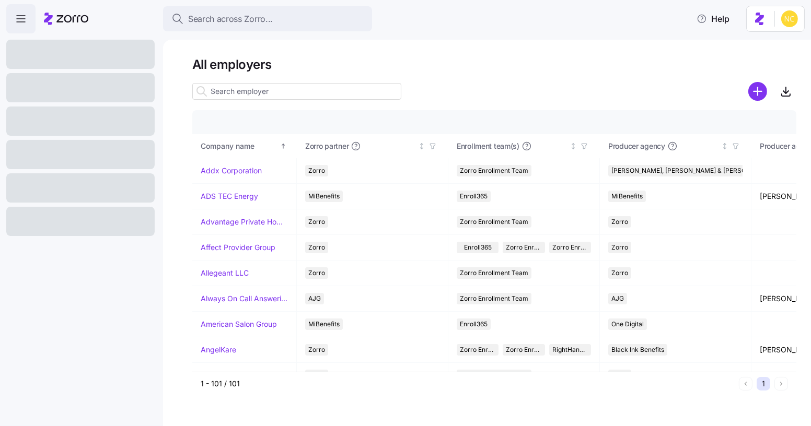
click at [302, 6] on div "Search across Zorro... Help" at bounding box center [405, 18] width 798 height 29
click at [289, 21] on div "Search across Zorro..." at bounding box center [267, 19] width 192 height 13
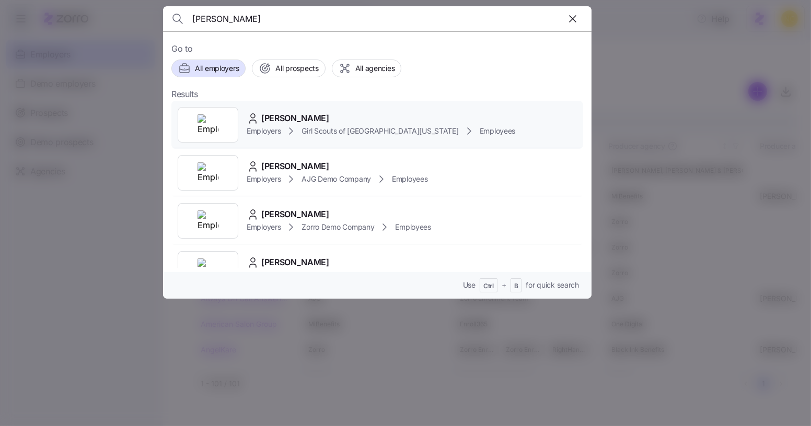
type input "[PERSON_NAME]"
click at [284, 112] on span "[PERSON_NAME]" at bounding box center [295, 118] width 68 height 13
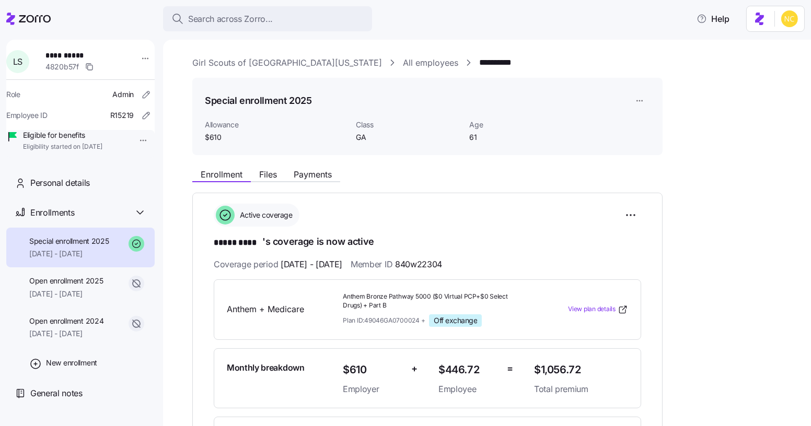
scroll to position [127, 0]
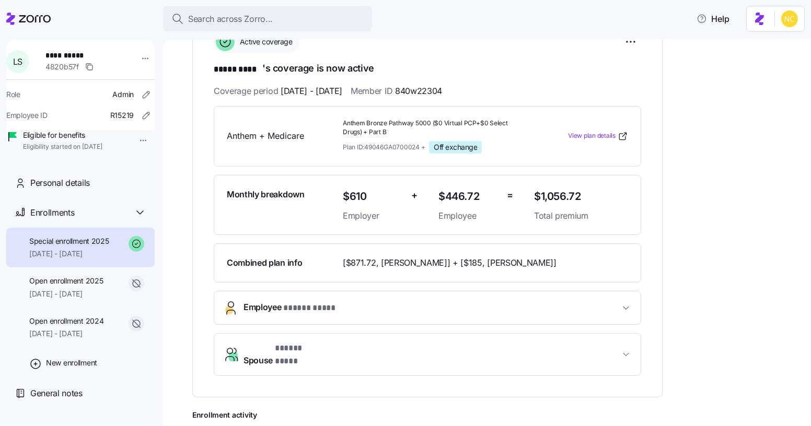
click at [308, 304] on span "* ***** **** *" at bounding box center [310, 308] width 54 height 13
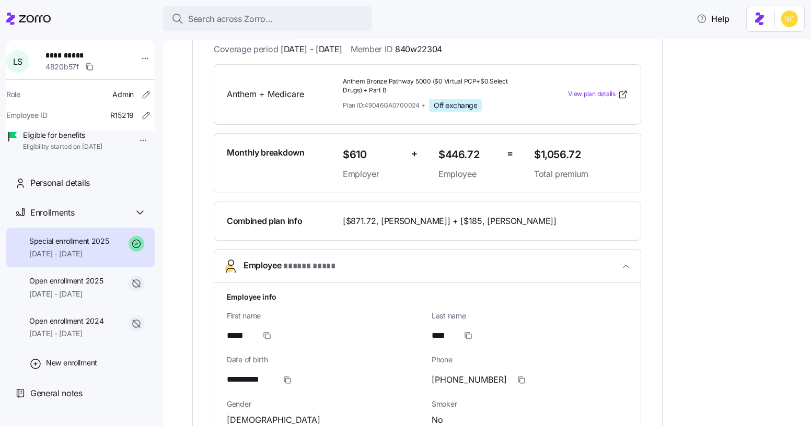
scroll to position [215, 0]
click at [317, 276] on button "Employee * ***** **** *" at bounding box center [427, 266] width 426 height 33
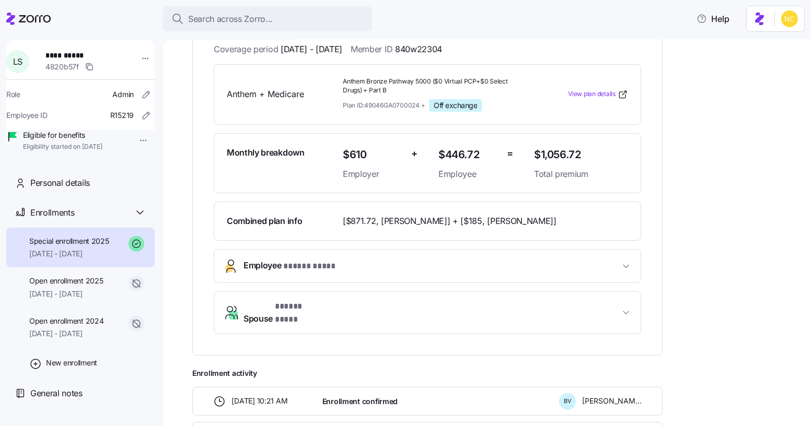
scroll to position [0, 0]
